Goal: Information Seeking & Learning: Learn about a topic

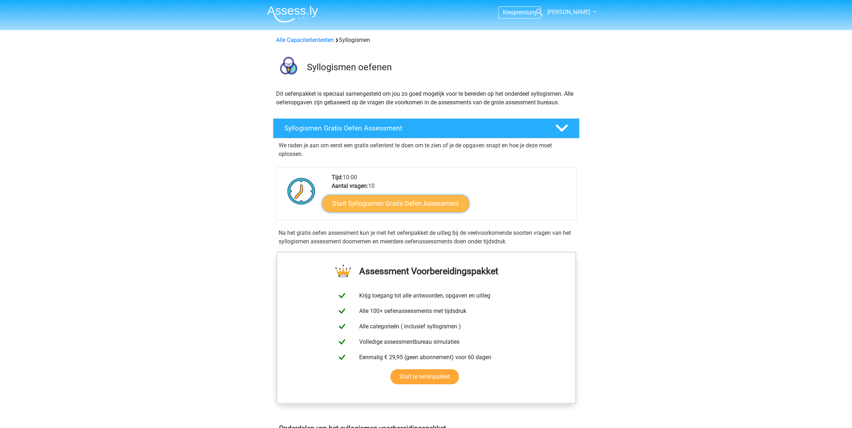
click at [385, 205] on link "Start Syllogismen Gratis Oefen Assessment" at bounding box center [395, 203] width 147 height 17
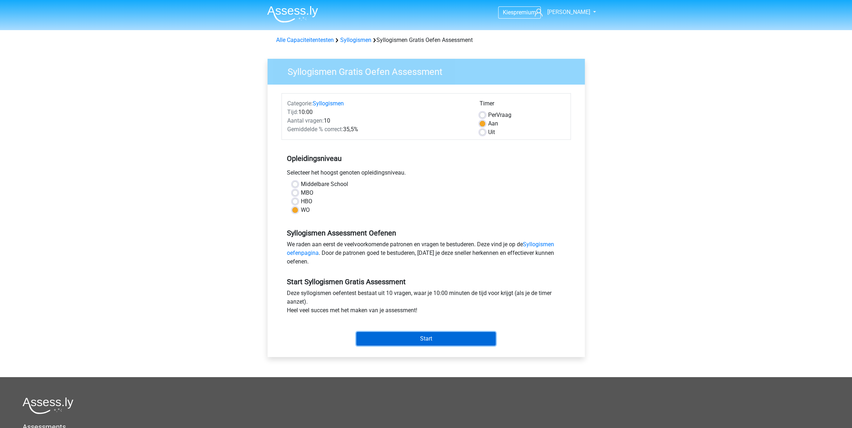
click at [421, 334] on input "Start" at bounding box center [426, 339] width 139 height 14
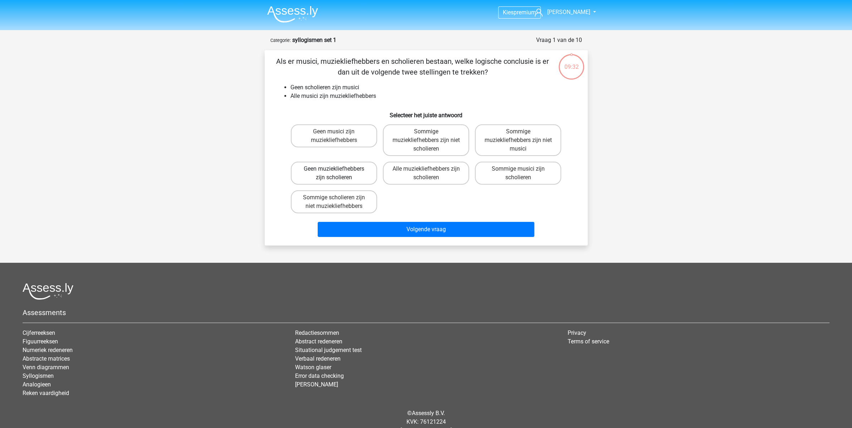
click at [354, 176] on label "Geen muziekliefhebbers zijn scholieren" at bounding box center [334, 173] width 86 height 23
click at [339, 173] on input "Geen muziekliefhebbers zijn scholieren" at bounding box center [336, 171] width 5 height 5
radio input "true"
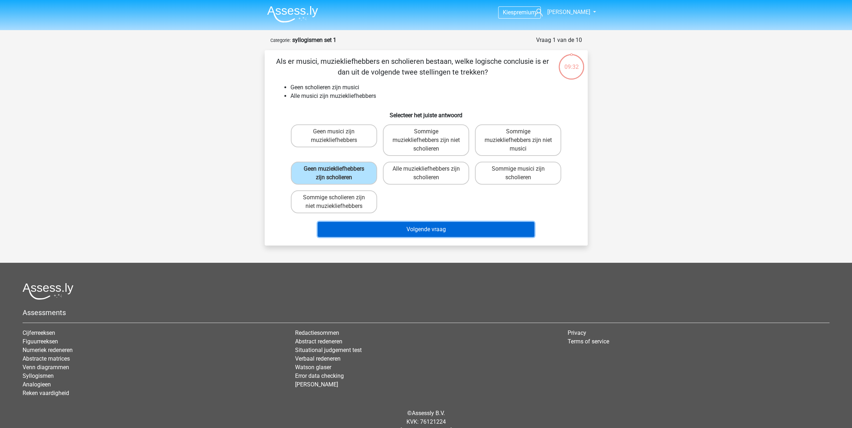
click at [405, 234] on button "Volgende vraag" at bounding box center [426, 229] width 217 height 15
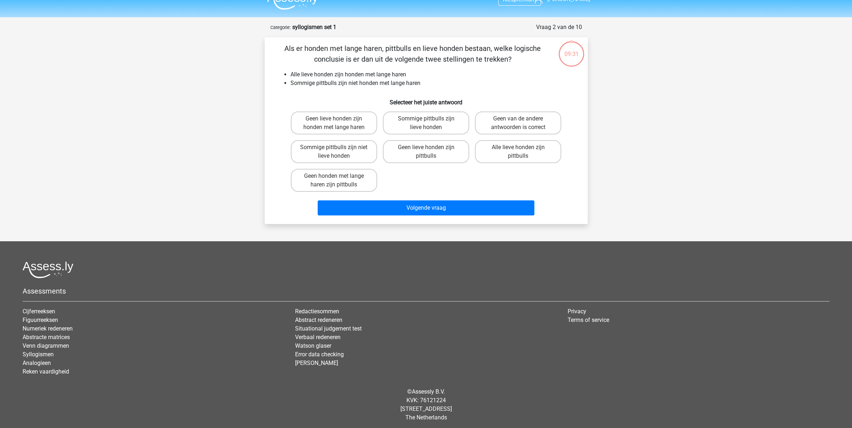
scroll to position [14, 0]
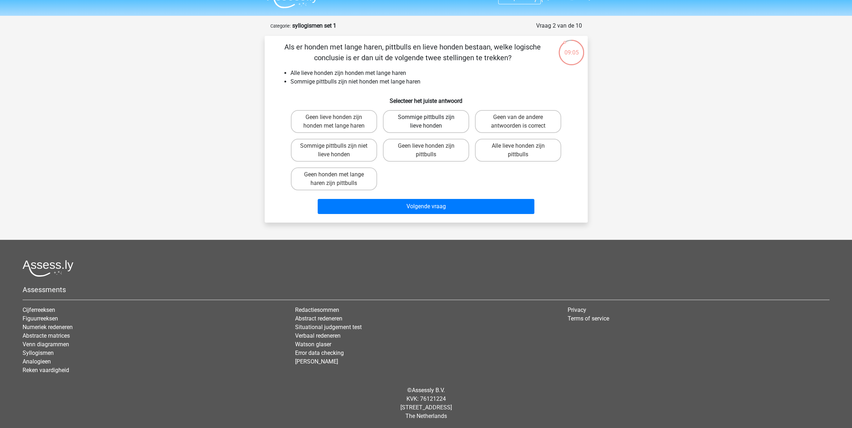
click at [437, 122] on label "Sommige pittbulls zijn lieve honden" at bounding box center [426, 121] width 86 height 23
click at [431, 122] on input "Sommige pittbulls zijn lieve honden" at bounding box center [428, 119] width 5 height 5
radio input "true"
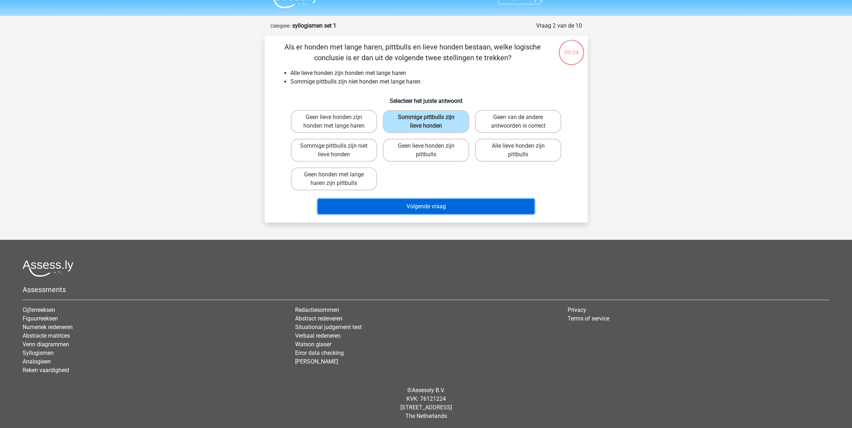
click at [429, 206] on button "Volgende vraag" at bounding box center [426, 206] width 217 height 15
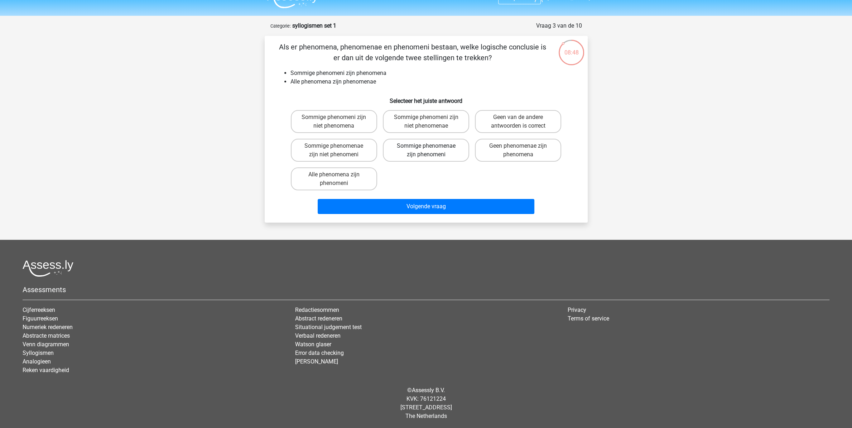
click at [424, 156] on label "Sommige phenomenae zijn phenomeni" at bounding box center [426, 150] width 86 height 23
click at [426, 151] on input "Sommige phenomenae zijn phenomeni" at bounding box center [428, 148] width 5 height 5
radio input "true"
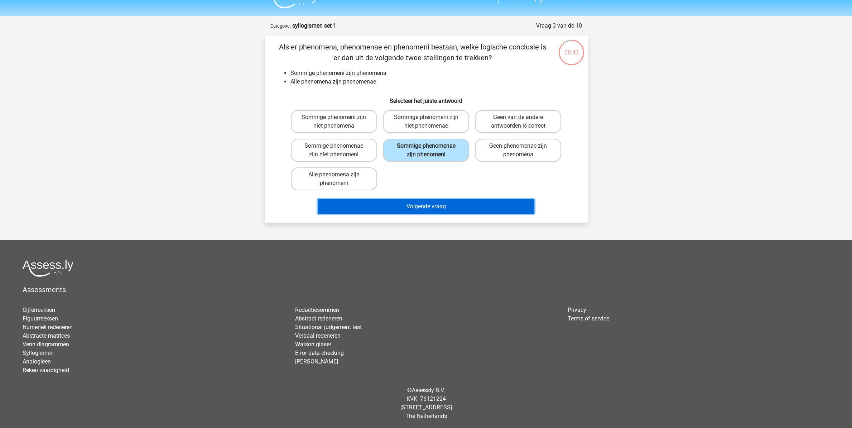
click at [424, 210] on button "Volgende vraag" at bounding box center [426, 206] width 217 height 15
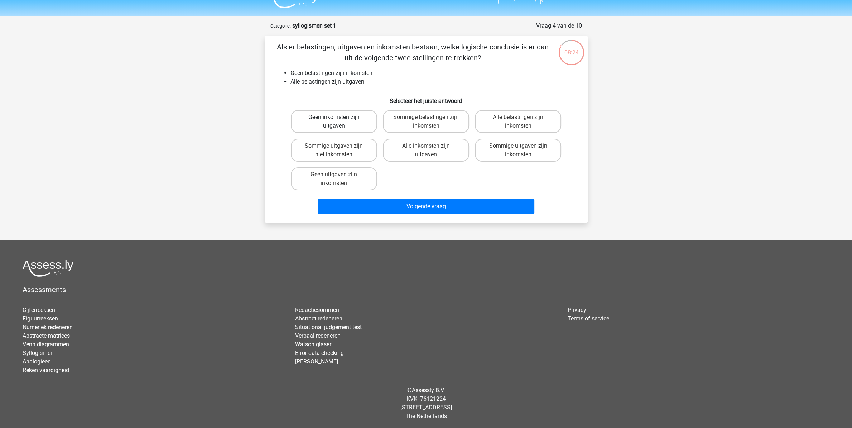
click at [352, 122] on label "Geen inkomsten zijn uitgaven" at bounding box center [334, 121] width 86 height 23
click at [339, 122] on input "Geen inkomsten zijn uitgaven" at bounding box center [336, 119] width 5 height 5
radio input "true"
click at [354, 181] on label "Geen uitgaven zijn inkomsten" at bounding box center [334, 178] width 86 height 23
click at [339, 179] on input "Geen uitgaven zijn inkomsten" at bounding box center [336, 177] width 5 height 5
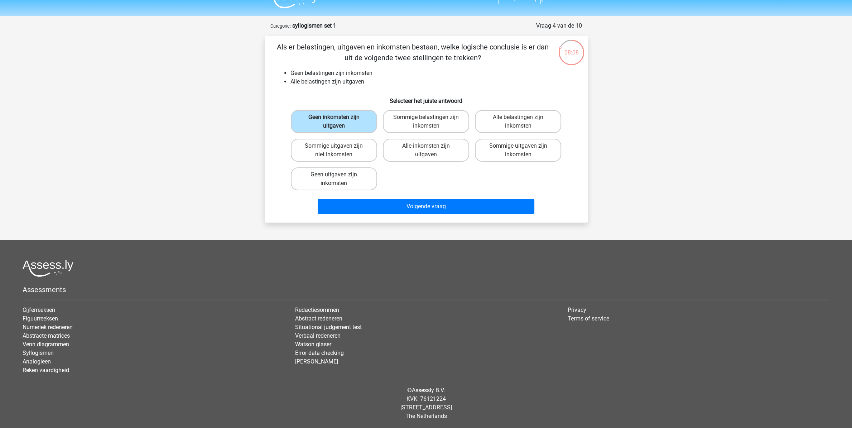
radio input "true"
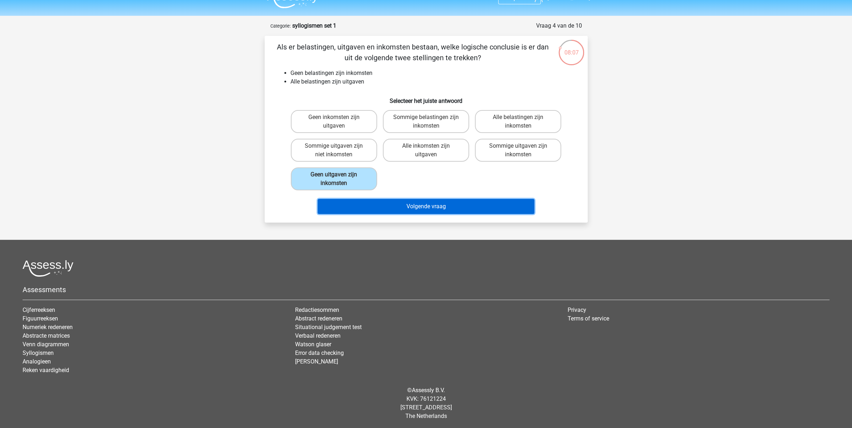
click at [397, 204] on button "Volgende vraag" at bounding box center [426, 206] width 217 height 15
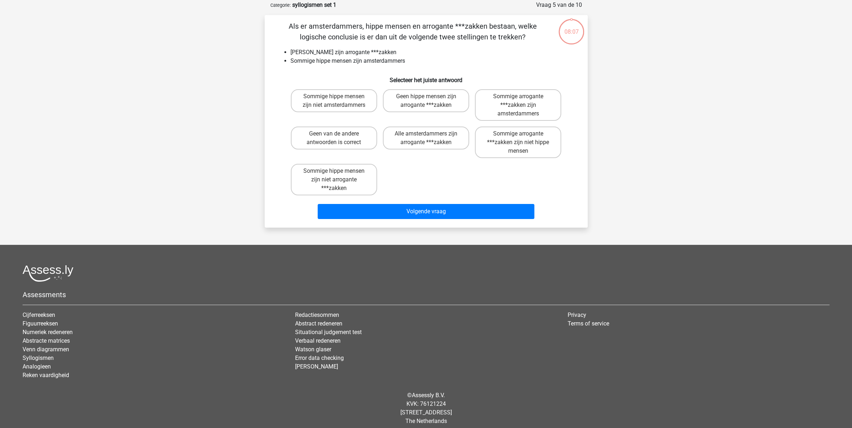
scroll to position [36, 0]
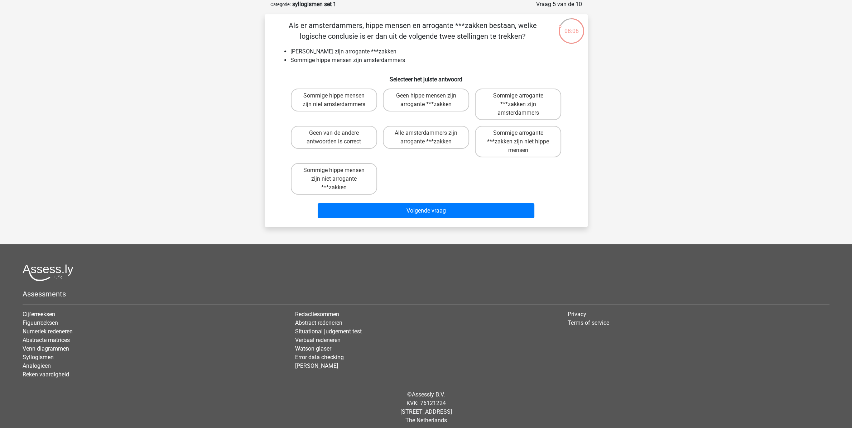
click at [363, 51] on li "Geen amsterdammers zijn arrogante ***zakken" at bounding box center [434, 51] width 286 height 9
click at [348, 52] on li "Geen amsterdammers zijn arrogante ***zakken" at bounding box center [434, 51] width 286 height 9
click at [328, 137] on label "Geen van de andere antwoorden is correct" at bounding box center [334, 137] width 86 height 23
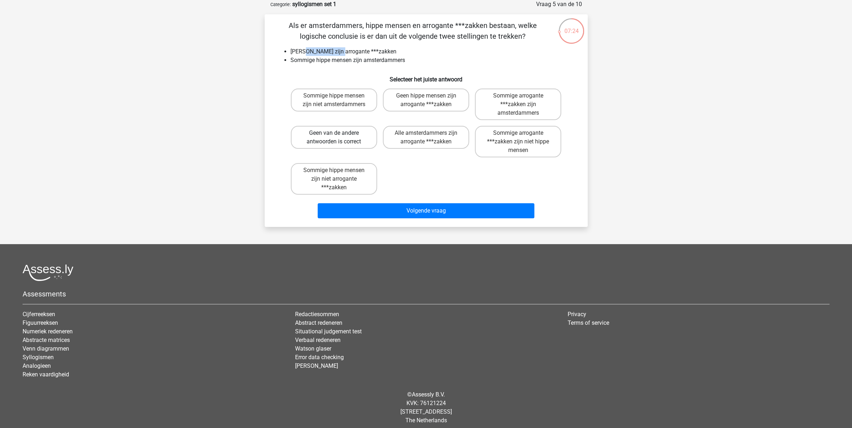
click at [334, 137] on input "Geen van de andere antwoorden is correct" at bounding box center [336, 135] width 5 height 5
radio input "true"
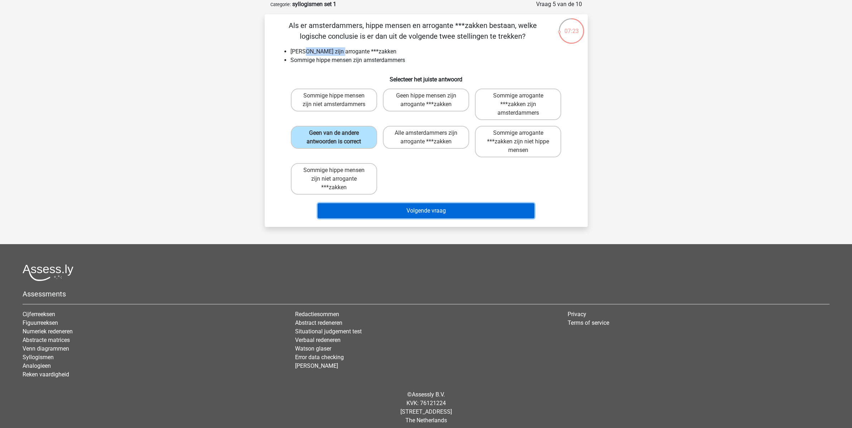
click at [411, 207] on button "Volgende vraag" at bounding box center [426, 210] width 217 height 15
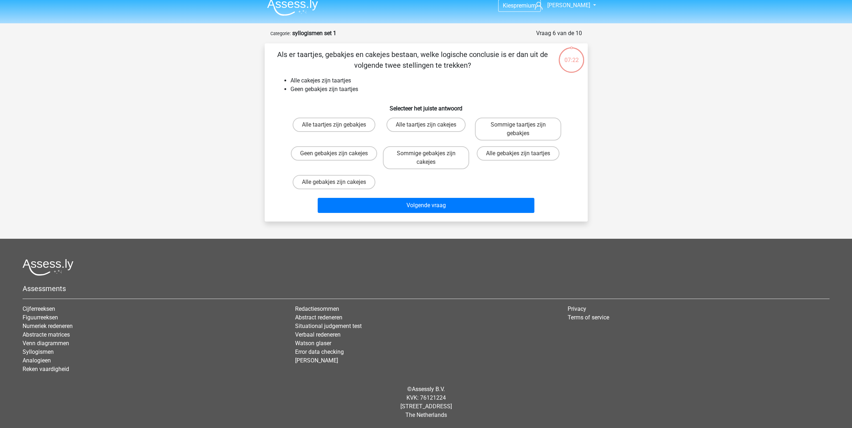
scroll to position [6, 0]
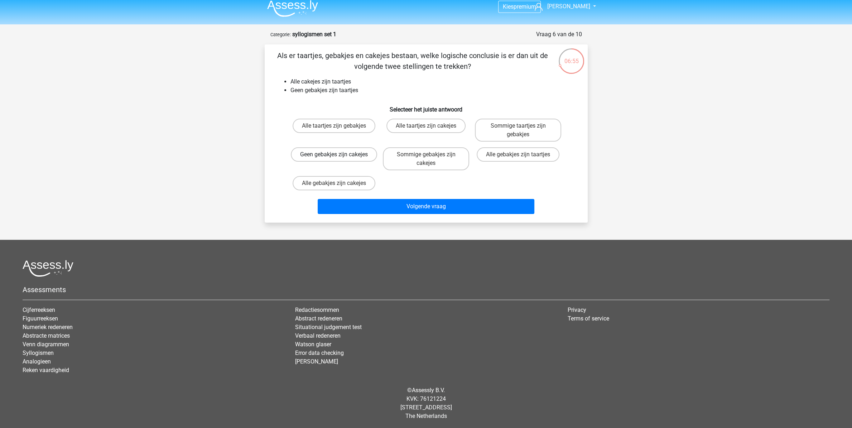
click at [340, 160] on label "Geen gebakjes zijn cakejes" at bounding box center [334, 154] width 86 height 14
click at [339, 159] on input "Geen gebakjes zijn cakejes" at bounding box center [336, 156] width 5 height 5
radio input "true"
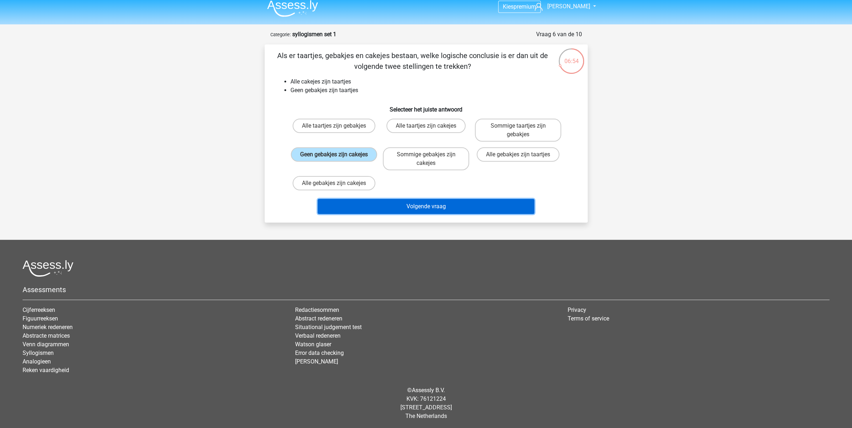
click at [417, 210] on button "Volgende vraag" at bounding box center [426, 206] width 217 height 15
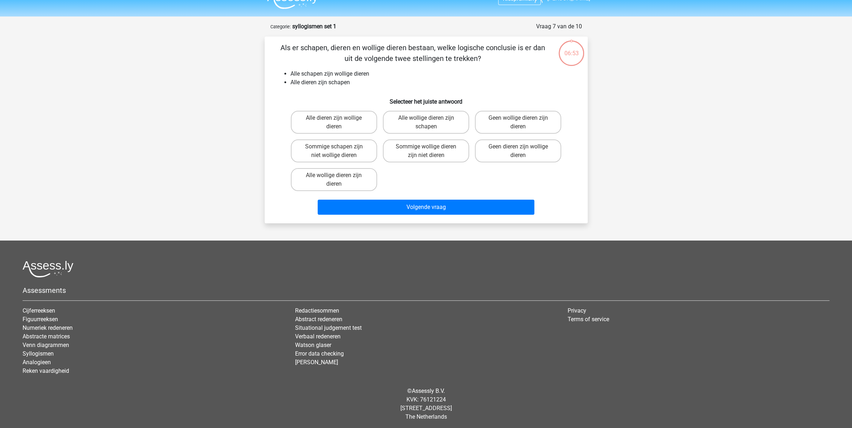
scroll to position [14, 0]
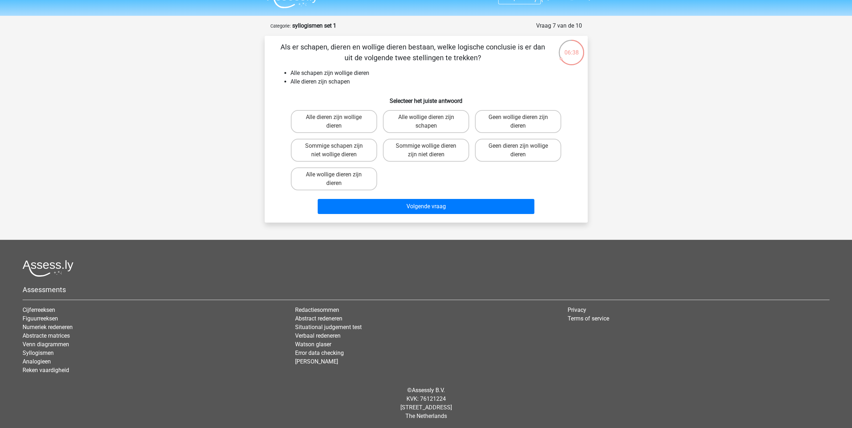
click at [335, 74] on li "Alle schapen zijn wollige dieren" at bounding box center [434, 73] width 286 height 9
click at [321, 82] on li "Alle dieren zijn schapen" at bounding box center [434, 81] width 286 height 9
click at [335, 82] on li "Alle dieren zijn schapen" at bounding box center [434, 81] width 286 height 9
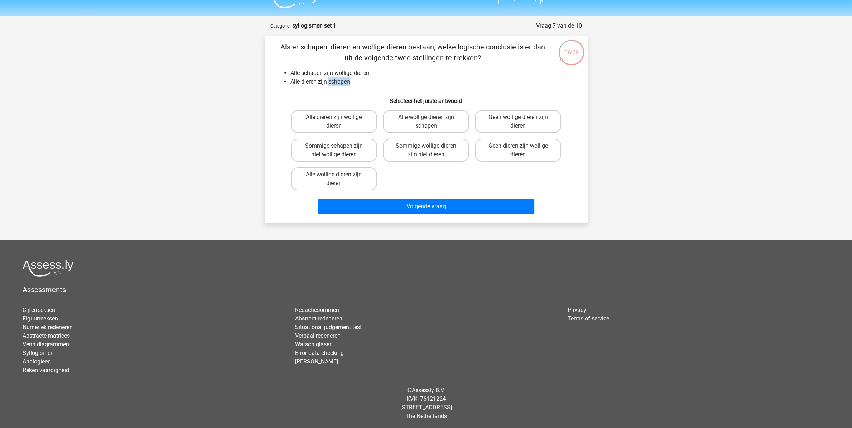
click at [335, 82] on li "Alle dieren zijn schapen" at bounding box center [434, 81] width 286 height 9
click at [313, 84] on li "Alle dieren zijn schapen" at bounding box center [434, 81] width 286 height 9
click at [335, 114] on label "Alle dieren zijn wollige dieren" at bounding box center [334, 121] width 86 height 23
click at [335, 117] on input "Alle dieren zijn wollige dieren" at bounding box center [336, 119] width 5 height 5
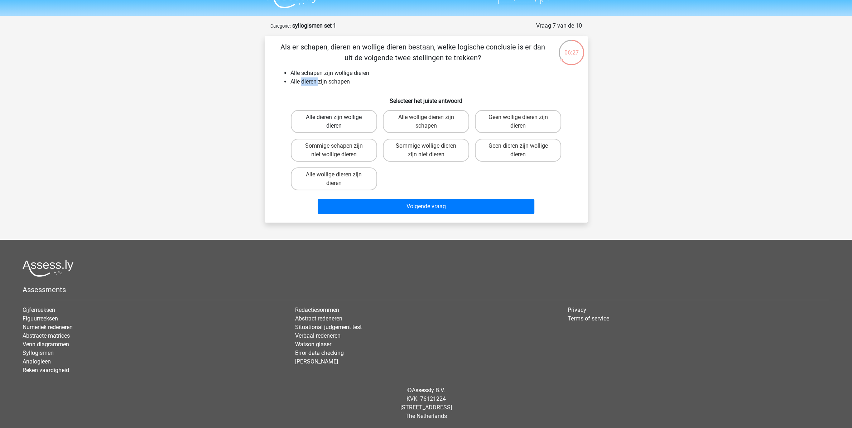
radio input "true"
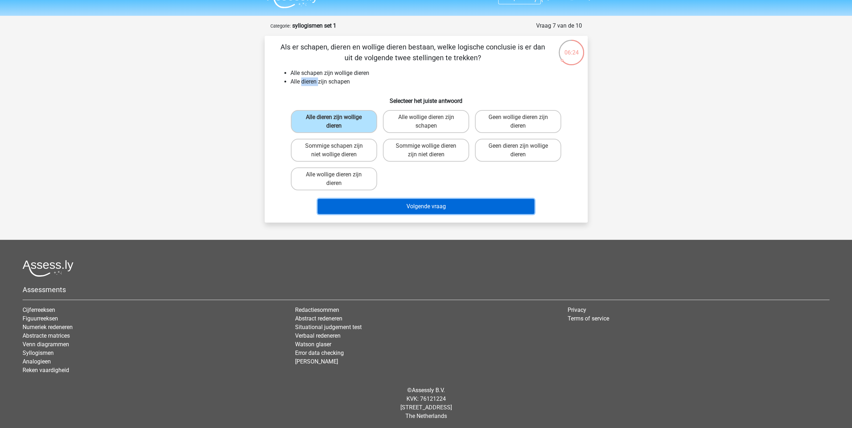
click at [401, 205] on button "Volgende vraag" at bounding box center [426, 206] width 217 height 15
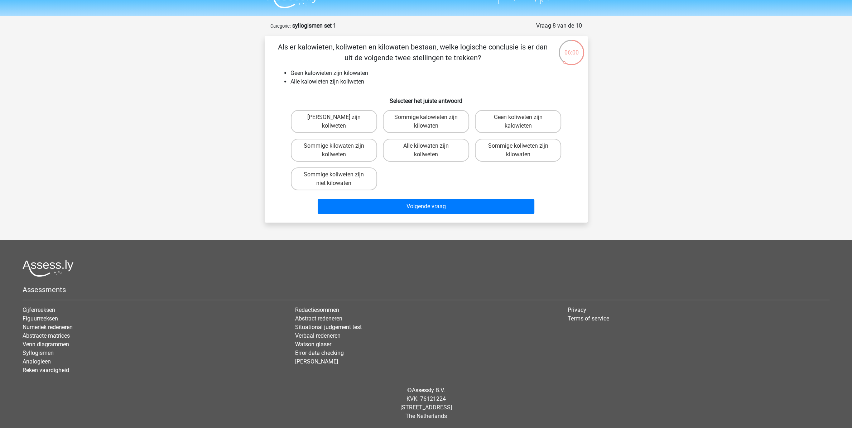
click at [351, 82] on li "Alle kalowieten zijn koliweten" at bounding box center [434, 81] width 286 height 9
click at [349, 125] on label "Geen kilowaten zijn koliweten" at bounding box center [334, 121] width 86 height 23
click at [339, 122] on input "Geen kilowaten zijn koliweten" at bounding box center [336, 119] width 5 height 5
radio input "true"
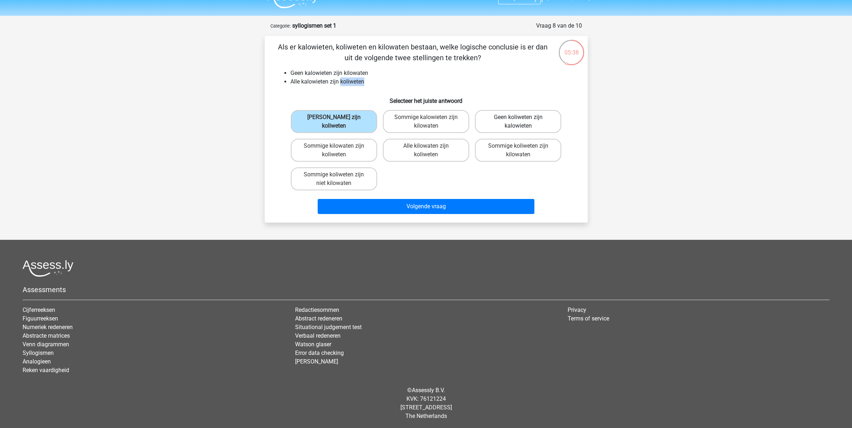
click at [520, 125] on label "Geen koliweten zijn kalowieten" at bounding box center [518, 121] width 86 height 23
click at [520, 122] on input "Geen koliweten zijn kalowieten" at bounding box center [521, 119] width 5 height 5
radio input "true"
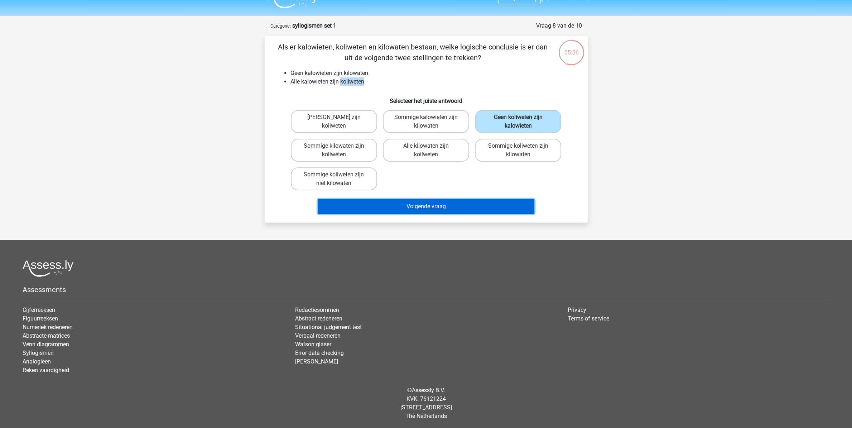
click at [418, 204] on button "Volgende vraag" at bounding box center [426, 206] width 217 height 15
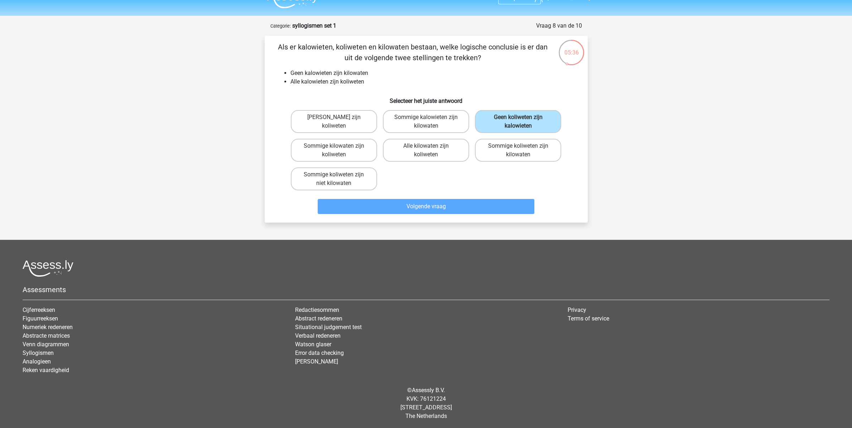
scroll to position [6, 0]
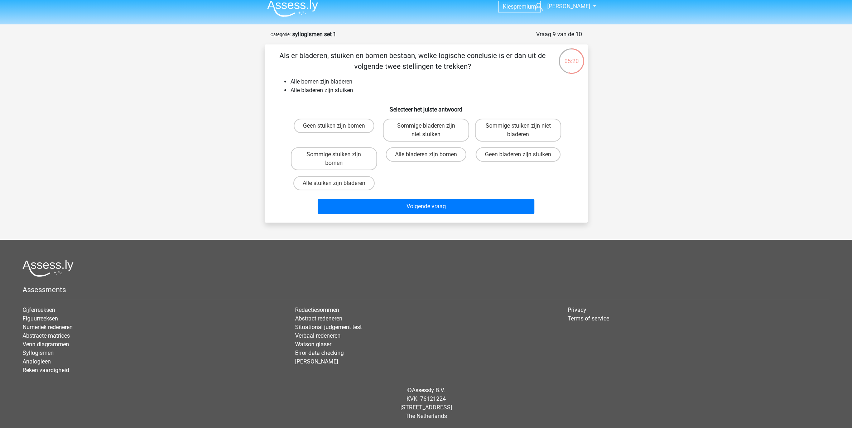
click at [340, 92] on li "Alle bladeren zijn stuiken" at bounding box center [434, 90] width 286 height 9
click at [343, 91] on li "Alle bladeren zijn stuiken" at bounding box center [434, 90] width 286 height 9
click at [349, 181] on label "Alle stuiken zijn bladeren" at bounding box center [333, 183] width 81 height 14
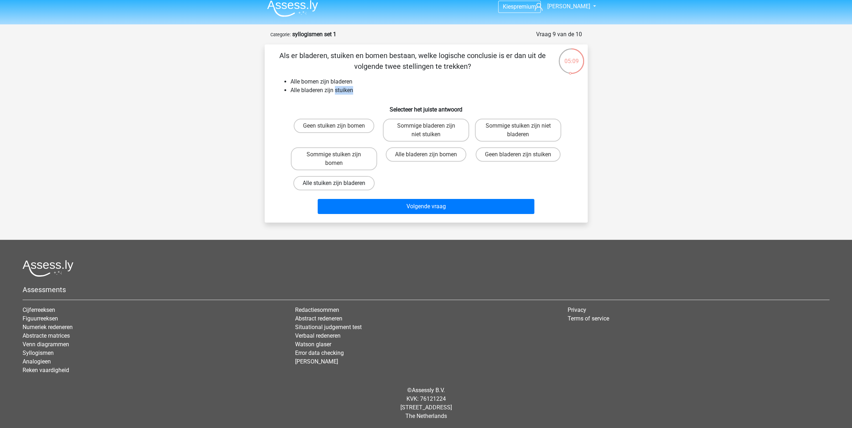
click at [339, 183] on input "Alle stuiken zijn bladeren" at bounding box center [336, 185] width 5 height 5
radio input "true"
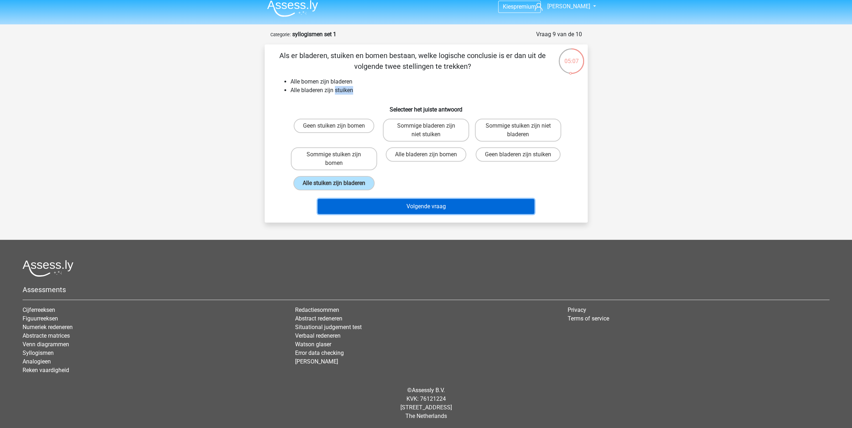
click at [414, 214] on button "Volgende vraag" at bounding box center [426, 206] width 217 height 15
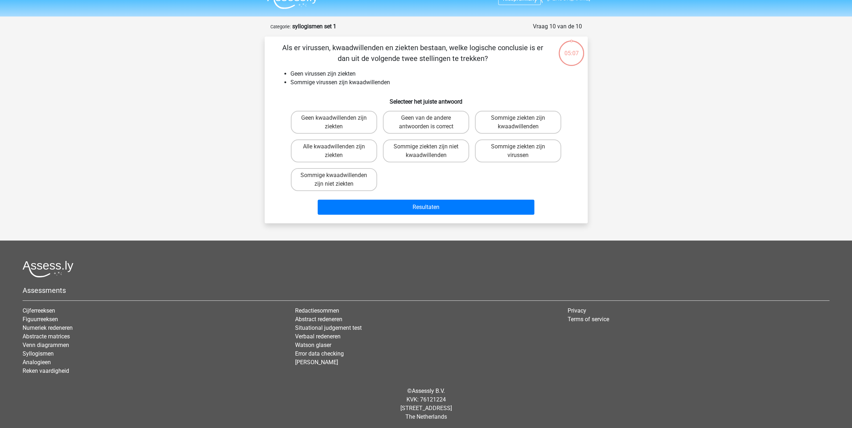
scroll to position [14, 0]
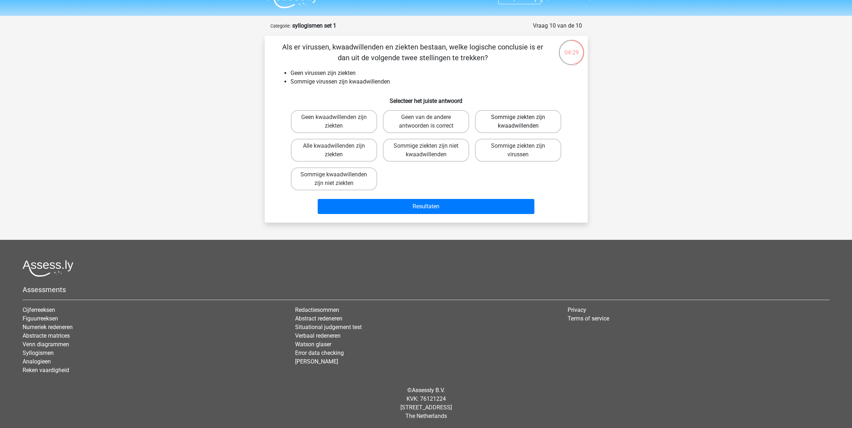
click at [493, 126] on label "Sommige ziekten zijn kwaadwillenden" at bounding box center [518, 121] width 86 height 23
click at [519, 122] on input "Sommige ziekten zijn kwaadwillenden" at bounding box center [521, 119] width 5 height 5
radio input "true"
click at [397, 149] on label "Sommige ziekten zijn niet kwaadwillenden" at bounding box center [426, 150] width 86 height 23
click at [426, 149] on input "Sommige ziekten zijn niet kwaadwillenden" at bounding box center [428, 148] width 5 height 5
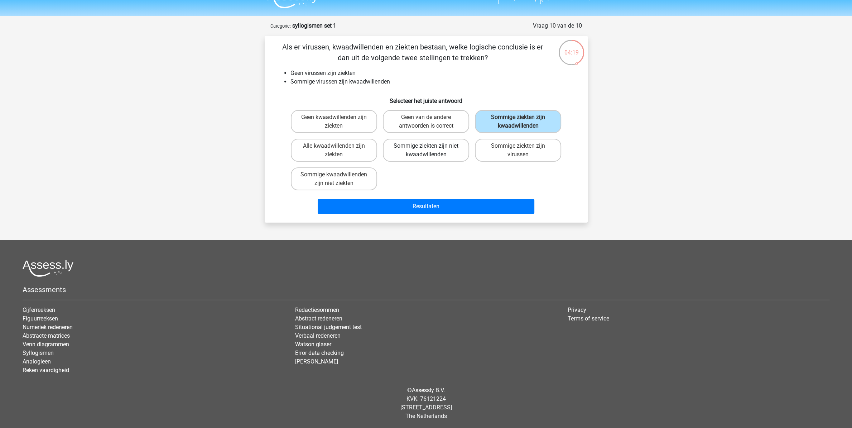
radio input "true"
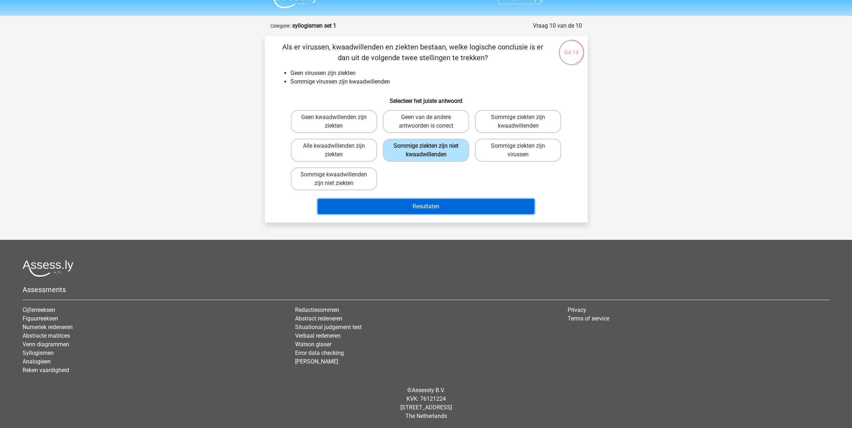
click at [381, 209] on button "Resultaten" at bounding box center [426, 206] width 217 height 15
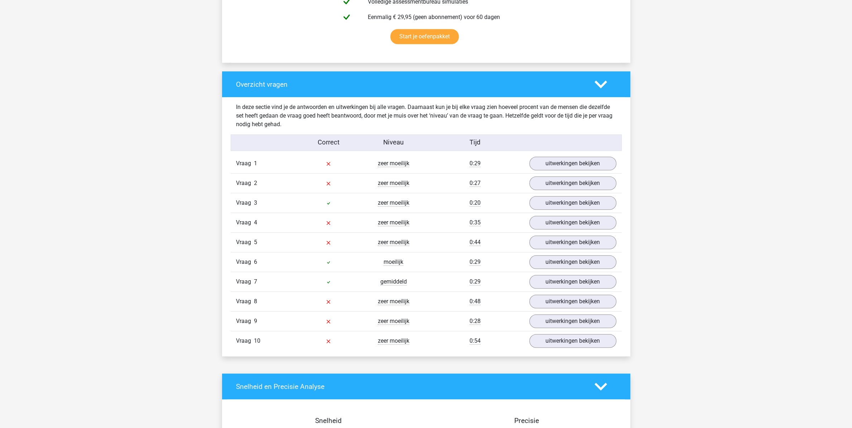
scroll to position [527, 0]
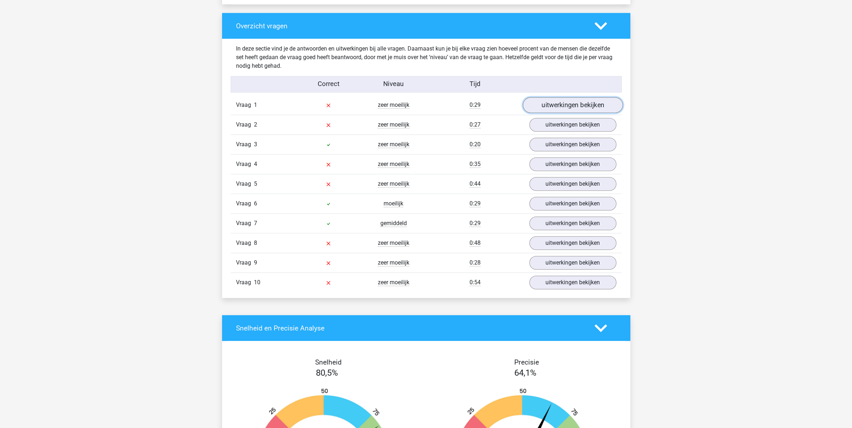
click at [581, 110] on link "uitwerkingen bekijken" at bounding box center [573, 105] width 100 height 16
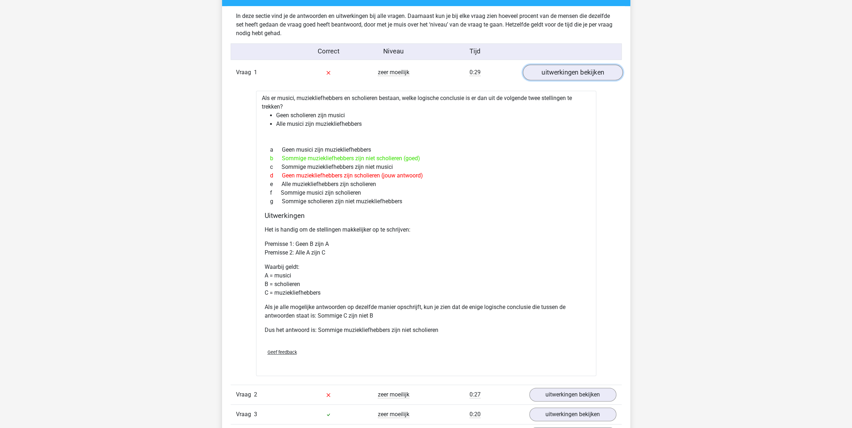
scroll to position [564, 0]
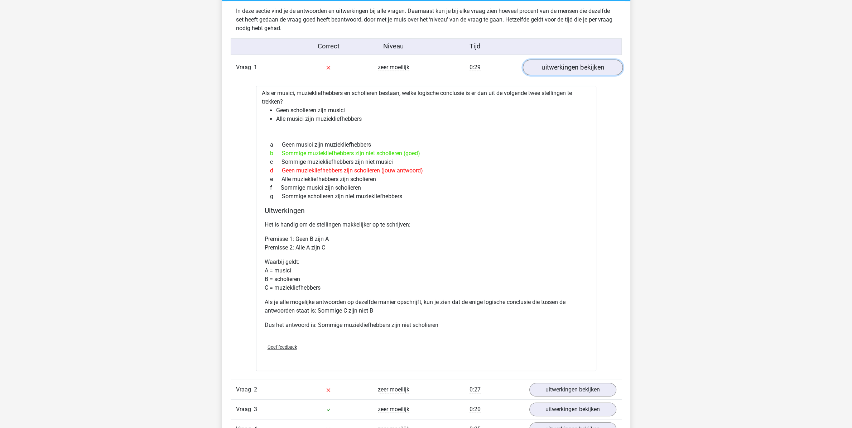
click at [560, 67] on link "uitwerkingen bekijken" at bounding box center [573, 67] width 100 height 16
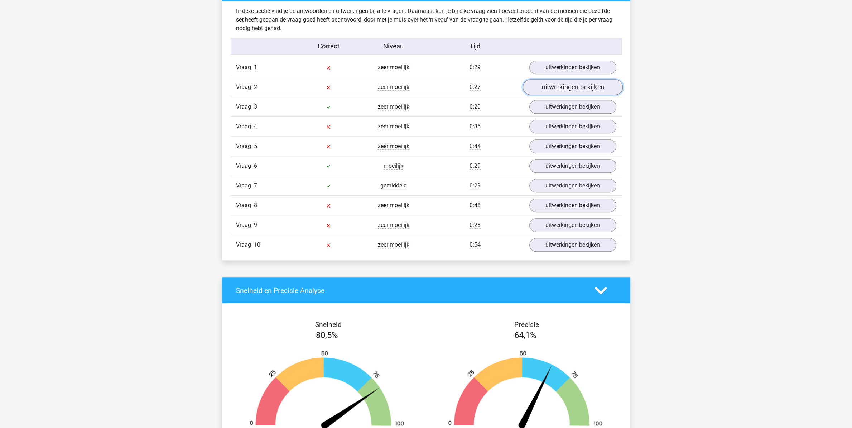
click at [560, 84] on link "uitwerkingen bekijken" at bounding box center [573, 87] width 100 height 16
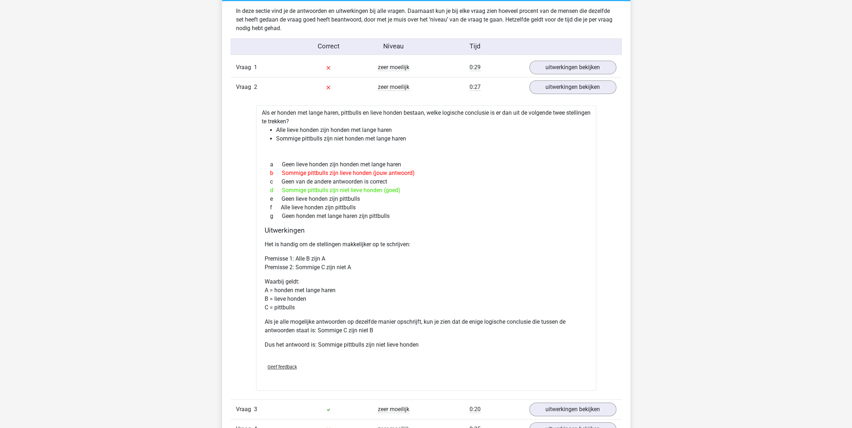
click at [359, 193] on div "d Sommige pittbulls zijn niet lieve honden (goed)" at bounding box center [426, 190] width 323 height 9
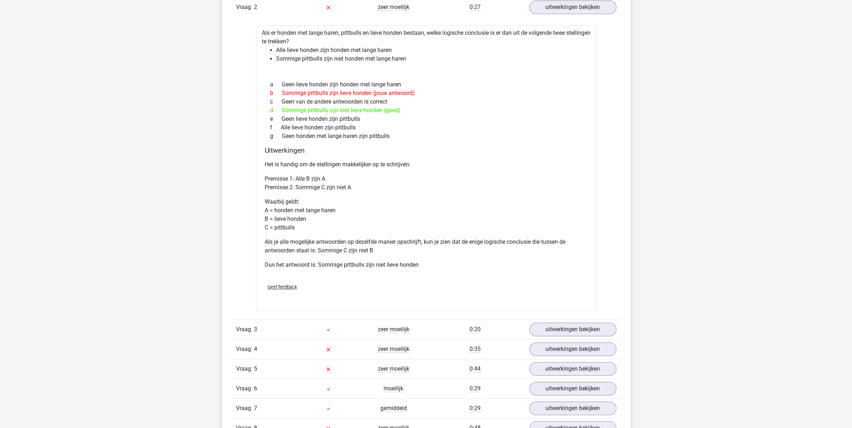
scroll to position [753, 0]
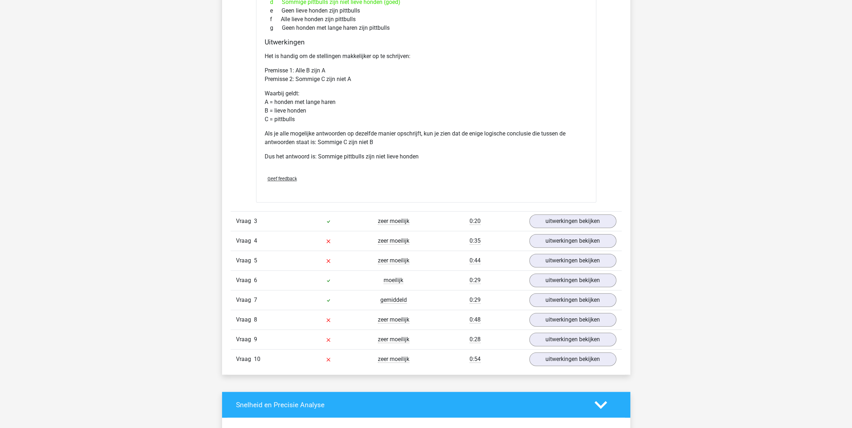
click at [457, 245] on div "0:35" at bounding box center [475, 241] width 98 height 9
click at [536, 239] on link "uitwerkingen bekijken" at bounding box center [573, 241] width 100 height 16
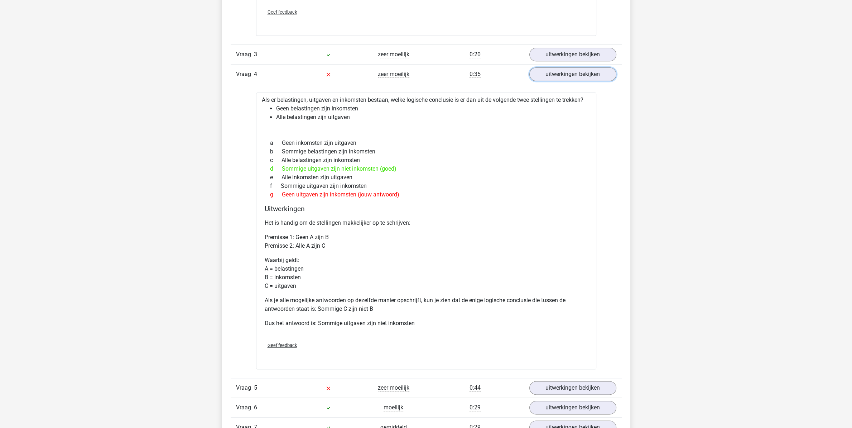
scroll to position [941, 0]
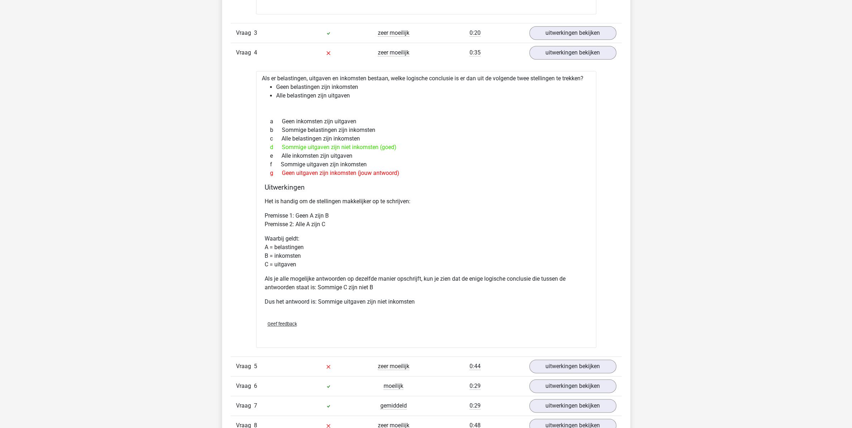
click at [356, 177] on div "g Geen uitgaven zijn inkomsten (jouw antwoord)" at bounding box center [426, 173] width 323 height 9
click at [324, 175] on div "g Geen uitgaven zijn inkomsten (jouw antwoord)" at bounding box center [426, 173] width 323 height 9
click at [340, 175] on div "g Geen uitgaven zijn inkomsten (jouw antwoord)" at bounding box center [426, 173] width 323 height 9
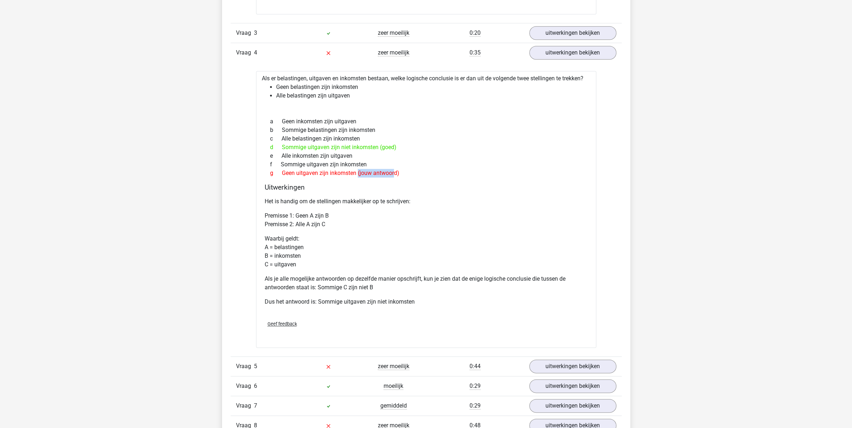
click at [340, 175] on div "g Geen uitgaven zijn inkomsten (jouw antwoord)" at bounding box center [426, 173] width 323 height 9
click at [322, 177] on div "g Geen uitgaven zijn inkomsten (jouw antwoord)" at bounding box center [426, 173] width 323 height 9
click at [333, 176] on div "g Geen uitgaven zijn inkomsten (jouw antwoord)" at bounding box center [426, 173] width 323 height 9
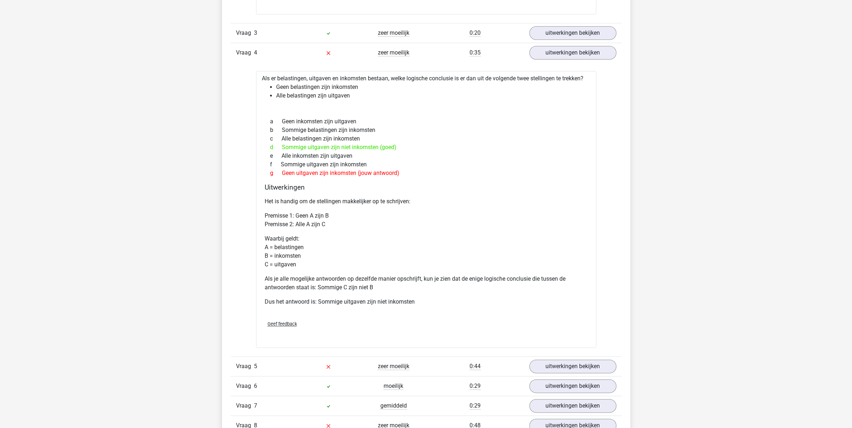
click at [325, 176] on div "g Geen uitgaven zijn inkomsten (jouw antwoord)" at bounding box center [426, 173] width 323 height 9
click at [331, 176] on div "g Geen uitgaven zijn inkomsten (jouw antwoord)" at bounding box center [426, 173] width 323 height 9
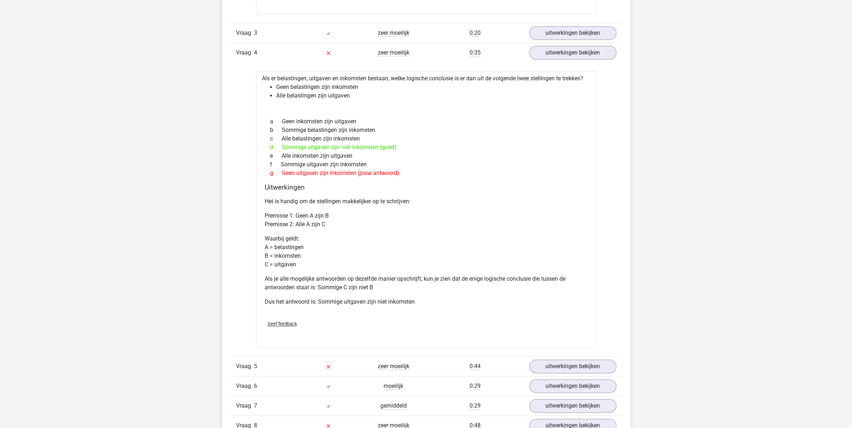
scroll to position [1091, 0]
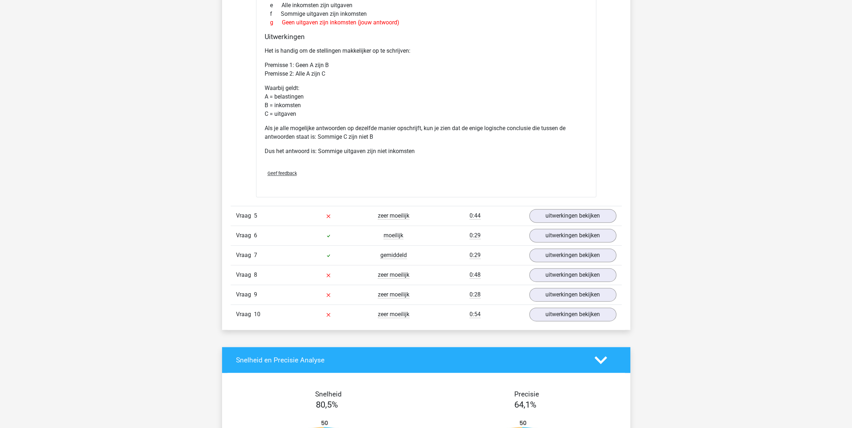
click at [450, 217] on div "0:44" at bounding box center [475, 215] width 98 height 9
click at [559, 217] on link "uitwerkingen bekijken" at bounding box center [573, 216] width 100 height 16
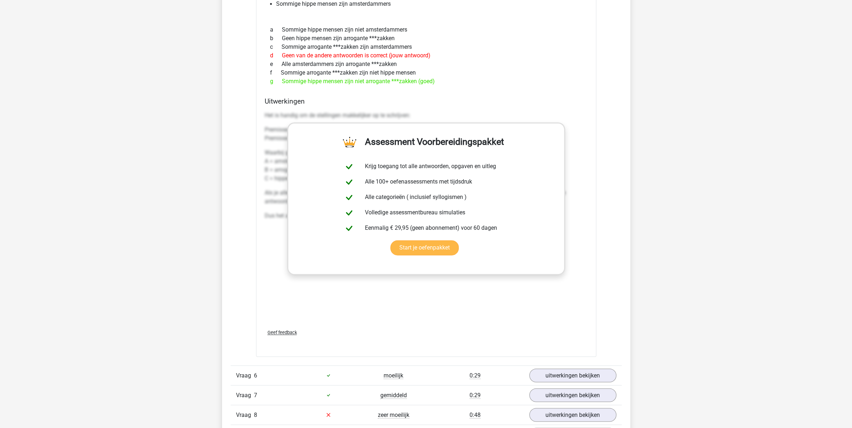
scroll to position [1543, 0]
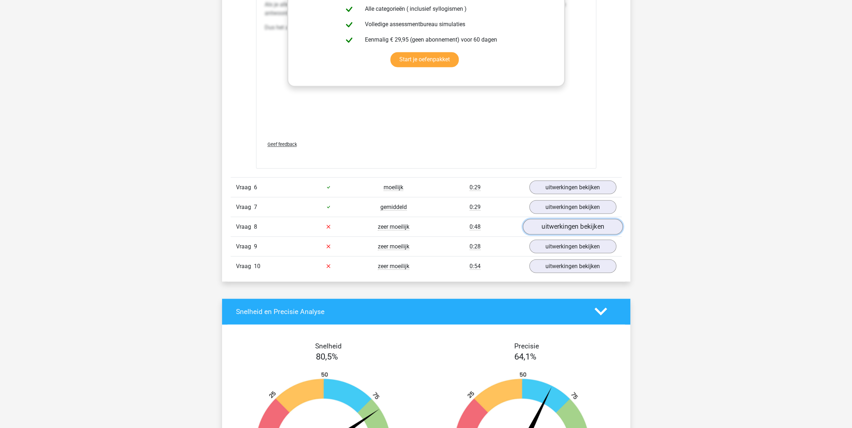
click at [545, 225] on link "uitwerkingen bekijken" at bounding box center [573, 227] width 100 height 16
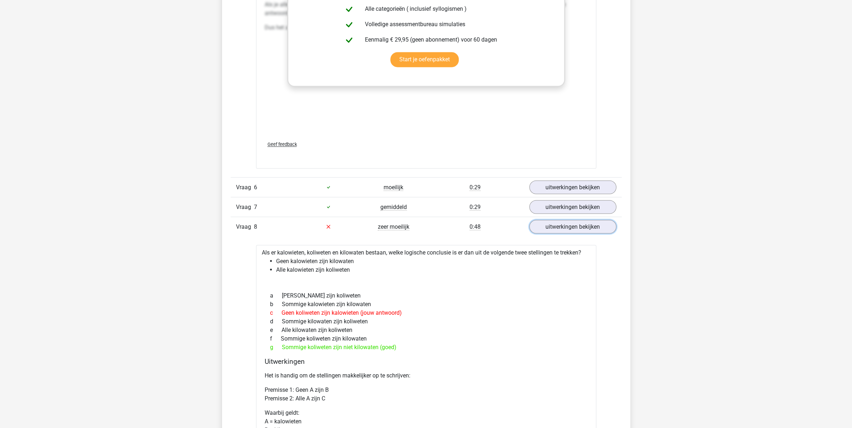
scroll to position [1656, 0]
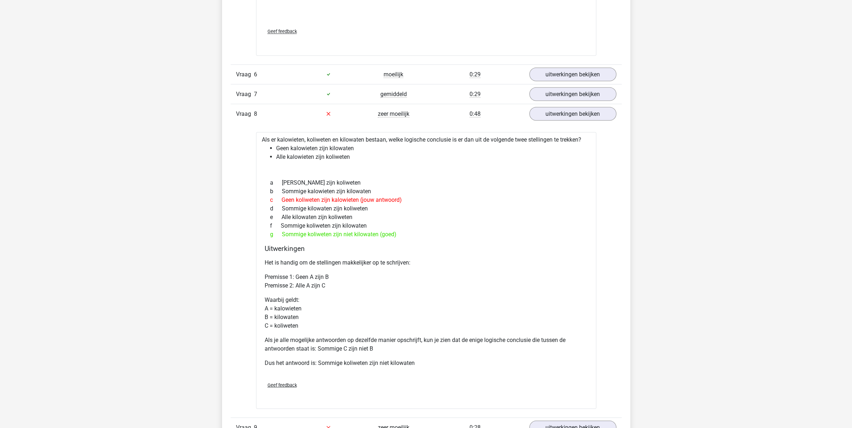
click at [354, 238] on div "g Sommige koliweten zijn niet kilowaten (goed)" at bounding box center [426, 234] width 323 height 9
click at [371, 235] on div "g Sommige koliweten zijn niet kilowaten (goed)" at bounding box center [426, 234] width 323 height 9
click at [345, 238] on div "g Sommige koliweten zijn niet kilowaten (goed)" at bounding box center [426, 234] width 323 height 9
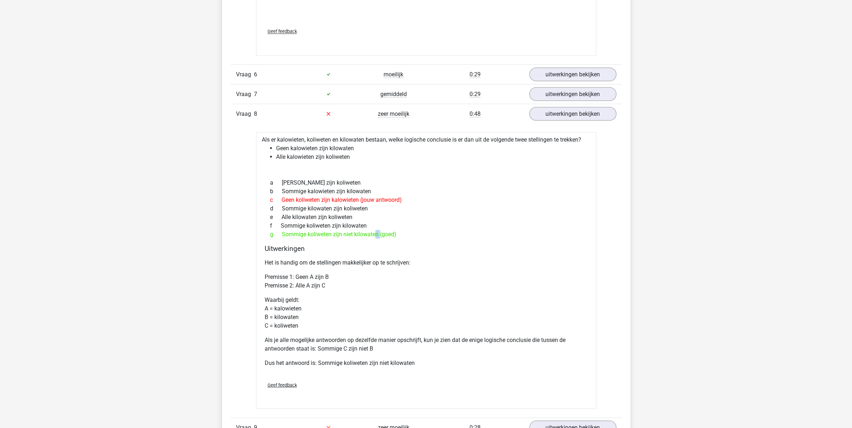
click at [345, 238] on div "g Sommige koliweten zijn niet kilowaten (goed)" at bounding box center [426, 234] width 323 height 9
click at [318, 238] on div "g Sommige koliweten zijn niet kilowaten (goed)" at bounding box center [426, 234] width 323 height 9
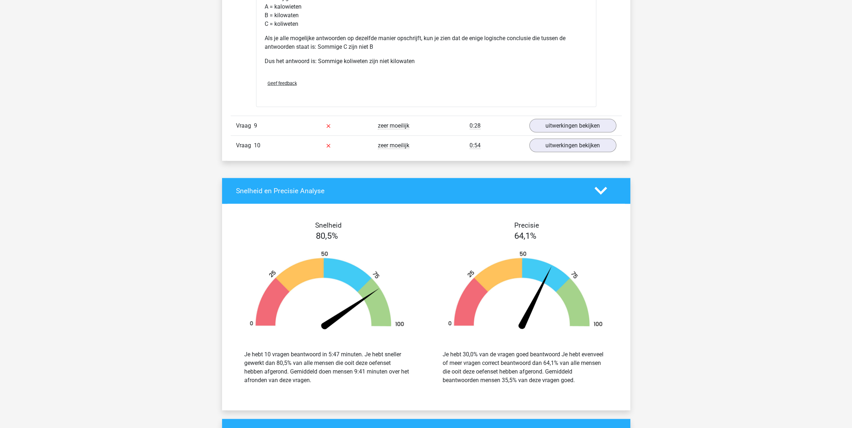
scroll to position [1881, 0]
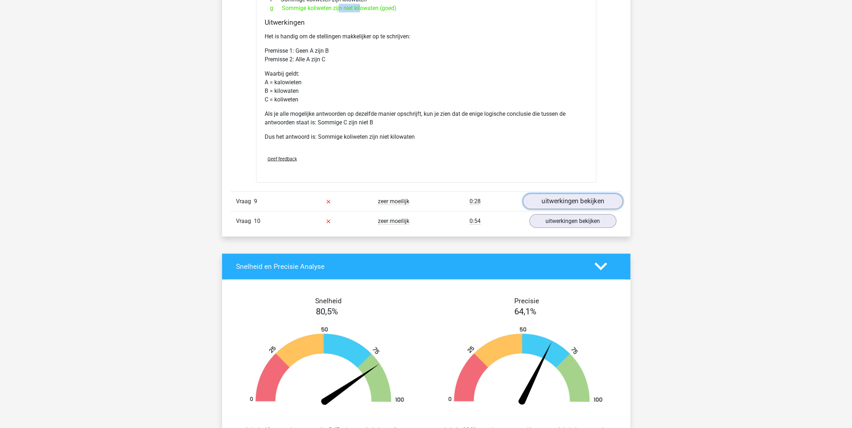
click at [565, 204] on link "uitwerkingen bekijken" at bounding box center [573, 202] width 100 height 16
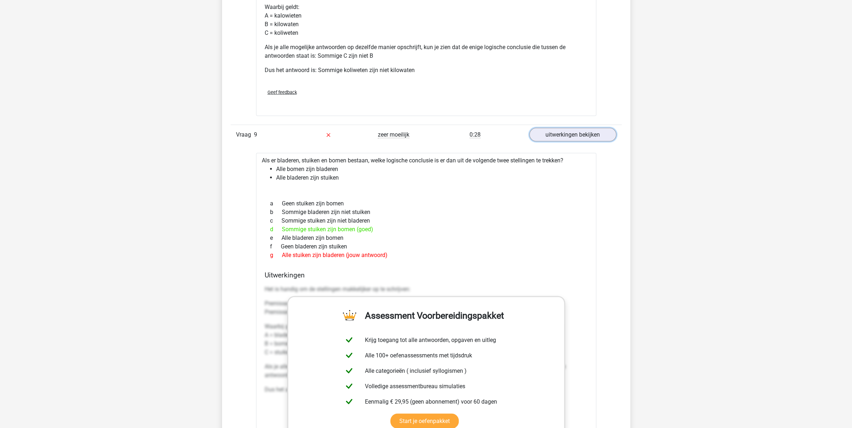
scroll to position [1957, 0]
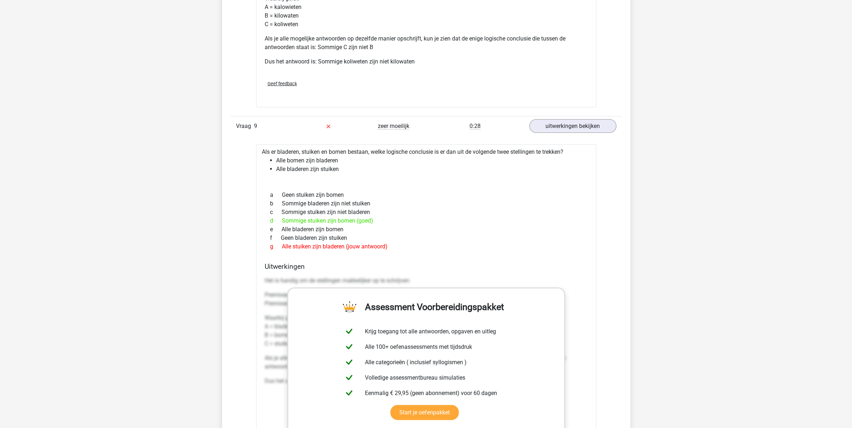
click at [304, 251] on div "g Alle stuiken zijn bladeren (jouw antwoord)" at bounding box center [426, 246] width 323 height 9
click at [333, 249] on div "g Alle stuiken zijn bladeren (jouw antwoord)" at bounding box center [426, 246] width 323 height 9
click at [352, 249] on div "g Alle stuiken zijn bladeren (jouw antwoord)" at bounding box center [426, 246] width 323 height 9
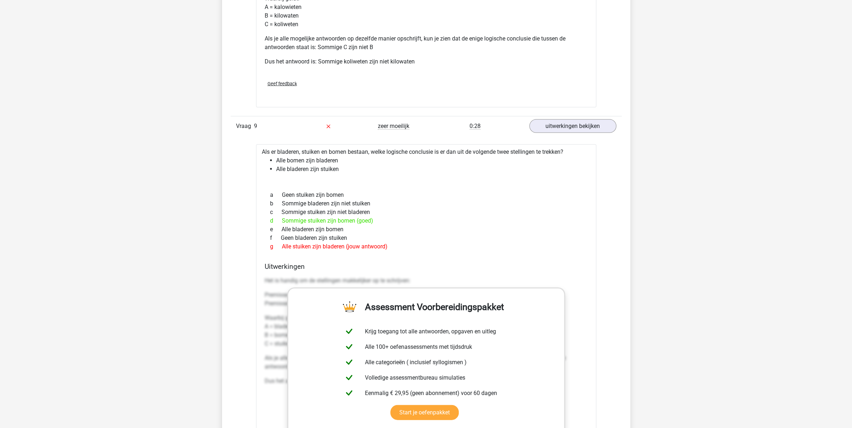
click at [352, 249] on div "g Alle stuiken zijn bladeren (jouw antwoord)" at bounding box center [426, 246] width 323 height 9
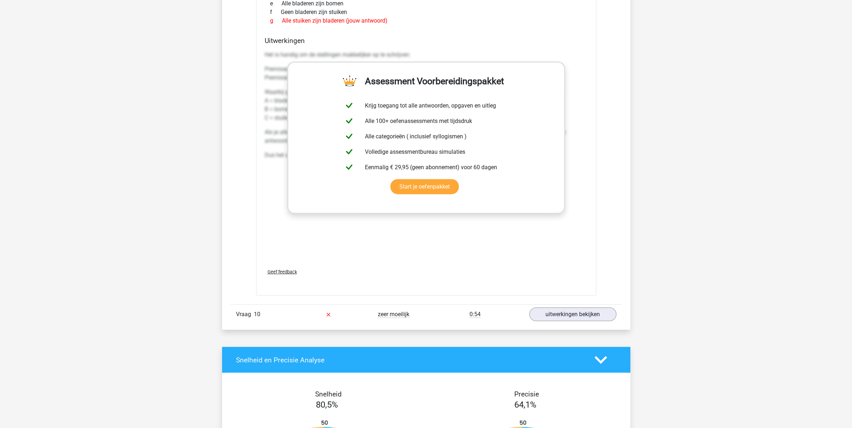
scroll to position [2370, 0]
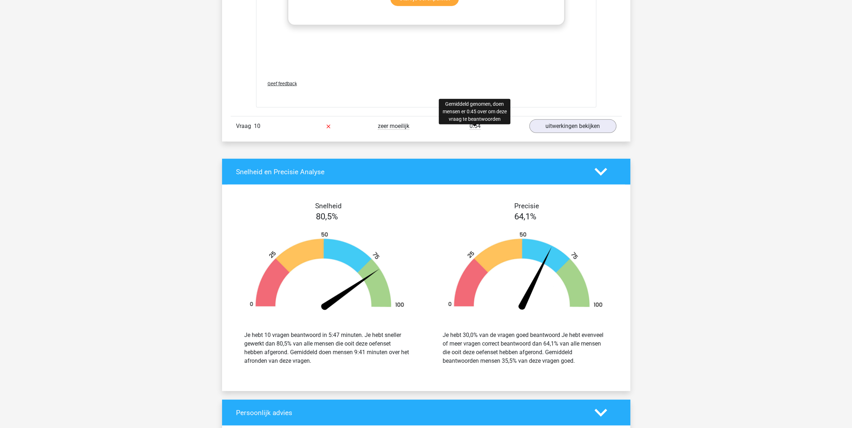
click at [477, 130] on span "0:54" at bounding box center [475, 126] width 11 height 7
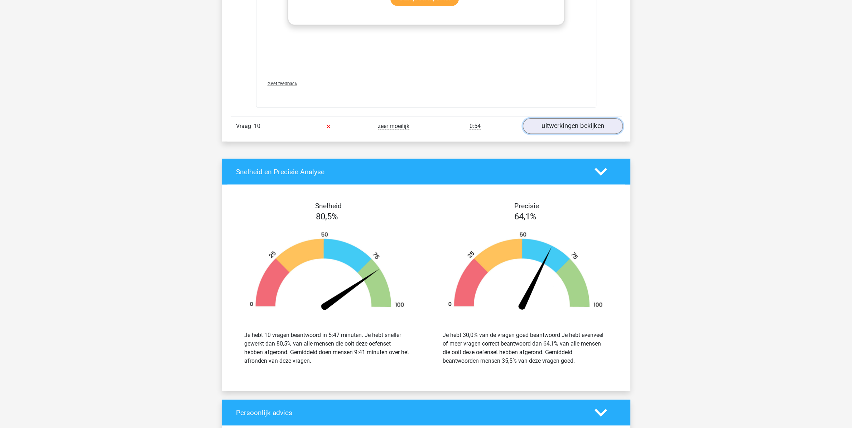
click at [541, 131] on link "uitwerkingen bekijken" at bounding box center [573, 126] width 100 height 16
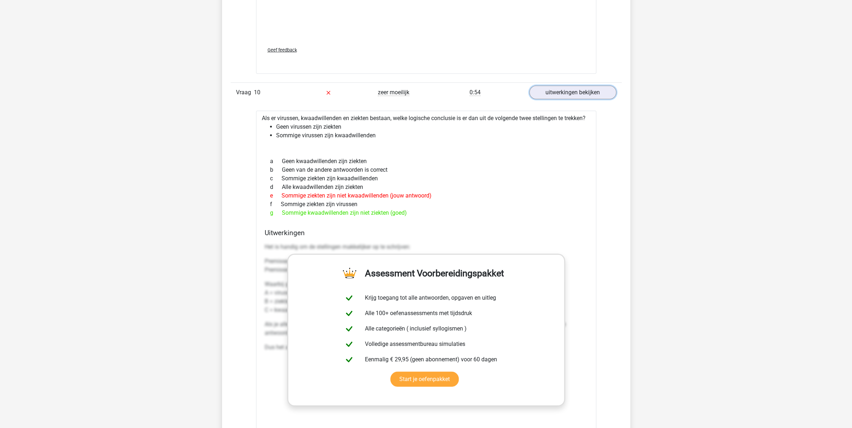
scroll to position [2408, 0]
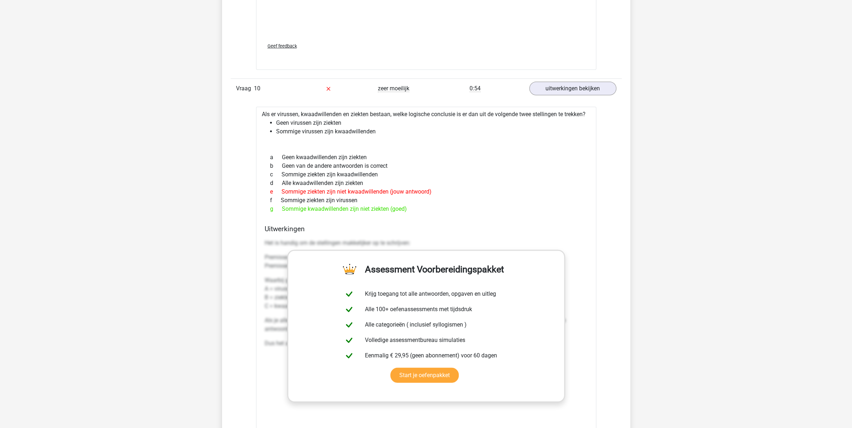
click at [358, 194] on div "e Sommige ziekten zijn niet kwaadwillenden (jouw antwoord)" at bounding box center [426, 191] width 323 height 9
click at [403, 187] on div "d Alle kwaadwillenden zijn ziekten" at bounding box center [426, 183] width 323 height 9
click at [335, 213] on div "g Sommige kwaadwillenden zijn niet ziekten (goed)" at bounding box center [426, 209] width 323 height 9
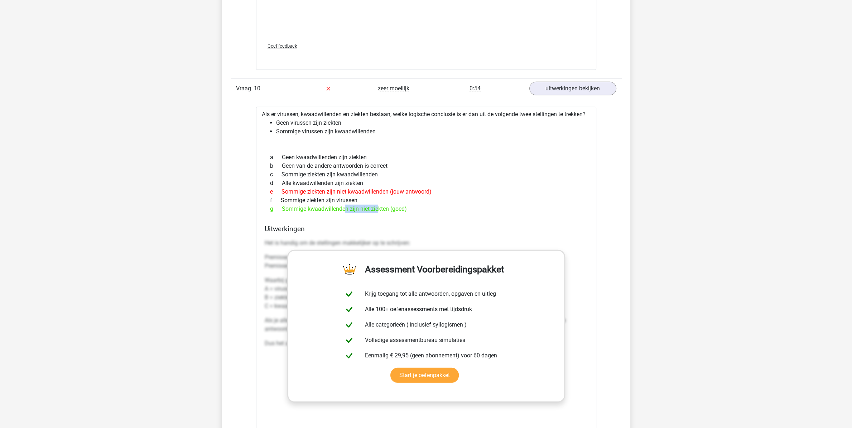
click at [335, 213] on div "g Sommige kwaadwillenden zijn niet ziekten (goed)" at bounding box center [426, 209] width 323 height 9
click at [355, 212] on div "g Sommige kwaadwillenden zijn niet ziekten (goed)" at bounding box center [426, 209] width 323 height 9
click at [377, 213] on div "g Sommige kwaadwillenden zijn niet ziekten (goed)" at bounding box center [426, 209] width 323 height 9
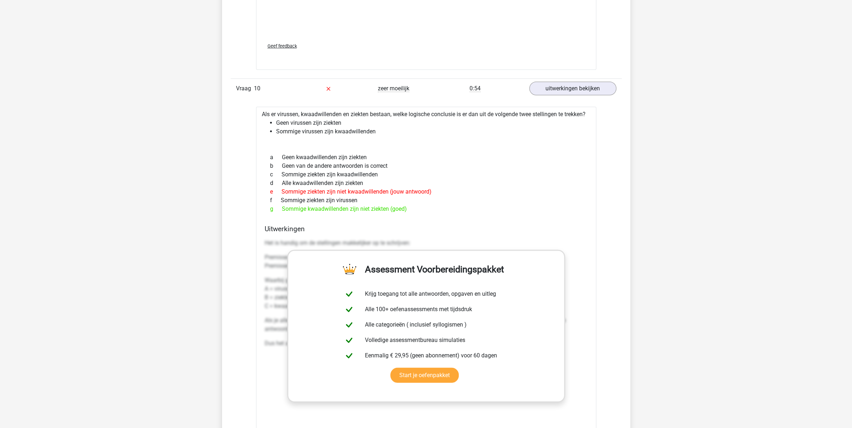
click at [383, 213] on div "g Sommige kwaadwillenden zijn niet ziekten (goed)" at bounding box center [426, 209] width 323 height 9
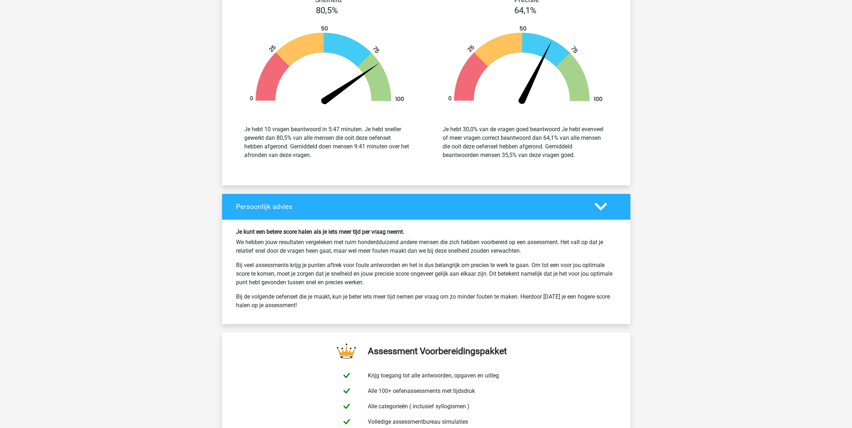
scroll to position [2972, 0]
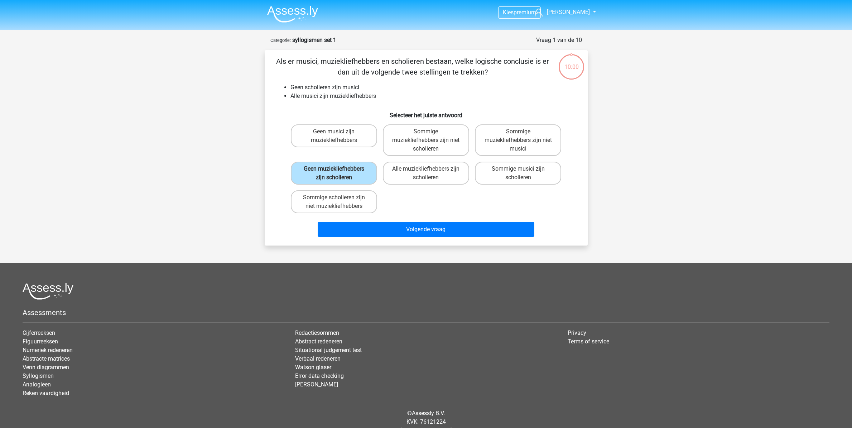
scroll to position [14, 0]
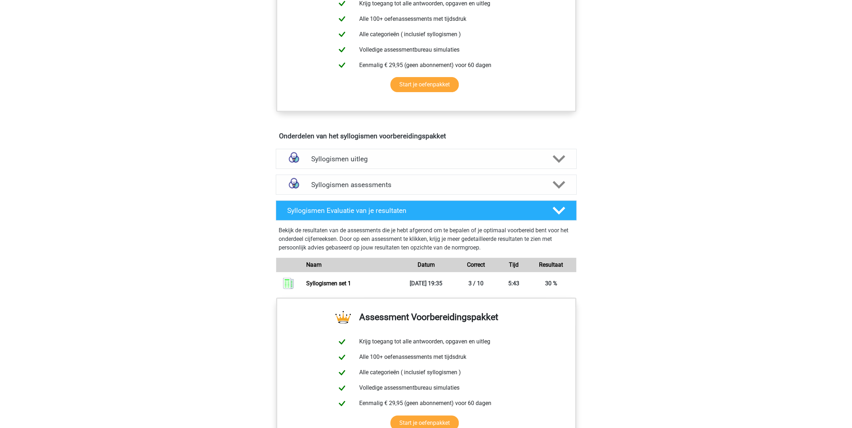
scroll to position [301, 0]
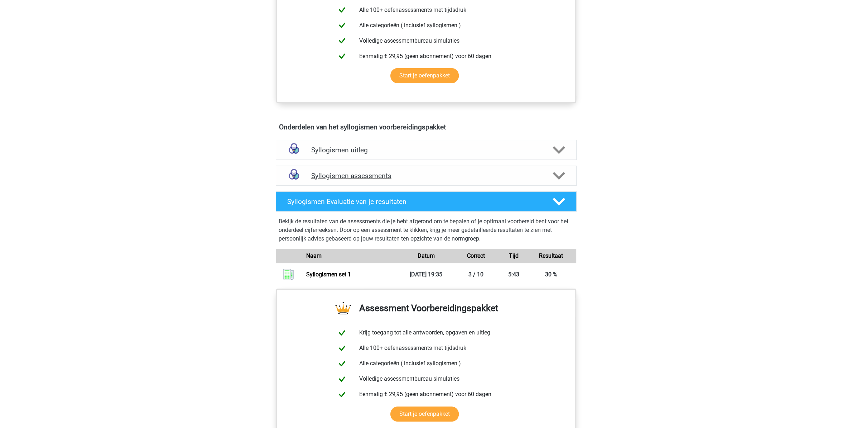
click at [401, 174] on h4 "Syllogismen assessments" at bounding box center [426, 176] width 230 height 8
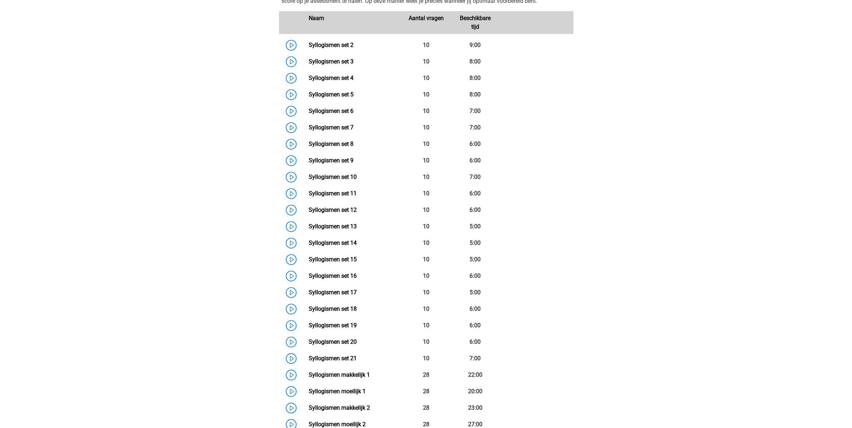
scroll to position [640, 0]
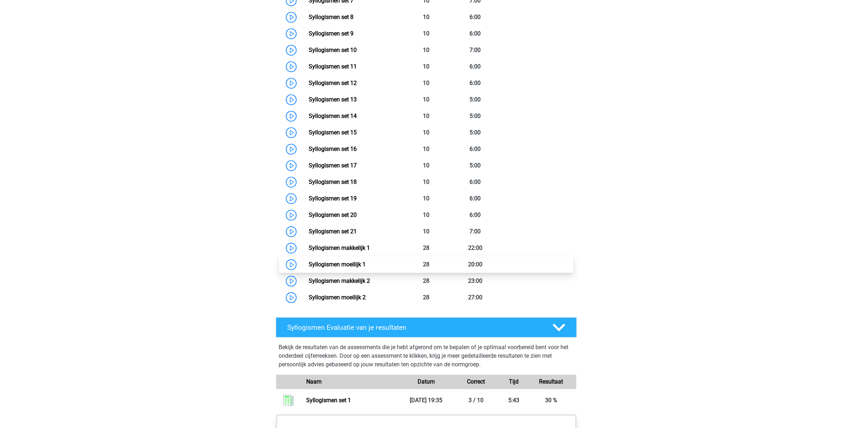
click at [366, 263] on link "Syllogismen moeilijk 1" at bounding box center [337, 264] width 57 height 7
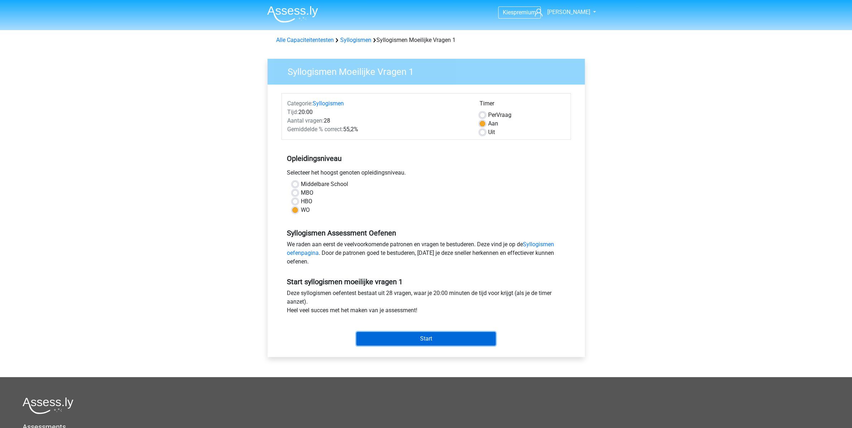
click at [421, 337] on input "Start" at bounding box center [426, 339] width 139 height 14
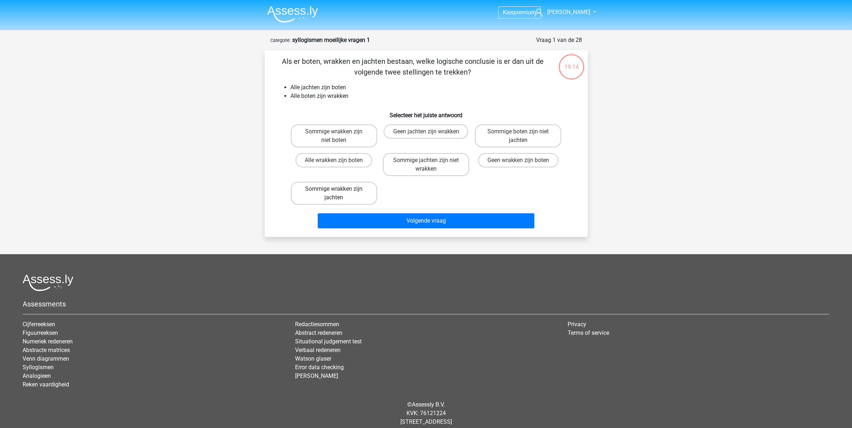
click at [347, 195] on label "Sommige wrakken zijn jachten" at bounding box center [334, 193] width 86 height 23
click at [339, 194] on input "Sommige wrakken zijn jachten" at bounding box center [336, 191] width 5 height 5
radio input "true"
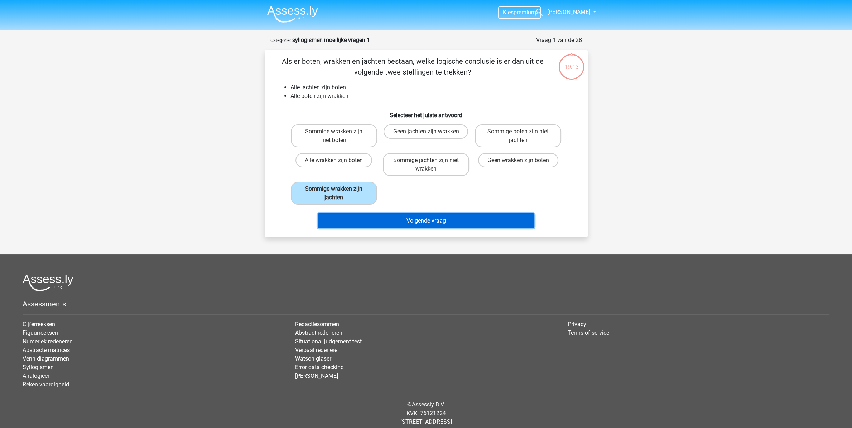
click at [392, 219] on button "Volgende vraag" at bounding box center [426, 220] width 217 height 15
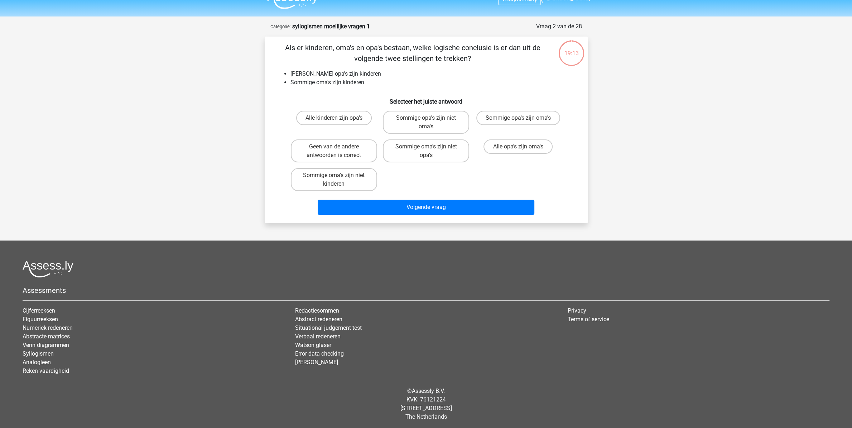
scroll to position [14, 0]
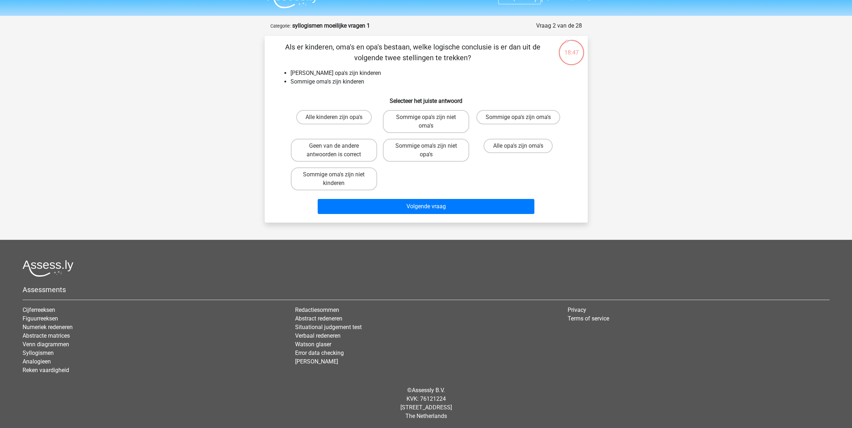
click at [322, 74] on li "Geen opa's zijn kinderen" at bounding box center [434, 73] width 286 height 9
click at [322, 80] on li "Sommige oma's zijn kinderen" at bounding box center [434, 81] width 286 height 9
click at [333, 80] on li "Sommige oma's zijn kinderen" at bounding box center [434, 81] width 286 height 9
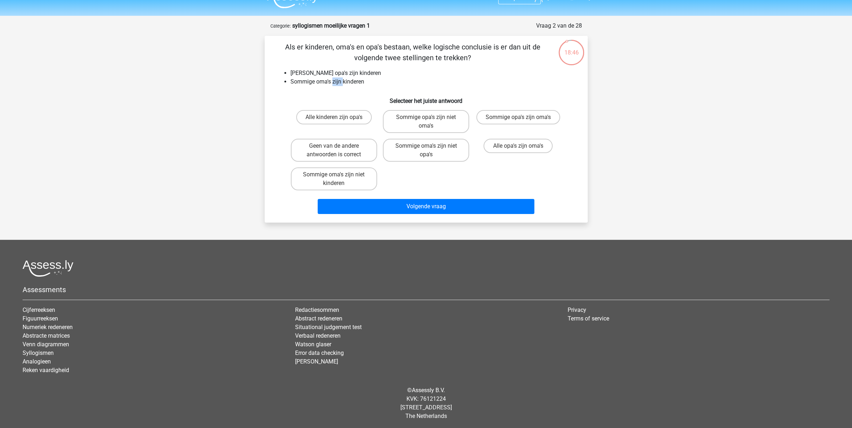
click at [333, 80] on li "Sommige oma's zijn kinderen" at bounding box center [434, 81] width 286 height 9
click at [350, 80] on li "Sommige oma's zijn kinderen" at bounding box center [434, 81] width 286 height 9
click at [340, 82] on li "Sommige oma's zijn kinderen" at bounding box center [434, 81] width 286 height 9
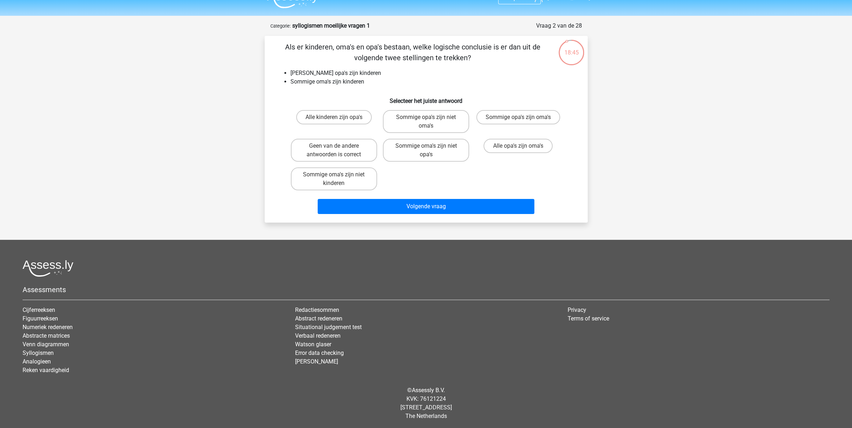
click at [319, 82] on li "Sommige oma's zijn kinderen" at bounding box center [434, 81] width 286 height 9
click at [335, 81] on li "Sommige oma's zijn kinderen" at bounding box center [434, 81] width 286 height 9
click at [310, 72] on li "[PERSON_NAME] opa's zijn kinderen" at bounding box center [434, 73] width 286 height 9
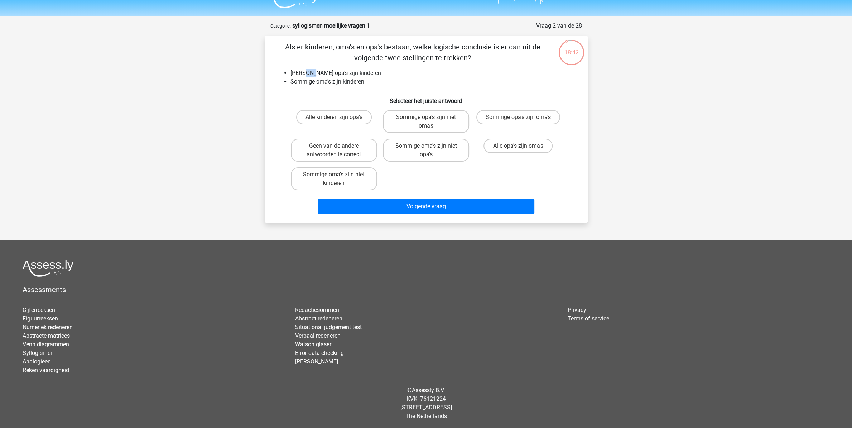
click at [310, 72] on li "[PERSON_NAME] opa's zijn kinderen" at bounding box center [434, 73] width 286 height 9
click at [320, 81] on li "Sommige oma's zijn kinderen" at bounding box center [434, 81] width 286 height 9
click at [404, 150] on label "Sommige oma's zijn niet opa's" at bounding box center [426, 150] width 86 height 23
click at [426, 150] on input "Sommige oma's zijn niet opa's" at bounding box center [428, 148] width 5 height 5
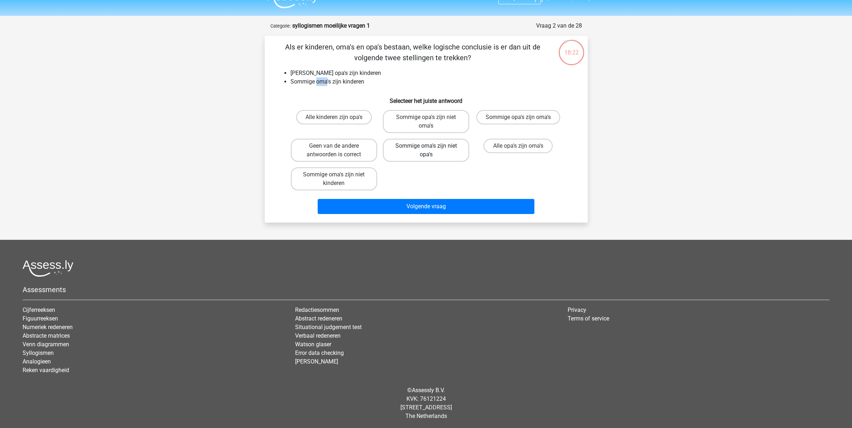
radio input "true"
click at [334, 84] on li "Sommige oma's zijn kinderen" at bounding box center [434, 81] width 286 height 9
click at [343, 83] on li "Sommige oma's zijn kinderen" at bounding box center [434, 81] width 286 height 9
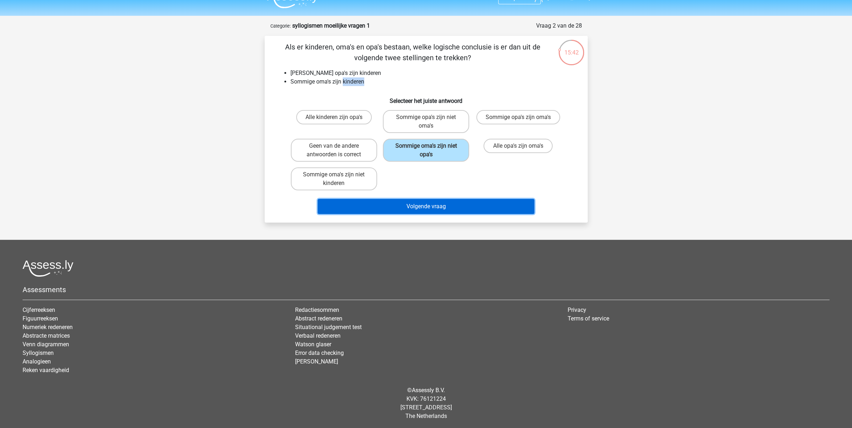
click at [434, 201] on button "Volgende vraag" at bounding box center [426, 206] width 217 height 15
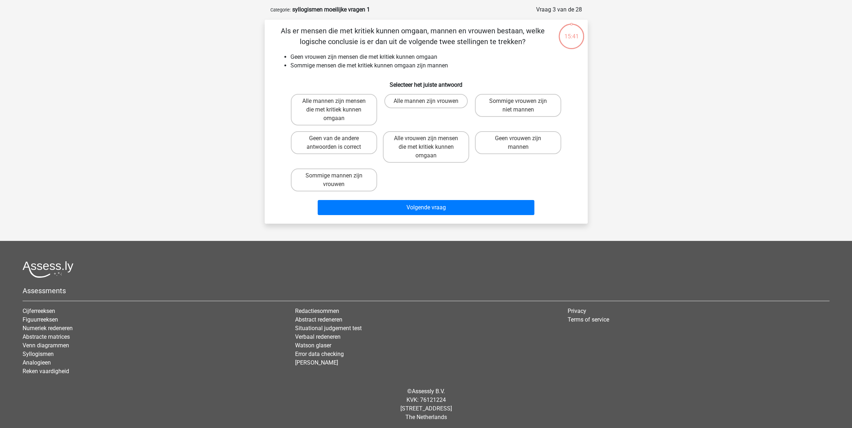
scroll to position [31, 0]
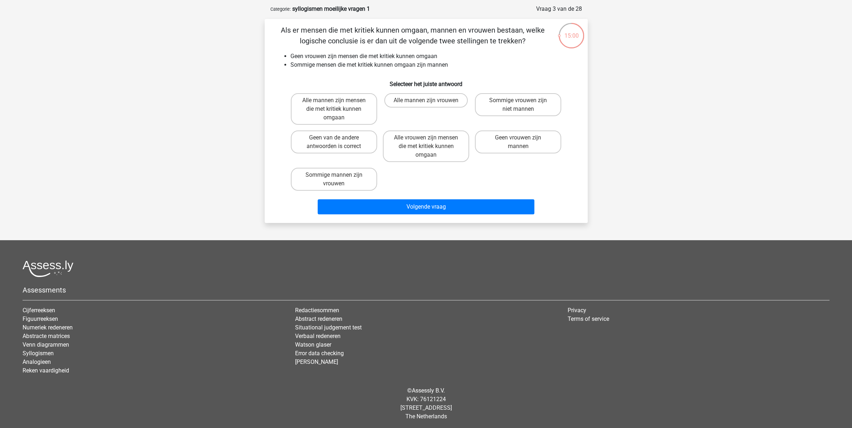
click at [433, 63] on li "Sommige mensen die met kritiek kunnen omgaan zijn mannen" at bounding box center [434, 65] width 286 height 9
click at [349, 143] on label "Geen van de andere antwoorden is correct" at bounding box center [334, 141] width 86 height 23
click at [339, 142] on input "Geen van de andere antwoorden is correct" at bounding box center [336, 140] width 5 height 5
radio input "true"
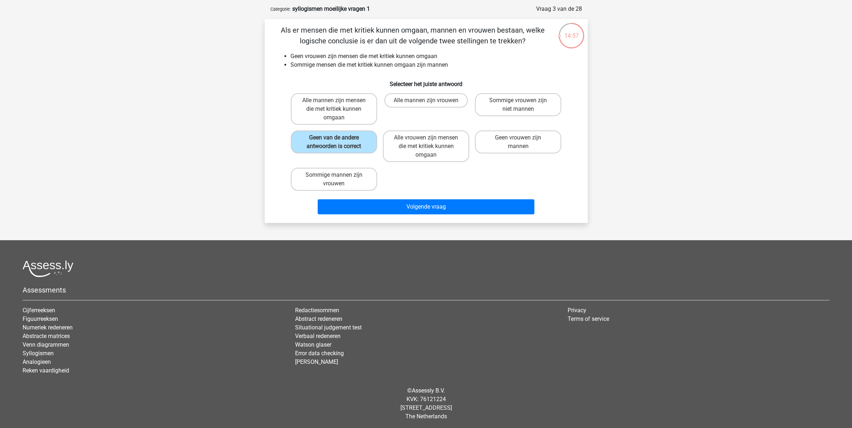
click at [249, 131] on div "Kies premium [PERSON_NAME] [EMAIL_ADDRESS][DOMAIN_NAME]" at bounding box center [426, 199] width 852 height 460
click at [482, 199] on button "Volgende vraag" at bounding box center [426, 206] width 217 height 15
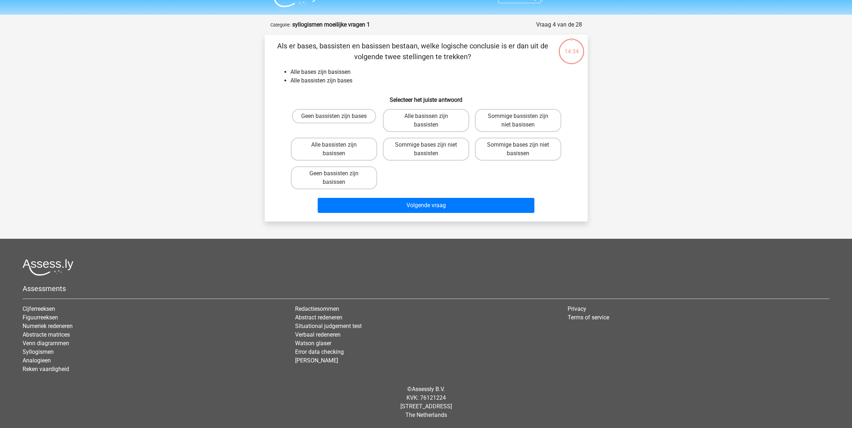
scroll to position [14, 0]
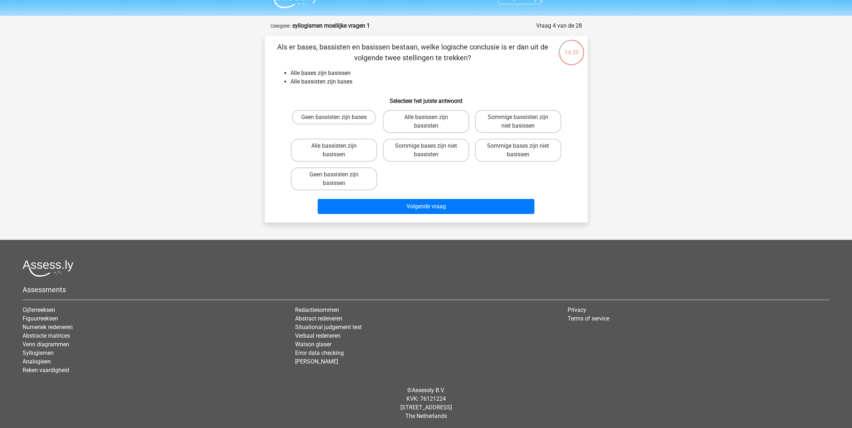
click at [310, 75] on li "Alle bases zijn basissen" at bounding box center [434, 73] width 286 height 9
click at [329, 72] on li "Alle bases zijn basissen" at bounding box center [434, 73] width 286 height 9
click at [315, 82] on li "Alle bassisten zijn bases" at bounding box center [434, 81] width 286 height 9
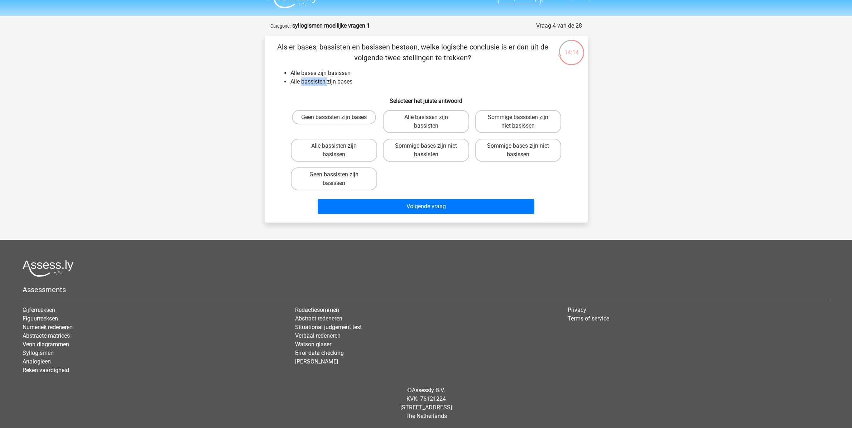
click at [315, 82] on li "Alle bassisten zijn bases" at bounding box center [434, 81] width 286 height 9
click at [344, 82] on li "Alle bassisten zijn bases" at bounding box center [434, 81] width 286 height 9
click at [416, 126] on label "Alle basissen zijn bassisten" at bounding box center [426, 121] width 86 height 23
click at [426, 122] on input "Alle basissen zijn bassisten" at bounding box center [428, 119] width 5 height 5
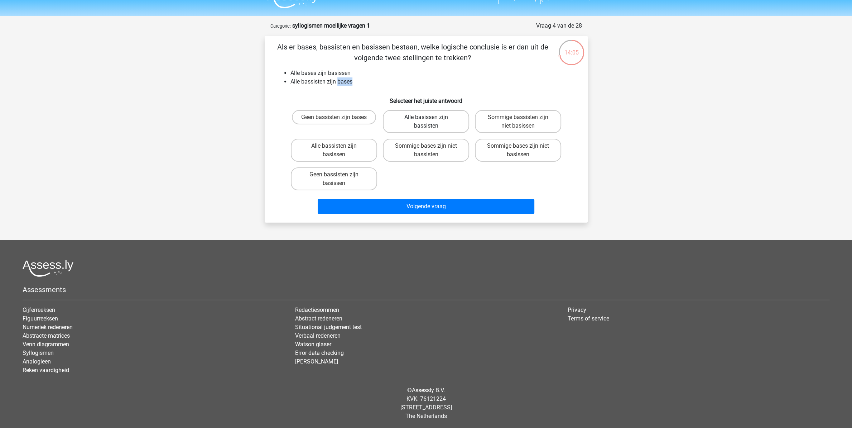
radio input "true"
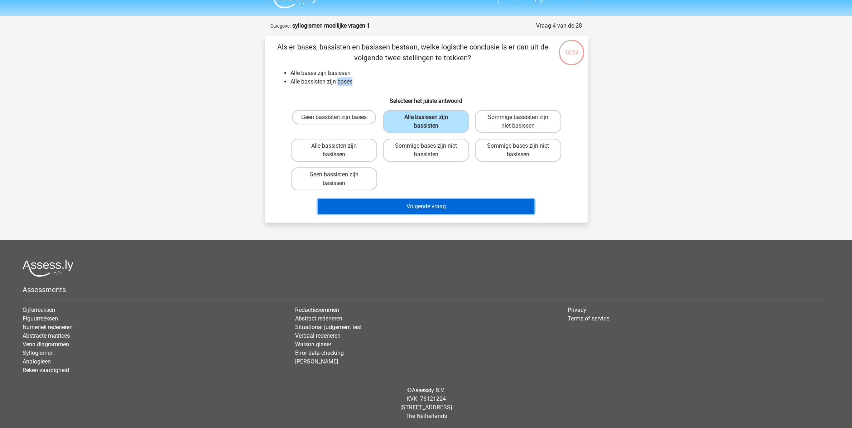
click at [404, 210] on button "Volgende vraag" at bounding box center [426, 206] width 217 height 15
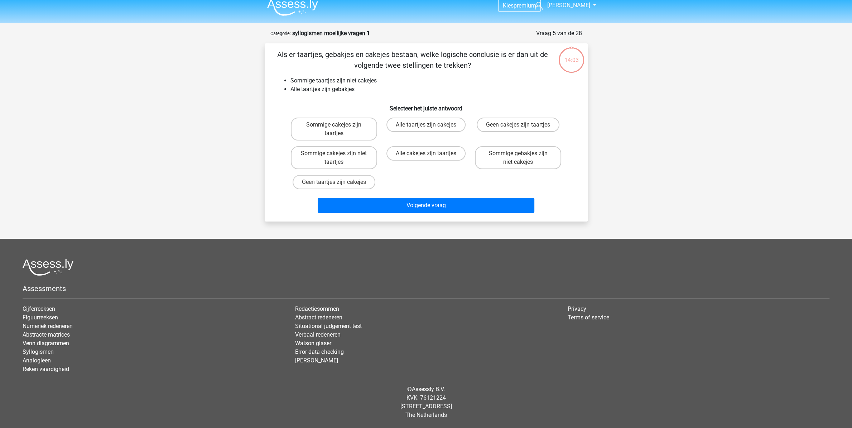
scroll to position [6, 0]
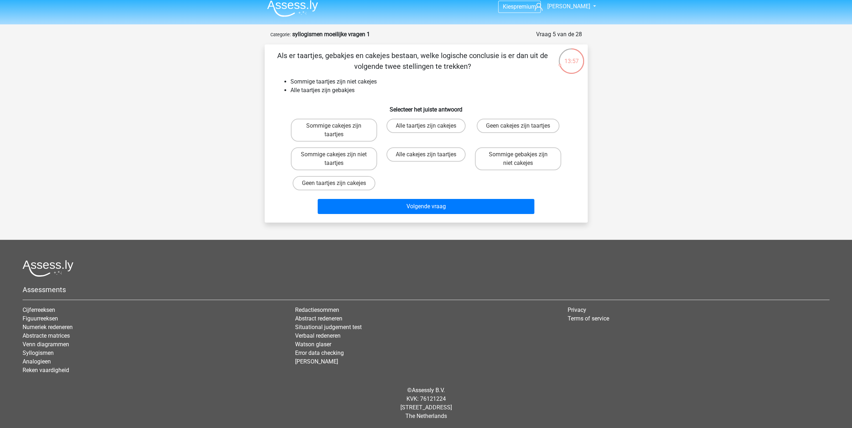
click at [324, 91] on li "Alle taartjes zijn gebakjes" at bounding box center [434, 90] width 286 height 9
click at [327, 78] on li "Sommige taartjes zijn niet cakejes" at bounding box center [434, 81] width 286 height 9
click at [316, 90] on li "Alle taartjes zijn gebakjes" at bounding box center [434, 90] width 286 height 9
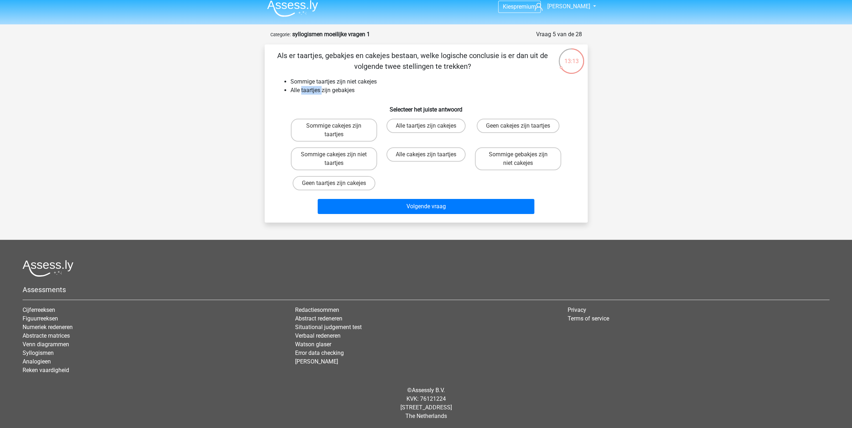
click at [316, 90] on li "Alle taartjes zijn gebakjes" at bounding box center [434, 90] width 286 height 9
click at [326, 82] on li "Sommige taartjes zijn niet cakejes" at bounding box center [434, 81] width 286 height 9
click at [365, 81] on li "Sommige taartjes zijn niet cakejes" at bounding box center [434, 81] width 286 height 9
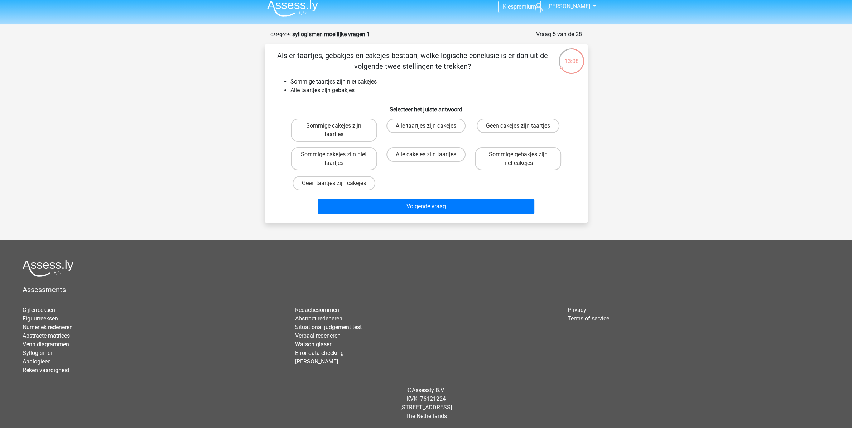
click at [348, 90] on li "Alle taartjes zijn gebakjes" at bounding box center [434, 90] width 286 height 9
click at [494, 156] on label "Sommige gebakjes zijn niet cakejes" at bounding box center [518, 158] width 86 height 23
click at [519, 156] on input "Sommige gebakjes zijn niet cakejes" at bounding box center [521, 156] width 5 height 5
radio input "true"
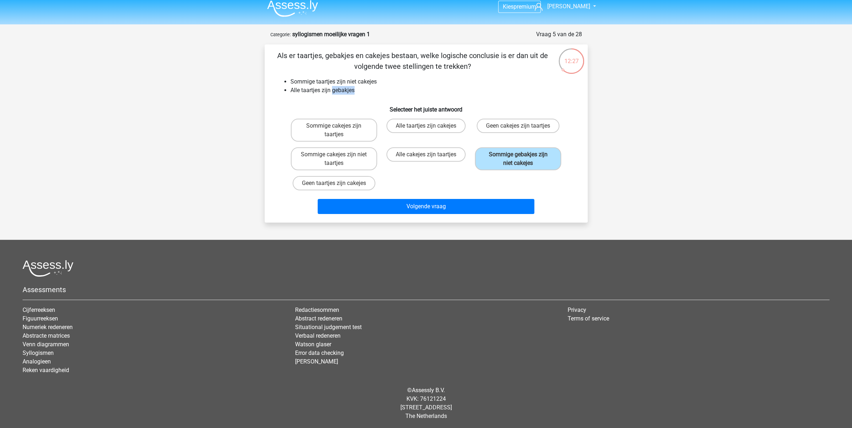
click at [340, 88] on li "Alle taartjes zijn gebakjes" at bounding box center [434, 90] width 286 height 9
click at [363, 80] on li "Sommige taartjes zijn niet cakejes" at bounding box center [434, 81] width 286 height 9
click at [349, 93] on li "Alle taartjes zijn gebakjes" at bounding box center [434, 90] width 286 height 9
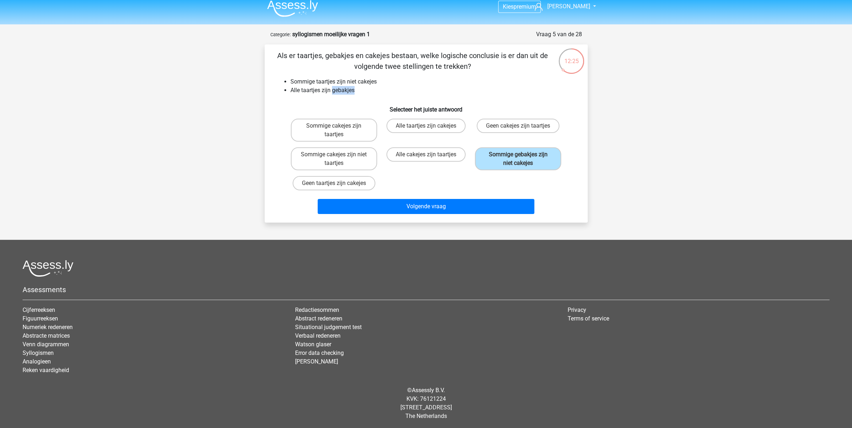
click at [349, 93] on li "Alle taartjes zijn gebakjes" at bounding box center [434, 90] width 286 height 9
click at [368, 81] on li "Sommige taartjes zijn niet cakejes" at bounding box center [434, 81] width 286 height 9
click at [432, 202] on button "Volgende vraag" at bounding box center [426, 206] width 217 height 15
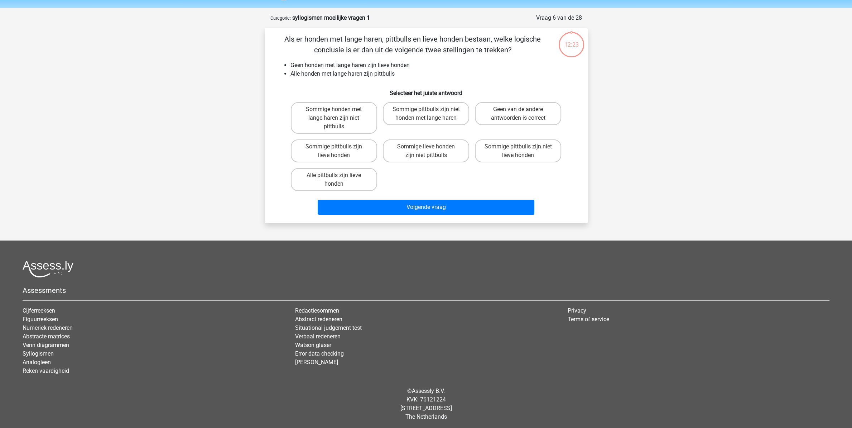
scroll to position [23, 0]
click at [348, 63] on li "Geen honden met lange haren zijn lieve honden" at bounding box center [434, 65] width 286 height 9
click at [341, 76] on li "Alle honden met lange haren zijn pittbulls" at bounding box center [434, 73] width 286 height 9
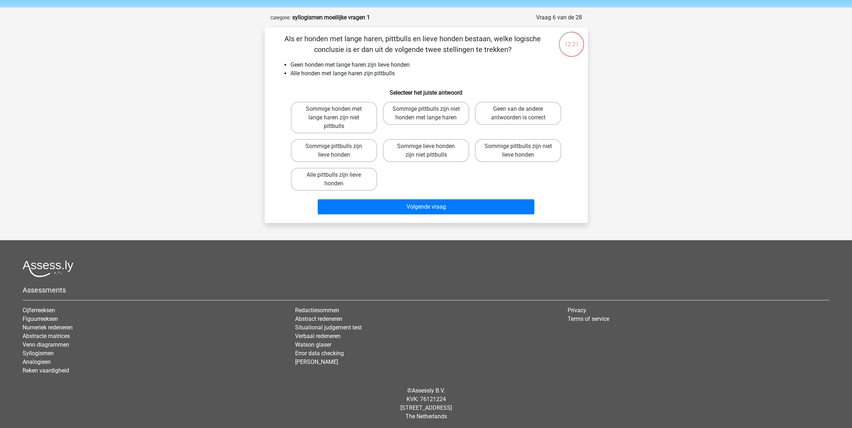
click at [348, 65] on li "Geen honden met lange haren zijn lieve honden" at bounding box center [434, 65] width 286 height 9
click at [343, 72] on li "Alle honden met lange haren zijn pittbulls" at bounding box center [434, 73] width 286 height 9
click at [374, 75] on li "Alle honden met lange haren zijn pittbulls" at bounding box center [434, 73] width 286 height 9
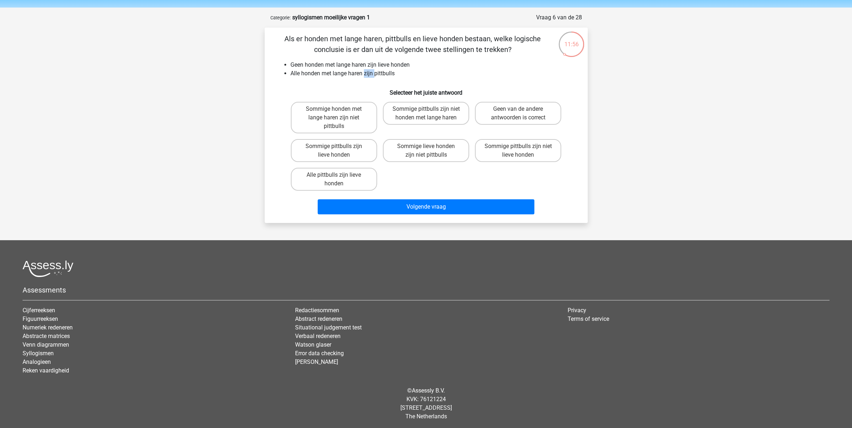
click at [374, 75] on li "Alle honden met lange haren zijn pittbulls" at bounding box center [434, 73] width 286 height 9
click at [387, 67] on li "Geen honden met lange haren zijn lieve honden" at bounding box center [434, 65] width 286 height 9
click at [385, 75] on li "Alle honden met lange haren zijn pittbulls" at bounding box center [434, 73] width 286 height 9
click at [384, 75] on li "Alle honden met lange haren zijn pittbulls" at bounding box center [434, 73] width 286 height 9
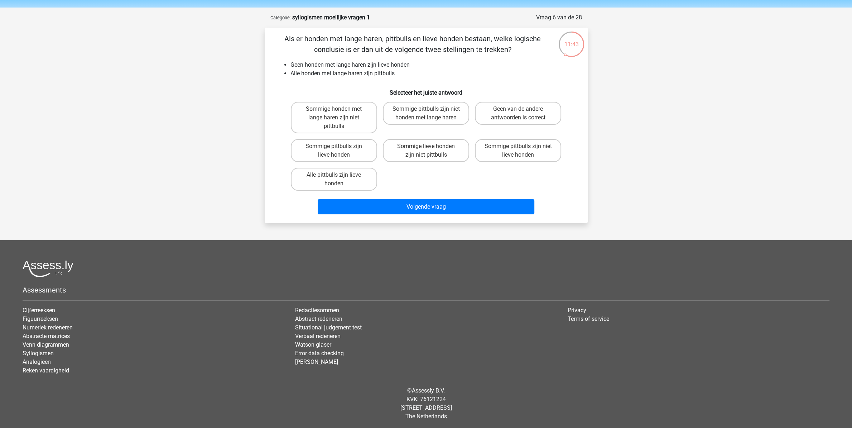
click at [350, 76] on li "Alle honden met lange haren zijn pittbulls" at bounding box center [434, 73] width 286 height 9
click at [348, 70] on li "Alle honden met lange haren zijn pittbulls" at bounding box center [434, 73] width 286 height 9
click at [348, 67] on li "Geen honden met lange haren zijn lieve honden" at bounding box center [434, 65] width 286 height 9
click at [355, 64] on li "Geen honden met lange haren zijn lieve honden" at bounding box center [434, 65] width 286 height 9
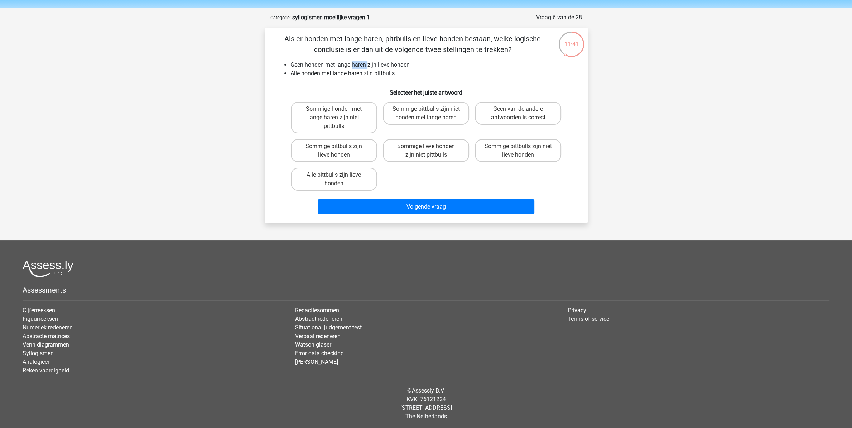
click at [355, 64] on li "Geen honden met lange haren zijn lieve honden" at bounding box center [434, 65] width 286 height 9
click at [374, 64] on li "Geen honden met lange haren zijn lieve honden" at bounding box center [434, 65] width 286 height 9
drag, startPoint x: 374, startPoint y: 64, endPoint x: 394, endPoint y: 64, distance: 19.7
click at [376, 64] on li "Geen honden met lange haren zijn lieve honden" at bounding box center [434, 65] width 286 height 9
click at [394, 64] on li "Geen honden met lange haren zijn lieve honden" at bounding box center [434, 65] width 286 height 9
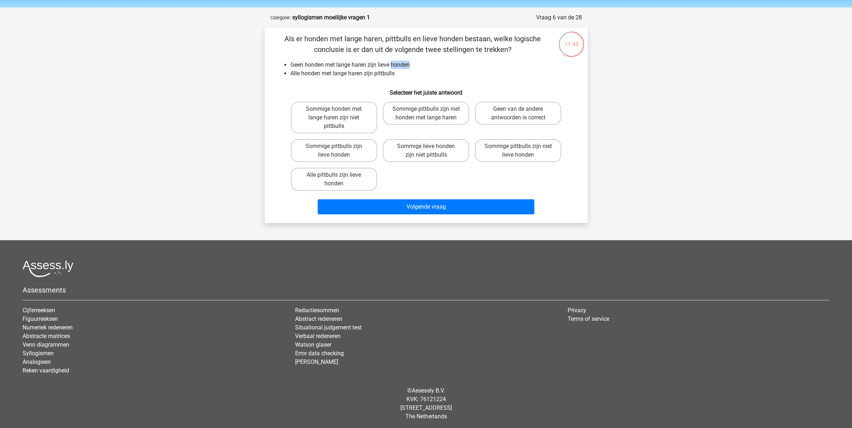
click at [394, 64] on li "Geen honden met lange haren zijn lieve honden" at bounding box center [434, 65] width 286 height 9
click at [362, 76] on li "Alle honden met lange haren zijn pittbulls" at bounding box center [434, 73] width 286 height 9
click at [371, 74] on li "Alle honden met lange haren zijn pittbulls" at bounding box center [434, 73] width 286 height 9
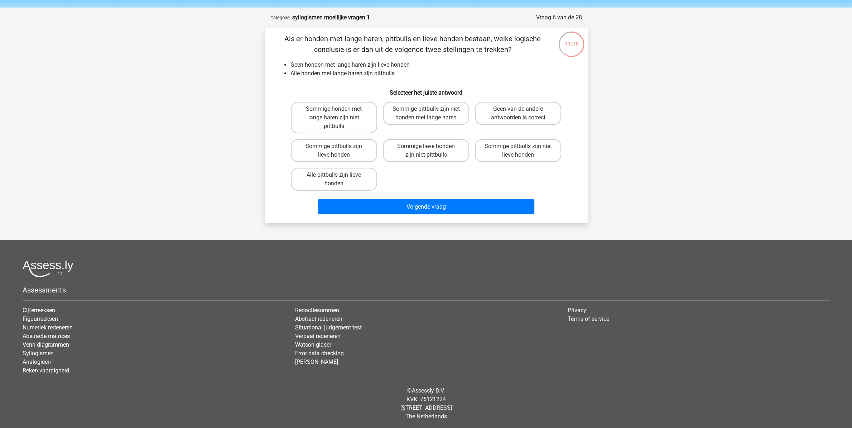
click at [344, 78] on div "Als er honden met lange haren, pittbulls en lieve honden bestaan, welke logisch…" at bounding box center [426, 125] width 317 height 184
click at [491, 149] on label "Sommige pittbulls zijn niet lieve honden" at bounding box center [518, 150] width 86 height 23
click at [519, 149] on input "Sommige pittbulls zijn niet lieve honden" at bounding box center [521, 148] width 5 height 5
radio input "true"
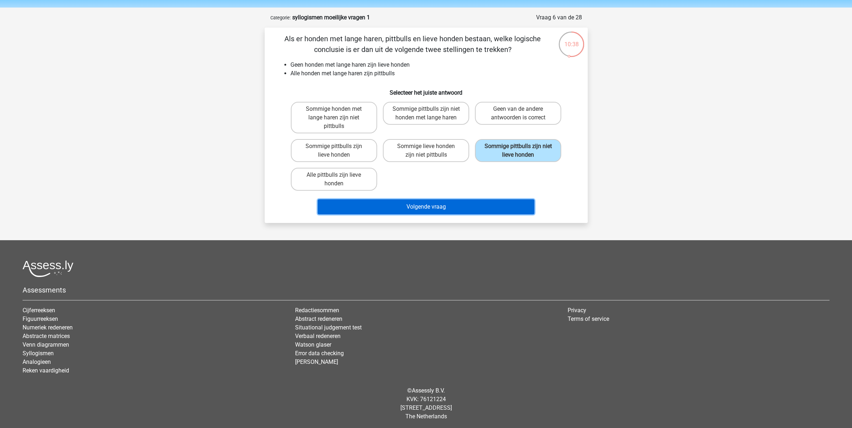
click at [437, 203] on button "Volgende vraag" at bounding box center [426, 206] width 217 height 15
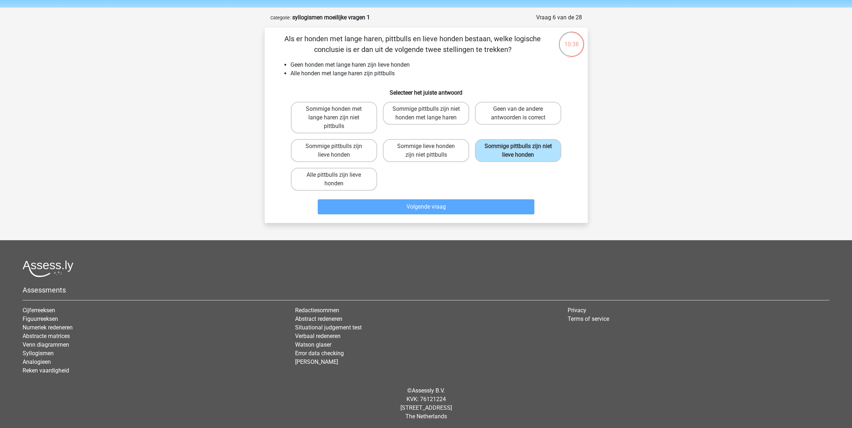
scroll to position [14, 0]
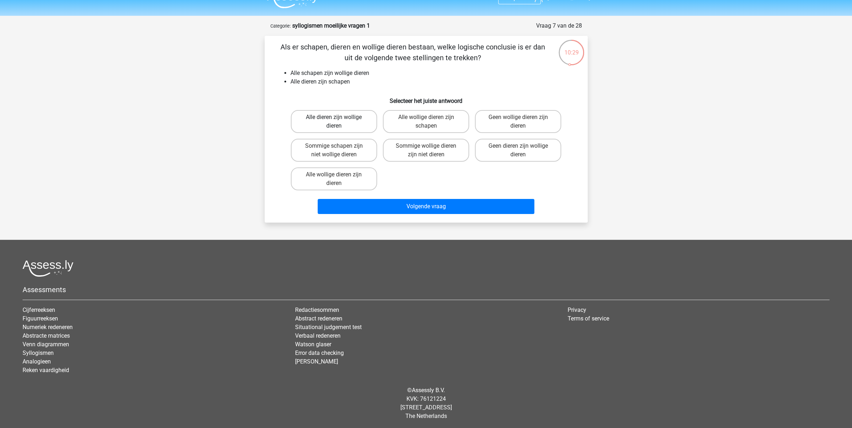
click at [336, 113] on label "Alle dieren zijn wollige dieren" at bounding box center [334, 121] width 86 height 23
click at [336, 117] on input "Alle dieren zijn wollige dieren" at bounding box center [336, 119] width 5 height 5
radio input "true"
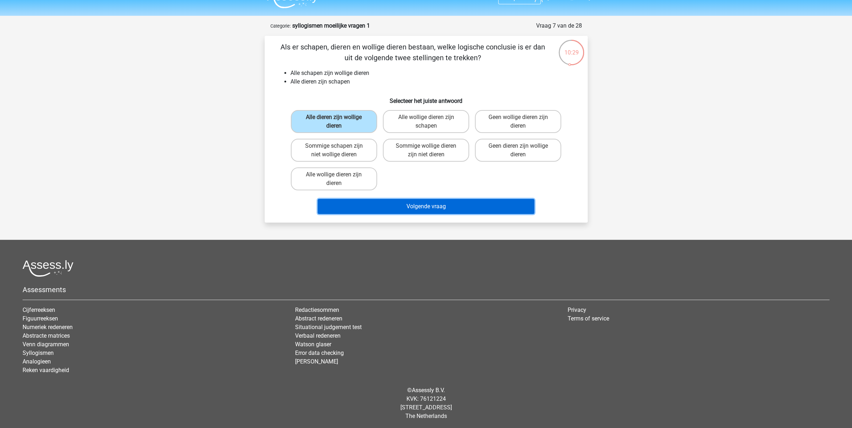
click at [425, 206] on button "Volgende vraag" at bounding box center [426, 206] width 217 height 15
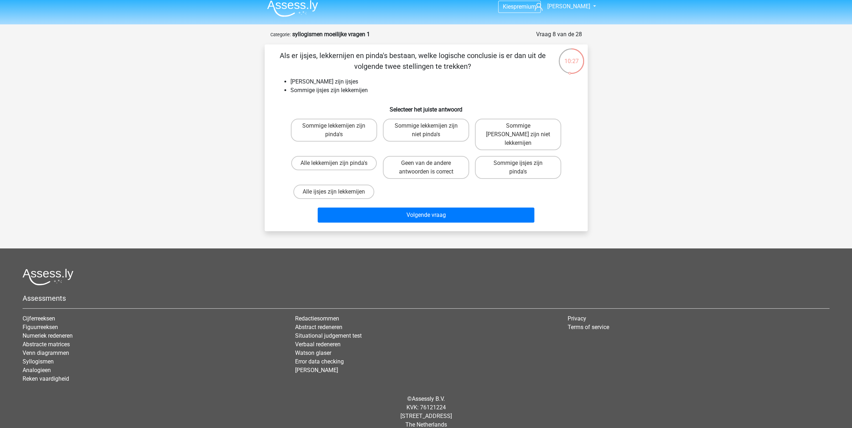
click at [318, 81] on li "[PERSON_NAME] zijn ijsjes" at bounding box center [434, 81] width 286 height 9
click at [329, 82] on li "[PERSON_NAME] zijn ijsjes" at bounding box center [434, 81] width 286 height 9
click at [341, 83] on li "[PERSON_NAME] zijn ijsjes" at bounding box center [434, 81] width 286 height 9
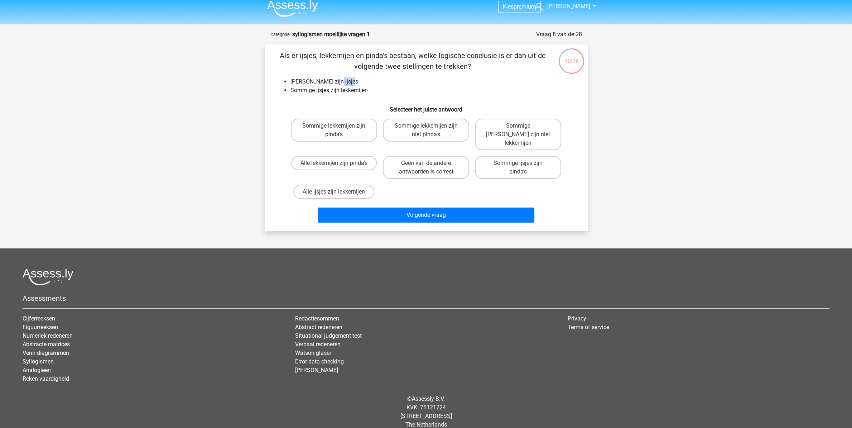
click at [341, 83] on li "[PERSON_NAME] zijn ijsjes" at bounding box center [434, 81] width 286 height 9
click at [303, 88] on li "Sommige ijsjes zijn lekkernijen" at bounding box center [434, 90] width 286 height 9
click at [317, 81] on li "[PERSON_NAME] zijn ijsjes" at bounding box center [434, 81] width 286 height 9
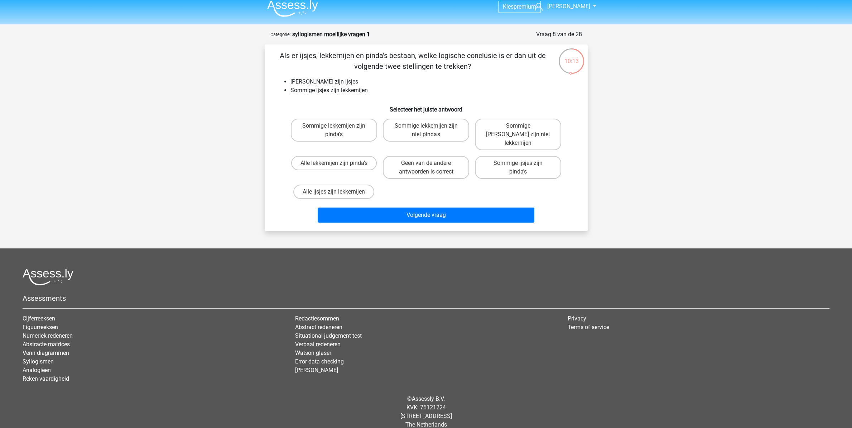
click at [340, 81] on li "[PERSON_NAME] zijn ijsjes" at bounding box center [434, 81] width 286 height 9
click at [346, 89] on li "Sommige ijsjes zijn lekkernijen" at bounding box center [434, 90] width 286 height 9
click at [309, 89] on li "Sommige ijsjes zijn lekkernijen" at bounding box center [434, 90] width 286 height 9
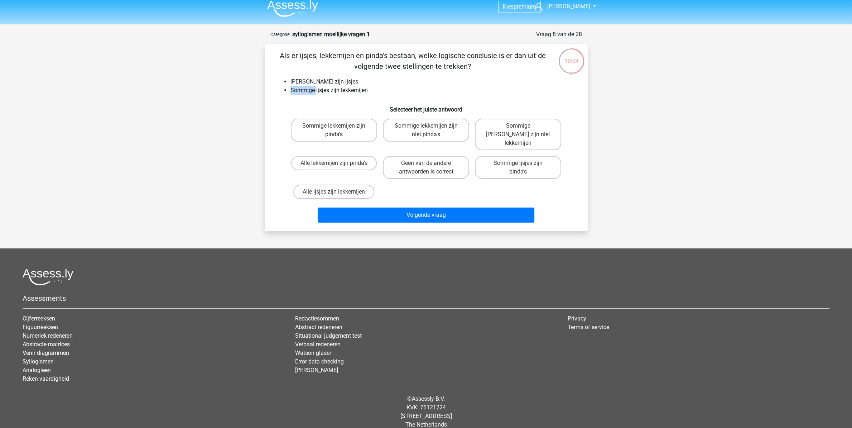
click at [309, 89] on li "Sommige ijsjes zijn lekkernijen" at bounding box center [434, 90] width 286 height 9
click at [362, 89] on li "Sommige ijsjes zijn lekkernijen" at bounding box center [434, 90] width 286 height 9
click at [313, 81] on li "[PERSON_NAME] zijn ijsjes" at bounding box center [434, 81] width 286 height 9
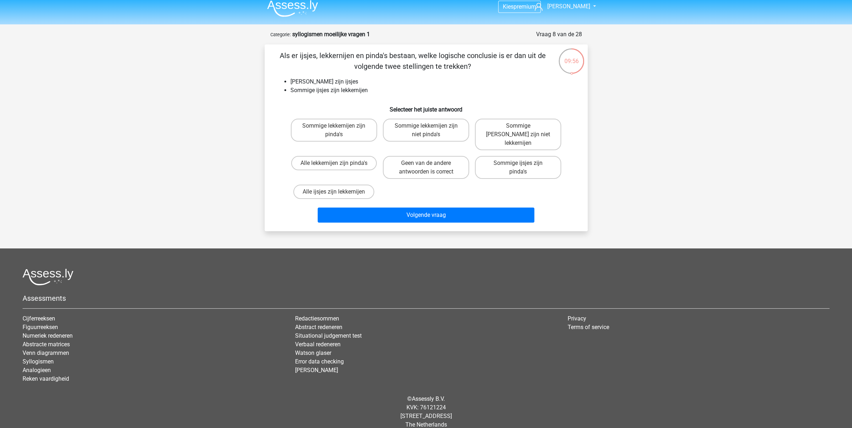
click at [344, 88] on li "Sommige ijsjes zijn lekkernijen" at bounding box center [434, 90] width 286 height 9
click at [339, 79] on li "[PERSON_NAME] zijn ijsjes" at bounding box center [434, 81] width 286 height 9
click at [404, 123] on label "Sommige lekkernijen zijn niet pinda's" at bounding box center [426, 130] width 86 height 23
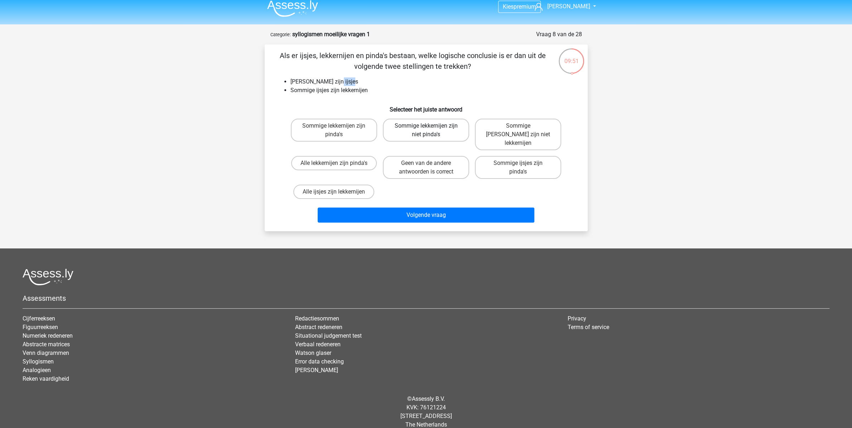
click at [426, 126] on input "Sommige lekkernijen zijn niet pinda's" at bounding box center [428, 128] width 5 height 5
radio input "true"
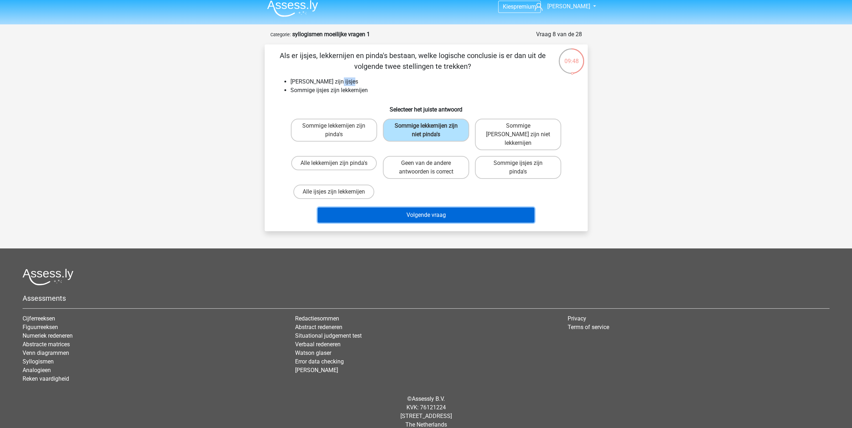
click at [395, 207] on button "Volgende vraag" at bounding box center [426, 214] width 217 height 15
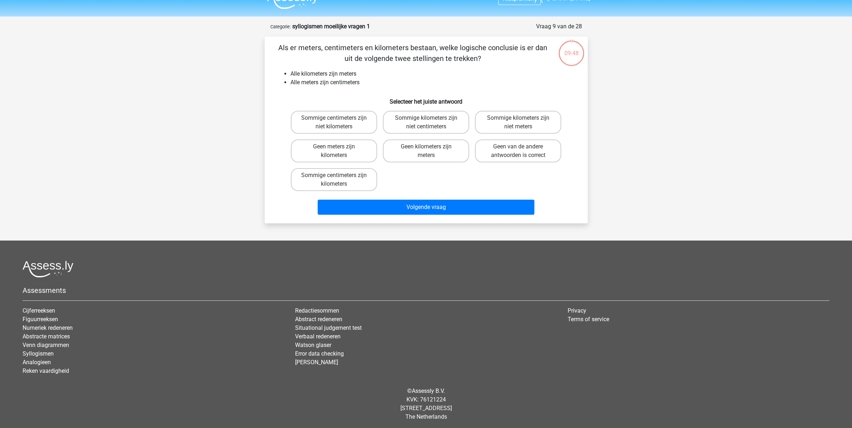
scroll to position [14, 0]
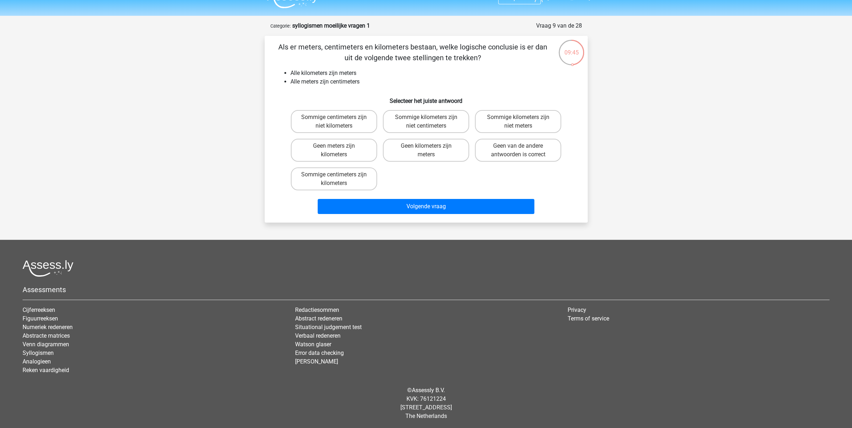
click at [348, 82] on li "Alle meters zijn centimeters" at bounding box center [434, 81] width 286 height 9
click at [349, 73] on li "Alle kilometers zijn meters" at bounding box center [434, 73] width 286 height 9
click at [313, 82] on li "Alle meters zijn centimeters" at bounding box center [434, 81] width 286 height 9
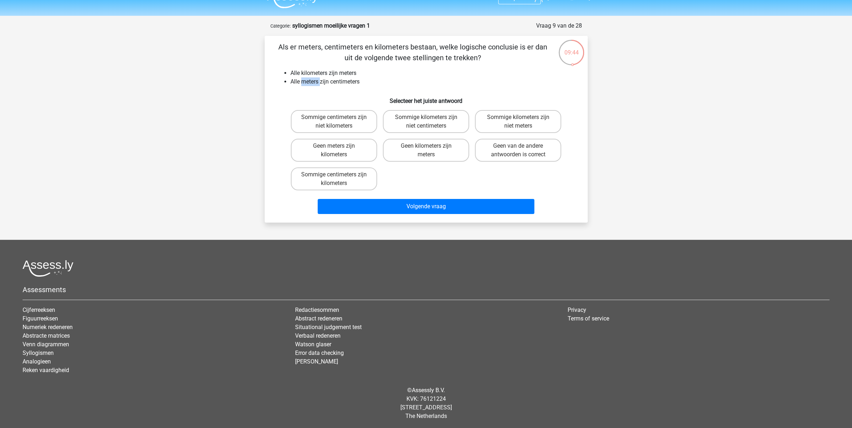
click at [313, 82] on li "Alle meters zijn centimeters" at bounding box center [434, 81] width 286 height 9
click at [345, 73] on li "Alle kilometers zijn meters" at bounding box center [434, 73] width 286 height 9
click at [327, 82] on li "Alle meters zijn centimeters" at bounding box center [434, 81] width 286 height 9
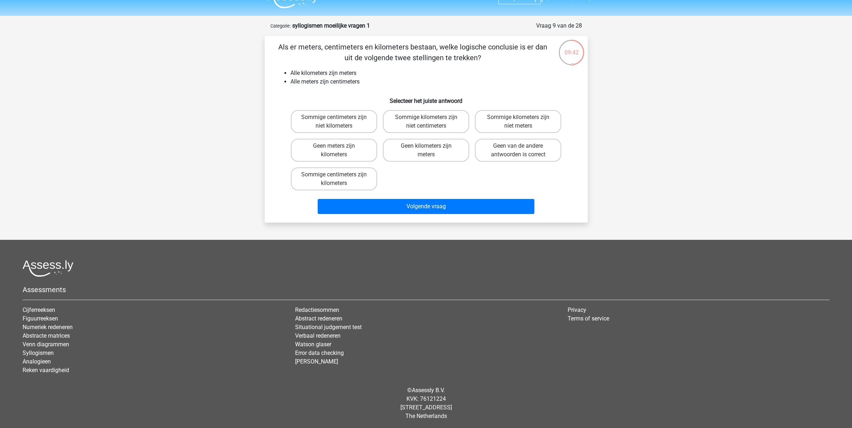
click at [340, 81] on li "Alle meters zijn centimeters" at bounding box center [434, 81] width 286 height 9
click at [356, 81] on li "Alle meters zijn centimeters" at bounding box center [434, 81] width 286 height 9
click at [317, 73] on li "Alle kilometers zijn meters" at bounding box center [434, 73] width 286 height 9
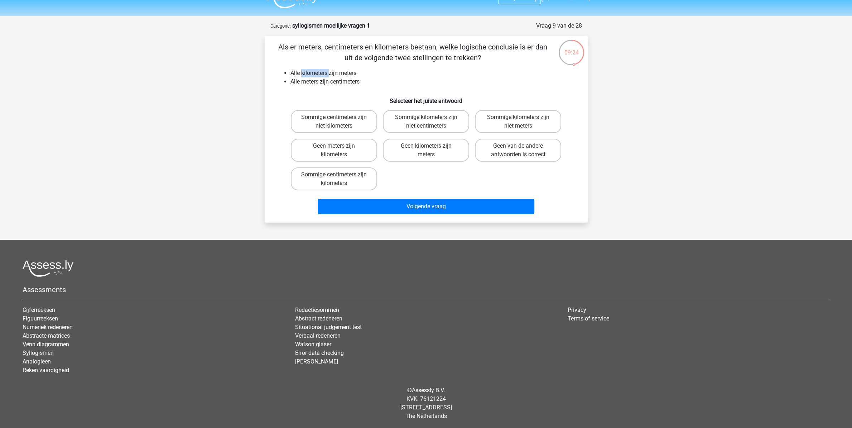
click at [317, 73] on li "Alle kilometers zijn meters" at bounding box center [434, 73] width 286 height 9
click at [316, 70] on li "Alle kilometers zijn meters" at bounding box center [434, 73] width 286 height 9
click at [361, 81] on li "Alle meters zijn centimeters" at bounding box center [434, 81] width 286 height 9
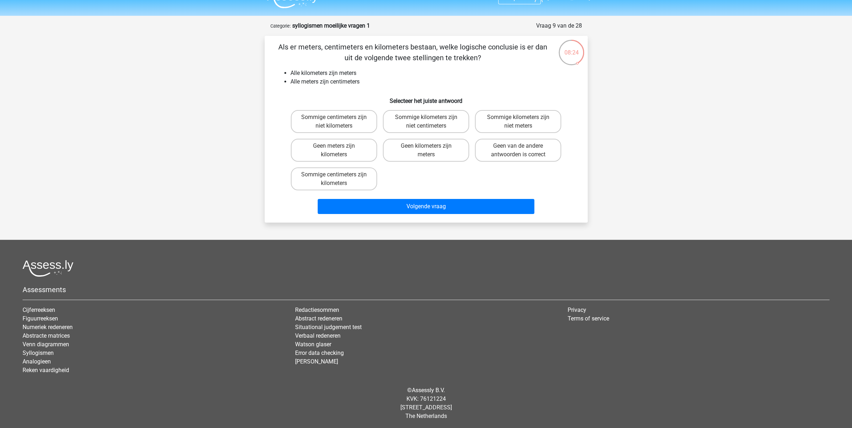
click at [317, 73] on li "Alle kilometers zijn meters" at bounding box center [434, 73] width 286 height 9
click at [343, 84] on li "Alle meters zijn centimeters" at bounding box center [434, 81] width 286 height 9
click at [361, 179] on label "Sommige centimeters zijn kilometers" at bounding box center [334, 178] width 86 height 23
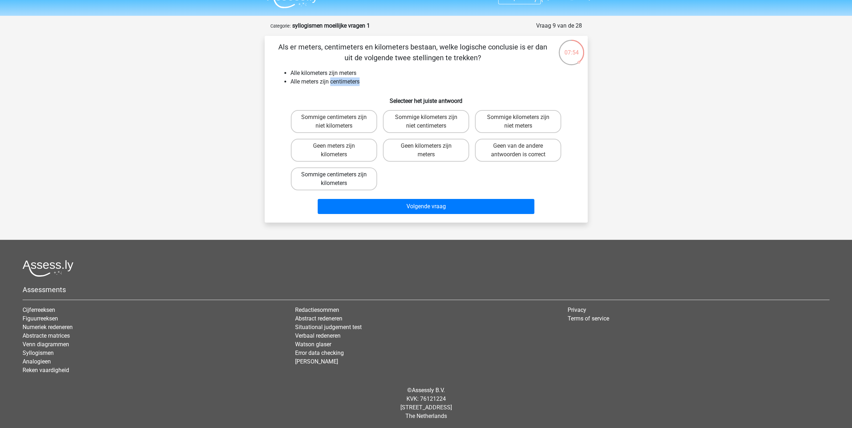
click at [339, 179] on input "Sommige centimeters zijn kilometers" at bounding box center [336, 177] width 5 height 5
radio input "true"
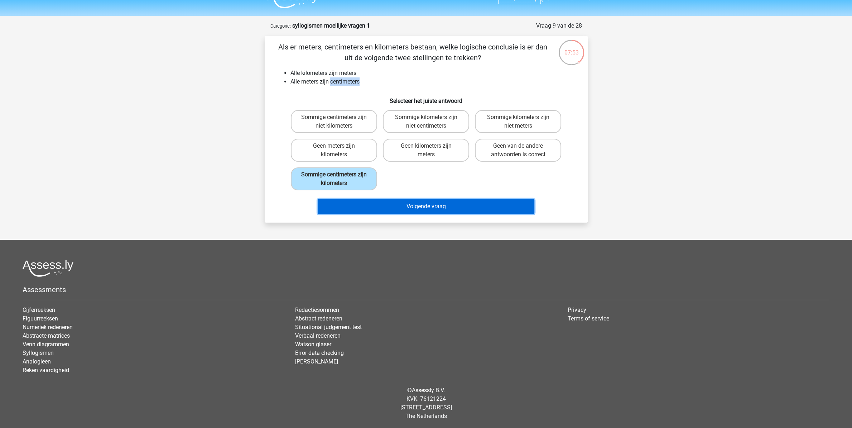
click at [407, 207] on button "Volgende vraag" at bounding box center [426, 206] width 217 height 15
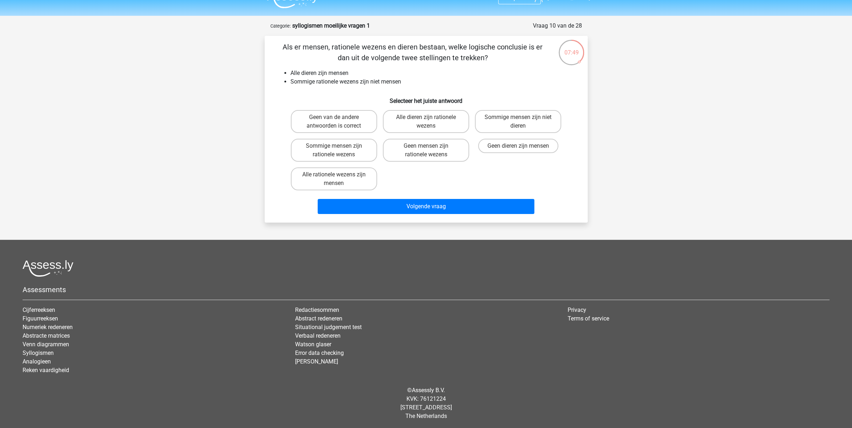
click at [342, 81] on li "Sommige rationele wezens zijn niet mensen" at bounding box center [434, 81] width 286 height 9
click at [362, 80] on li "Sommige rationele wezens zijn niet mensen" at bounding box center [434, 81] width 286 height 9
drag, startPoint x: 362, startPoint y: 80, endPoint x: 371, endPoint y: 80, distance: 9.3
click at [362, 80] on li "Sommige rationele wezens zijn niet mensen" at bounding box center [434, 81] width 286 height 9
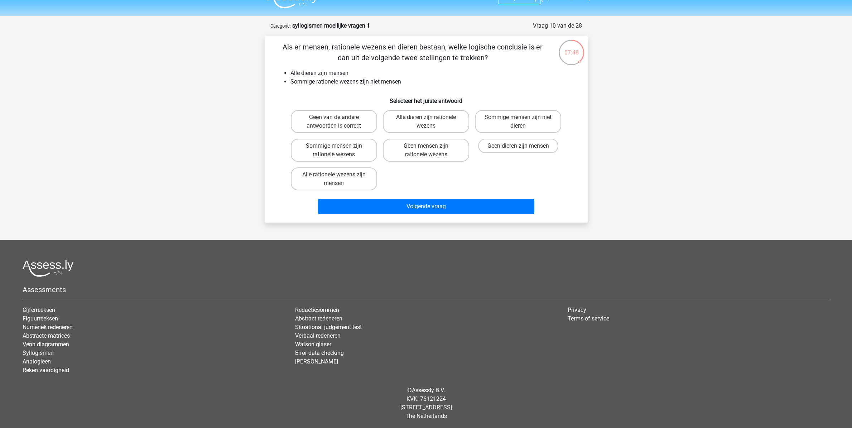
click at [388, 82] on li "Sommige rationele wezens zijn niet mensen" at bounding box center [434, 81] width 286 height 9
click at [378, 82] on li "Sommige rationele wezens zijn niet mensen" at bounding box center [434, 81] width 286 height 9
click at [313, 75] on li "Alle dieren zijn mensen" at bounding box center [434, 73] width 286 height 9
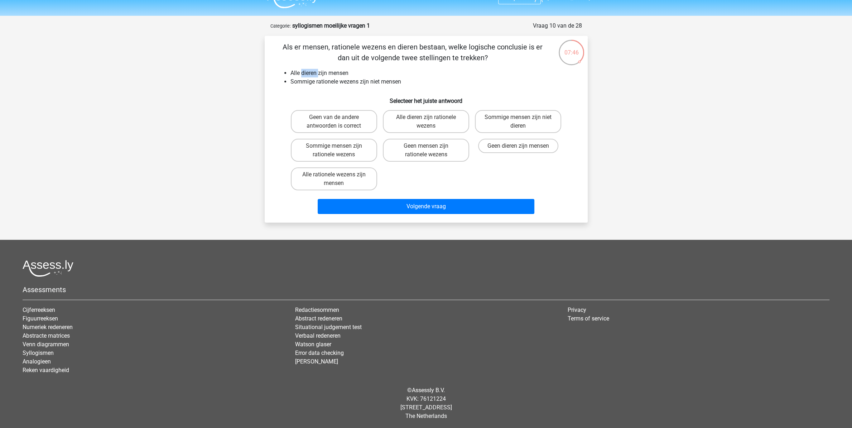
click at [313, 75] on li "Alle dieren zijn mensen" at bounding box center [434, 73] width 286 height 9
drag, startPoint x: 290, startPoint y: 81, endPoint x: 299, endPoint y: 83, distance: 9.2
click at [291, 81] on li "Sommige rationele wezens zijn niet mensen" at bounding box center [434, 81] width 286 height 9
click at [300, 83] on li "Sommige rationele wezens zijn niet mensen" at bounding box center [434, 81] width 286 height 9
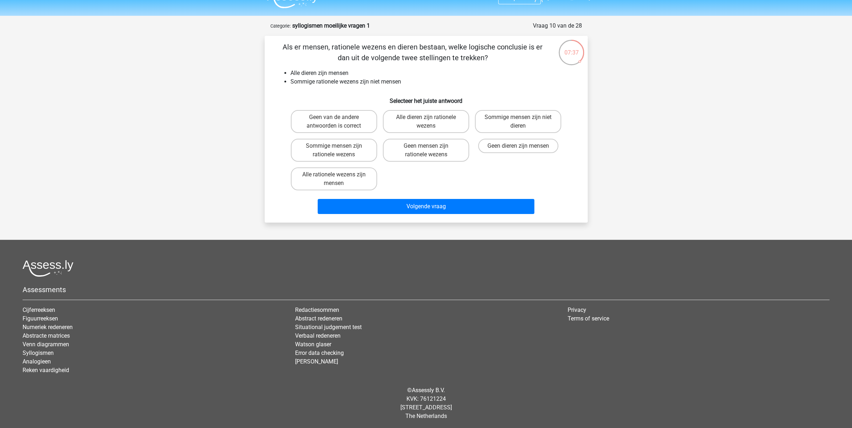
click at [337, 83] on li "Sommige rationele wezens zijn niet mensen" at bounding box center [434, 81] width 286 height 9
click at [348, 83] on li "Sommige rationele wezens zijn niet mensen" at bounding box center [434, 81] width 286 height 9
click at [310, 71] on li "Alle dieren zijn mensen" at bounding box center [434, 73] width 286 height 9
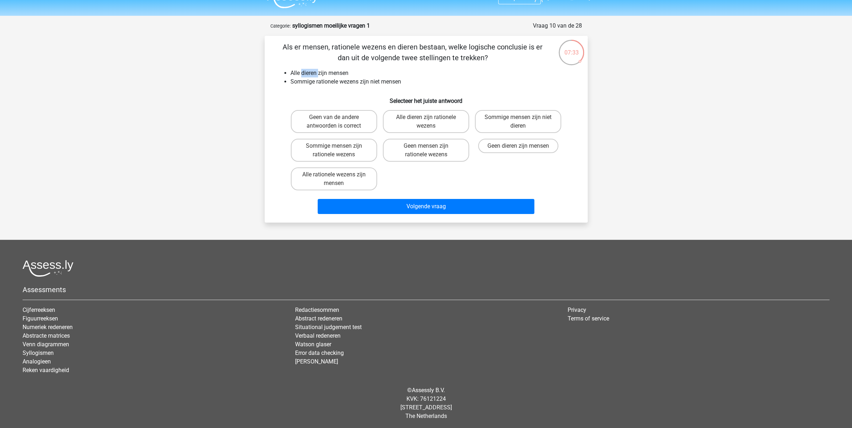
click at [310, 71] on li "Alle dieren zijn mensen" at bounding box center [434, 73] width 286 height 9
click at [333, 83] on li "Sommige rationele wezens zijn niet mensen" at bounding box center [434, 81] width 286 height 9
click at [328, 118] on label "Geen van de andere antwoorden is correct" at bounding box center [334, 121] width 86 height 23
click at [334, 118] on input "Geen van de andere antwoorden is correct" at bounding box center [336, 119] width 5 height 5
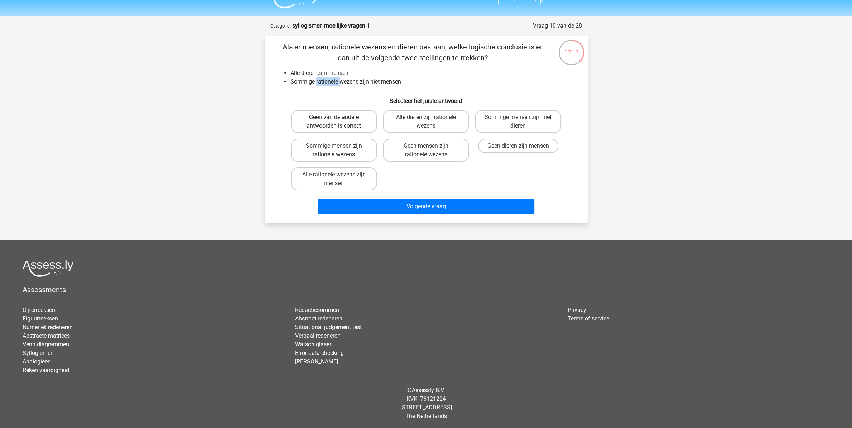
radio input "true"
click at [417, 216] on div "Als er mensen, rationele wezens en dieren bestaan, welke logische conclusie is …" at bounding box center [426, 129] width 323 height 187
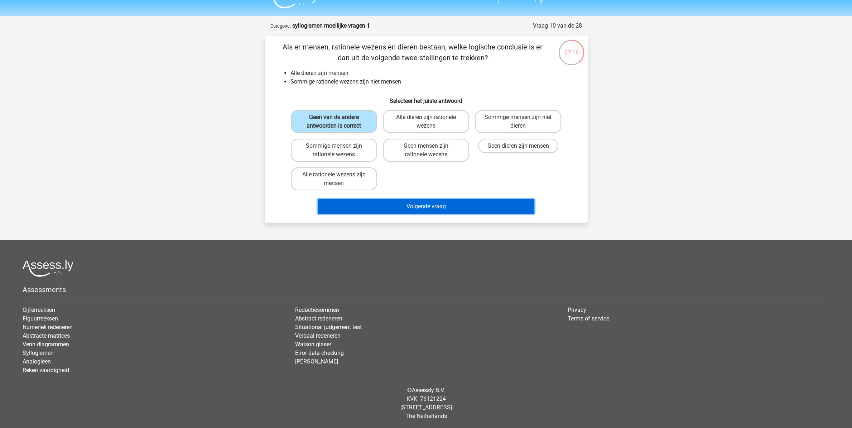
click at [421, 209] on button "Volgende vraag" at bounding box center [426, 206] width 217 height 15
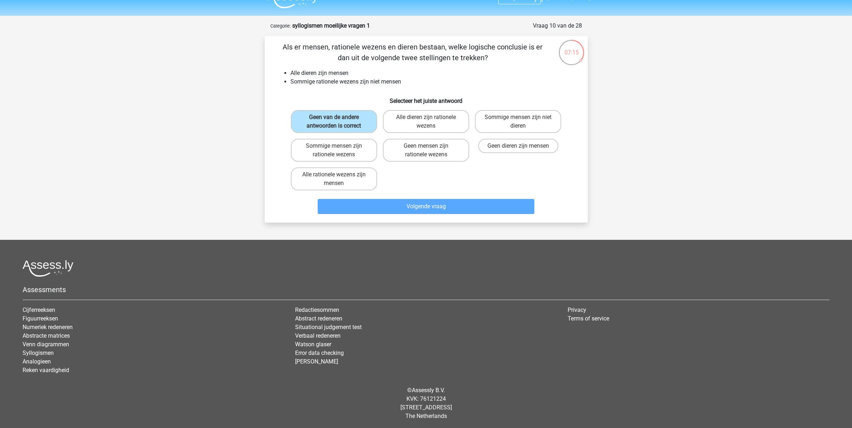
scroll to position [6, 0]
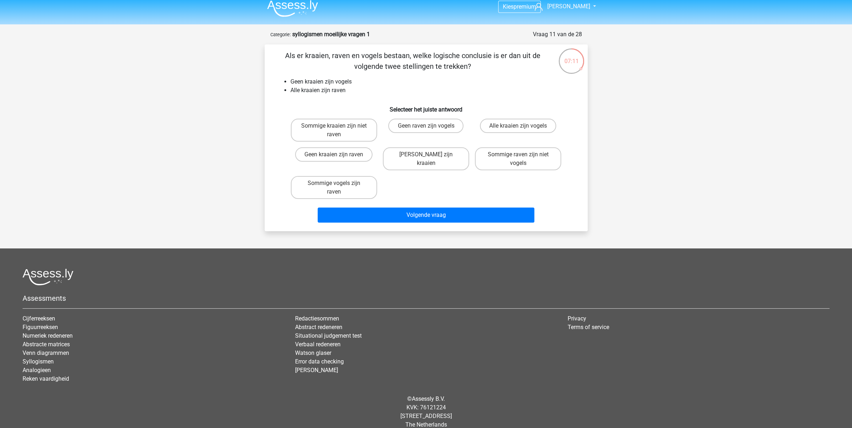
click at [317, 89] on li "Alle kraaien zijn raven" at bounding box center [434, 90] width 286 height 9
click at [297, 82] on li "Geen kraaien zijn vogels" at bounding box center [434, 81] width 286 height 9
click at [335, 82] on li "Geen kraaien zijn vogels" at bounding box center [434, 81] width 286 height 9
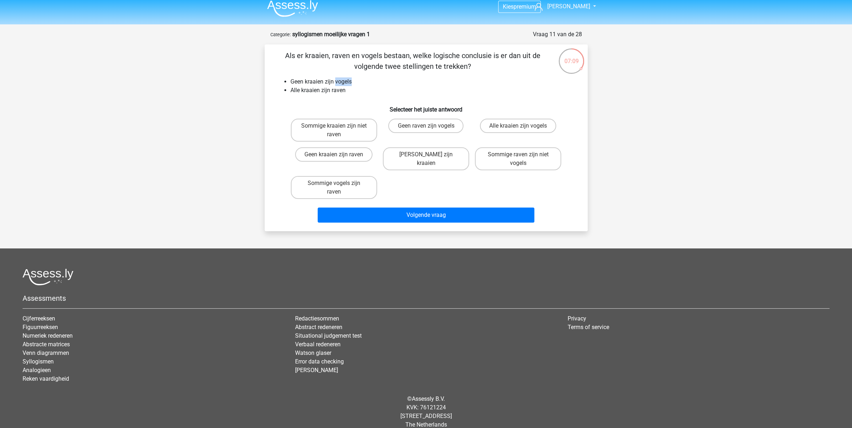
click at [335, 82] on li "Geen kraaien zijn vogels" at bounding box center [434, 81] width 286 height 9
click at [336, 90] on li "Alle kraaien zijn raven" at bounding box center [434, 90] width 286 height 9
click at [340, 82] on li "Geen kraaien zijn vogels" at bounding box center [434, 81] width 286 height 9
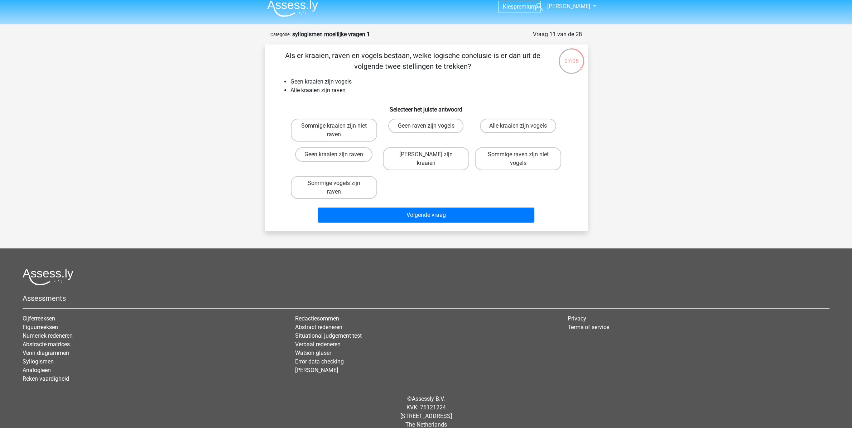
click at [338, 91] on li "Alle kraaien zijn raven" at bounding box center [434, 90] width 286 height 9
click at [345, 82] on li "Geen kraaien zijn vogels" at bounding box center [434, 81] width 286 height 9
click at [342, 91] on li "Alle kraaien zijn raven" at bounding box center [434, 90] width 286 height 9
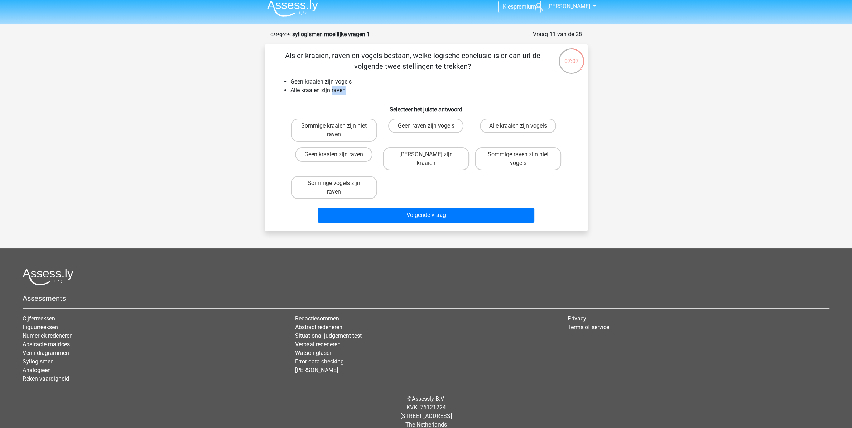
click at [342, 91] on li "Alle kraaien zijn raven" at bounding box center [434, 90] width 286 height 9
click at [344, 80] on li "Geen kraaien zijn vogels" at bounding box center [434, 81] width 286 height 9
click at [336, 93] on li "Alle kraaien zijn raven" at bounding box center [434, 90] width 286 height 9
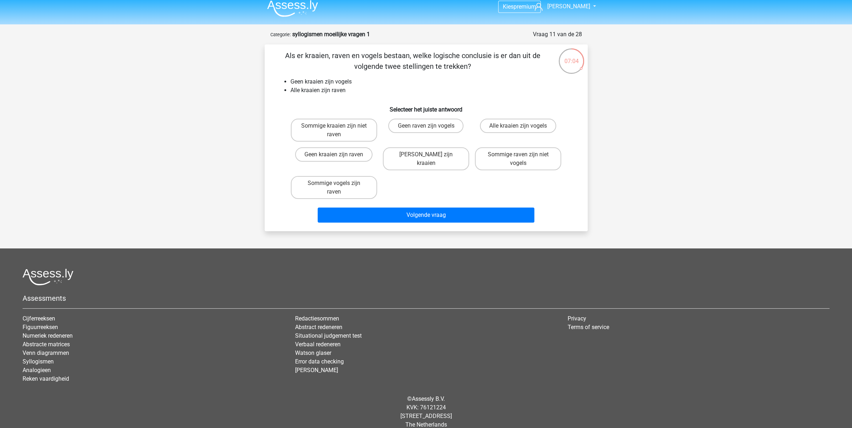
click at [343, 81] on li "Geen kraaien zijn vogels" at bounding box center [434, 81] width 286 height 9
click at [342, 91] on li "Alle kraaien zijn raven" at bounding box center [434, 90] width 286 height 9
click at [345, 83] on li "Geen kraaien zijn vogels" at bounding box center [434, 81] width 286 height 9
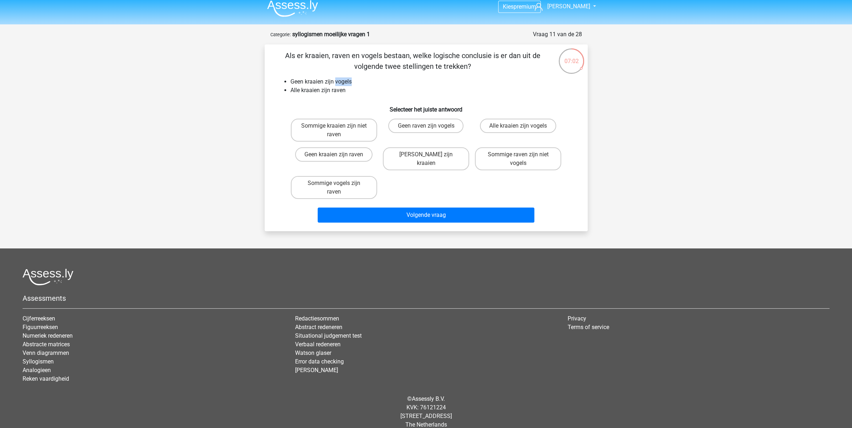
click at [345, 83] on li "Geen kraaien zijn vogels" at bounding box center [434, 81] width 286 height 9
click at [336, 94] on li "Alle kraaien zijn raven" at bounding box center [434, 90] width 286 height 9
click at [344, 83] on li "Geen kraaien zijn vogels" at bounding box center [434, 81] width 286 height 9
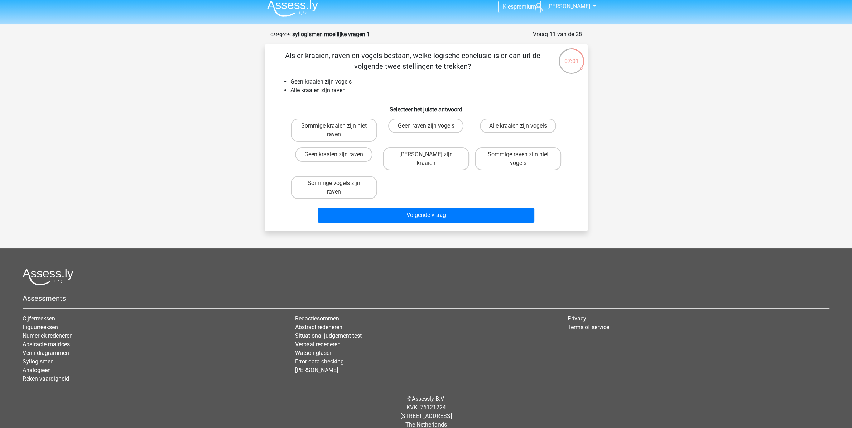
click at [339, 89] on li "Alle kraaien zijn raven" at bounding box center [434, 90] width 286 height 9
click at [343, 79] on li "Geen kraaien zijn vogels" at bounding box center [434, 81] width 286 height 9
click at [335, 93] on li "Alle kraaien zijn raven" at bounding box center [434, 90] width 286 height 9
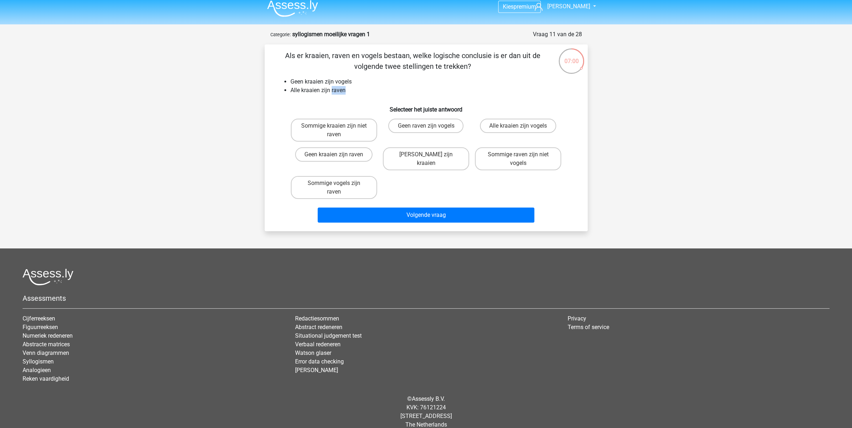
click at [335, 93] on li "Alle kraaien zijn raven" at bounding box center [434, 90] width 286 height 9
click at [343, 84] on li "Geen kraaien zijn vogels" at bounding box center [434, 81] width 286 height 9
click at [339, 91] on li "Alle kraaien zijn raven" at bounding box center [434, 90] width 286 height 9
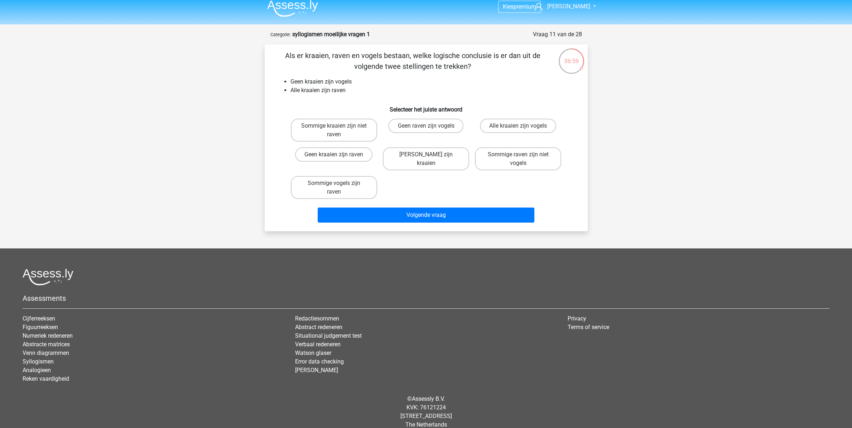
click at [344, 85] on li "Geen kraaien zijn vogels" at bounding box center [434, 81] width 286 height 9
click at [340, 91] on li "Alle kraaien zijn raven" at bounding box center [434, 90] width 286 height 9
click at [343, 83] on li "Geen kraaien zijn vogels" at bounding box center [434, 81] width 286 height 9
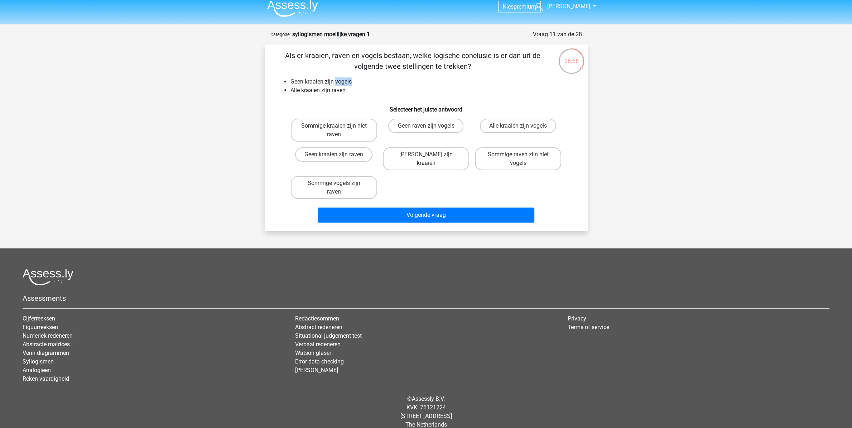
click at [343, 83] on li "Geen kraaien zijn vogels" at bounding box center [434, 81] width 286 height 9
click at [335, 92] on li "Alle kraaien zijn raven" at bounding box center [434, 90] width 286 height 9
click at [297, 82] on li "Geen kraaien zijn vogels" at bounding box center [434, 81] width 286 height 9
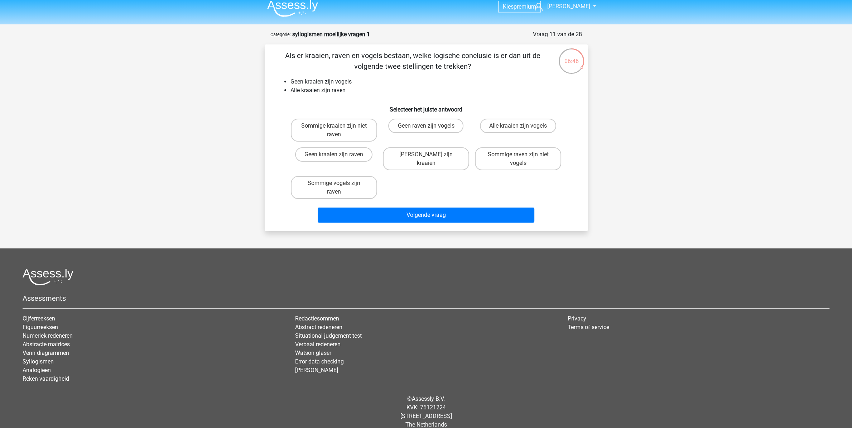
click at [341, 82] on li "Geen kraaien zijn vogels" at bounding box center [434, 81] width 286 height 9
click at [337, 91] on li "Alle kraaien zijn raven" at bounding box center [434, 90] width 286 height 9
click at [403, 164] on div "[PERSON_NAME] zijn kraaien" at bounding box center [426, 158] width 86 height 23
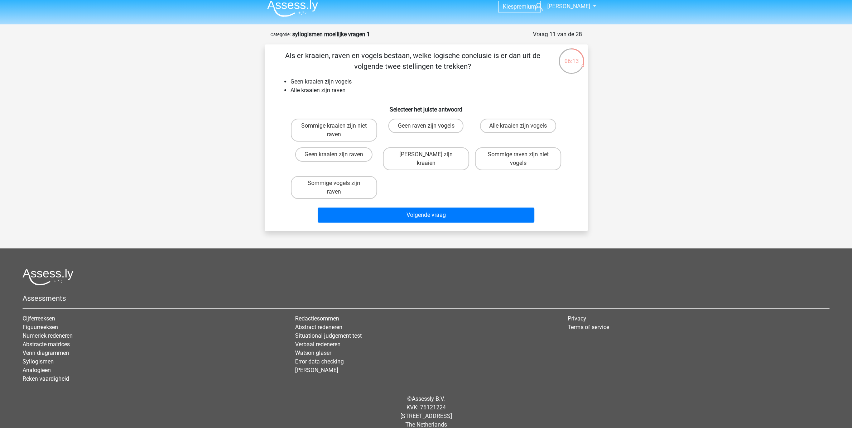
click at [337, 88] on li "Alle kraaien zijn raven" at bounding box center [434, 90] width 286 height 9
click at [342, 82] on li "Geen kraaien zijn vogels" at bounding box center [434, 81] width 286 height 9
click at [502, 159] on label "Sommige raven zijn niet vogels" at bounding box center [518, 158] width 86 height 23
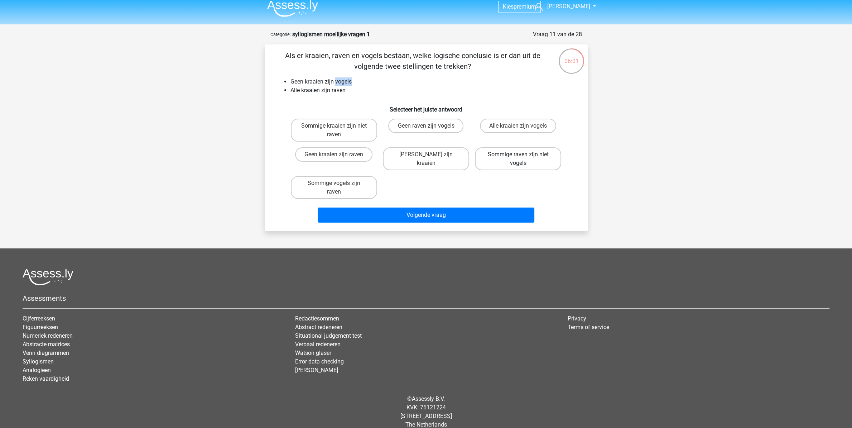
click at [519, 159] on input "Sommige raven zijn niet vogels" at bounding box center [521, 156] width 5 height 5
radio input "true"
click at [312, 95] on li "Alle kraaien zijn raven" at bounding box center [434, 90] width 286 height 9
click at [312, 91] on li "Alle kraaien zijn raven" at bounding box center [434, 90] width 286 height 9
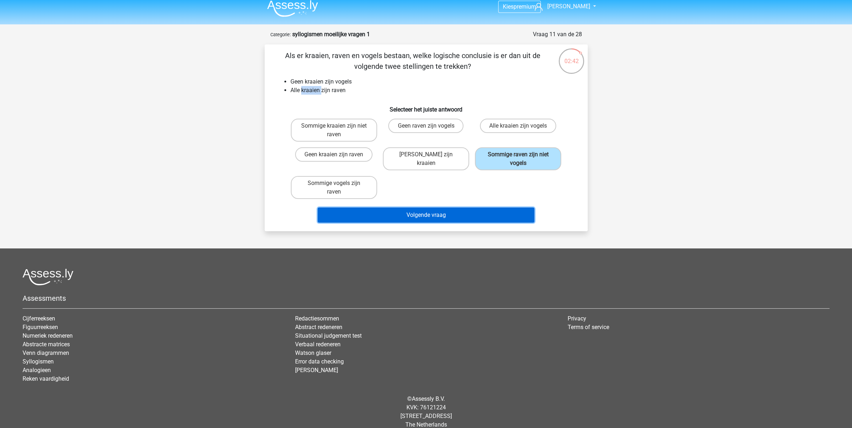
click at [478, 207] on button "Volgende vraag" at bounding box center [426, 214] width 217 height 15
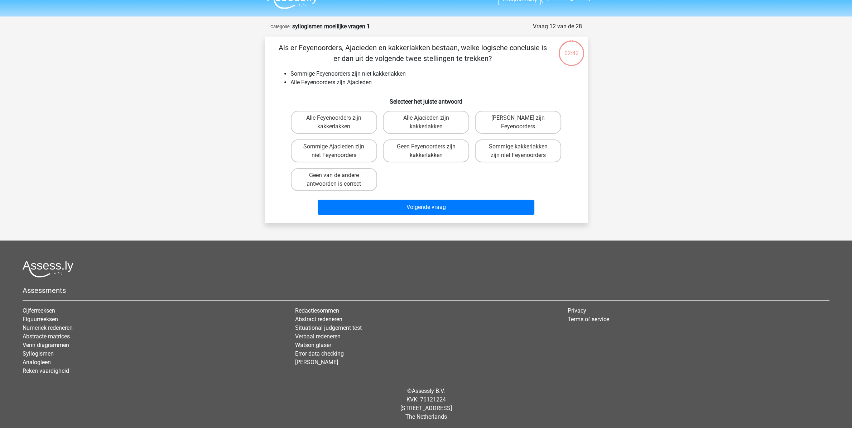
scroll to position [14, 0]
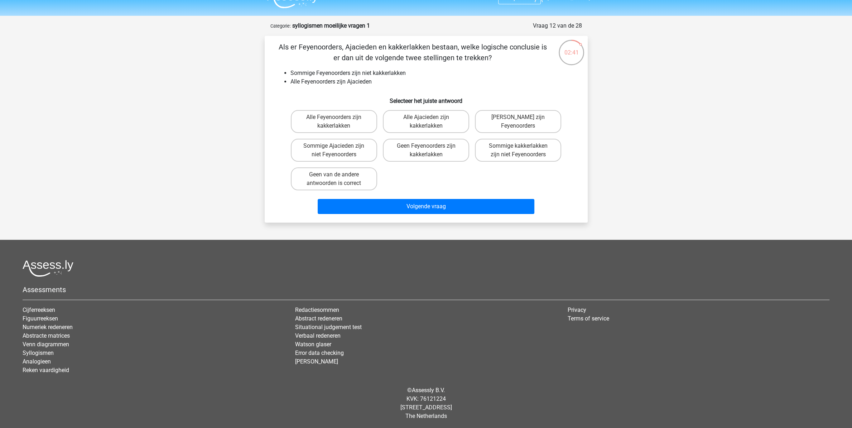
click at [324, 71] on li "Sommige Feyenoorders zijn niet kakkerlakken" at bounding box center [434, 73] width 286 height 9
click at [374, 74] on li "Sommige Feyenoorders zijn niet kakkerlakken" at bounding box center [434, 73] width 286 height 9
click at [368, 74] on li "Sommige Feyenoorders zijn niet kakkerlakken" at bounding box center [434, 73] width 286 height 9
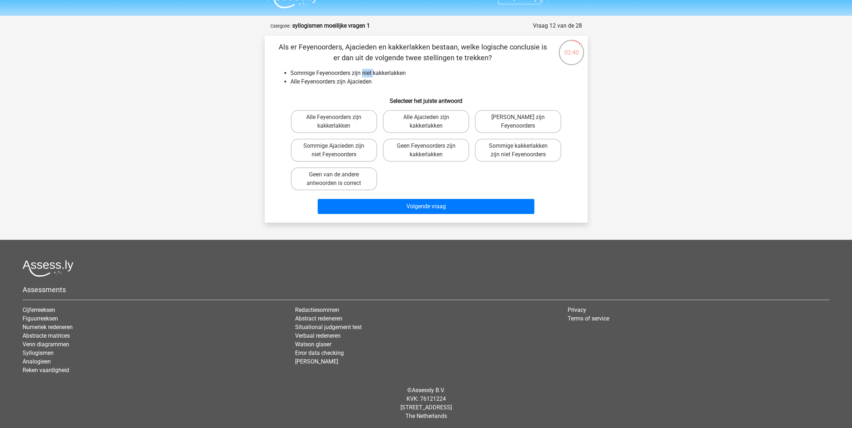
click at [368, 74] on li "Sommige Feyenoorders zijn niet kakkerlakken" at bounding box center [434, 73] width 286 height 9
click at [363, 73] on li "Sommige Feyenoorders zijn niet kakkerlakken" at bounding box center [434, 73] width 286 height 9
click at [362, 82] on li "Alle Feyenoorders zijn Ajacieden" at bounding box center [434, 81] width 286 height 9
click at [480, 156] on label "Sommige kakkerlakken zijn niet Feyenoorders" at bounding box center [518, 150] width 86 height 23
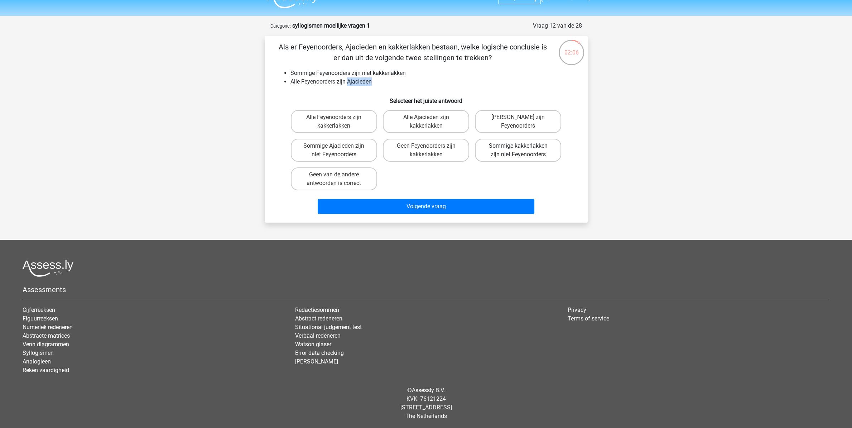
click at [519, 151] on input "Sommige kakkerlakken zijn niet Feyenoorders" at bounding box center [521, 148] width 5 height 5
radio input "true"
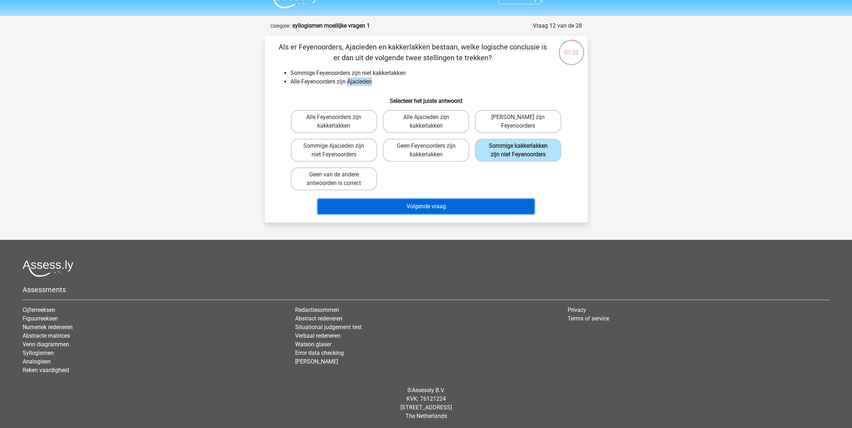
click at [440, 207] on button "Volgende vraag" at bounding box center [426, 206] width 217 height 15
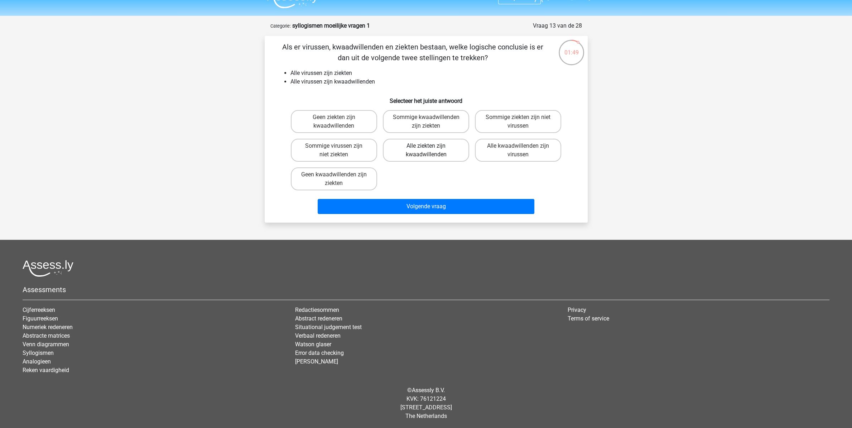
click at [433, 156] on label "Alle ziekten zijn kwaadwillenden" at bounding box center [426, 150] width 86 height 23
click at [431, 151] on input "Alle ziekten zijn kwaadwillenden" at bounding box center [428, 148] width 5 height 5
radio input "true"
click at [425, 195] on div "Volgende vraag" at bounding box center [426, 205] width 300 height 24
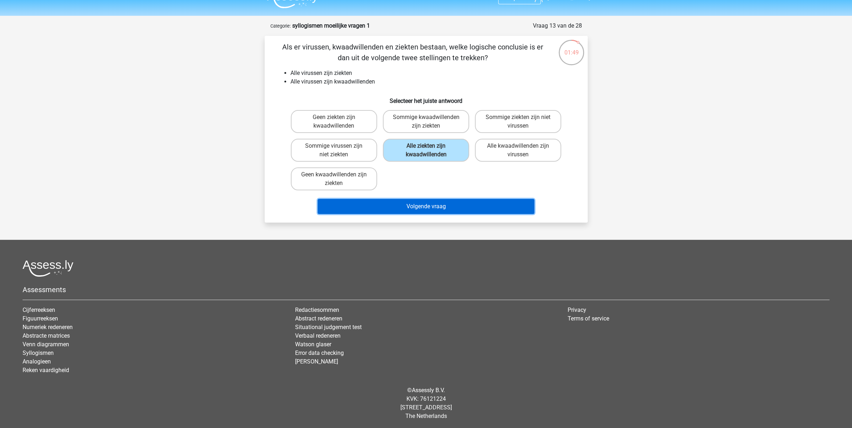
click at [424, 205] on button "Volgende vraag" at bounding box center [426, 206] width 217 height 15
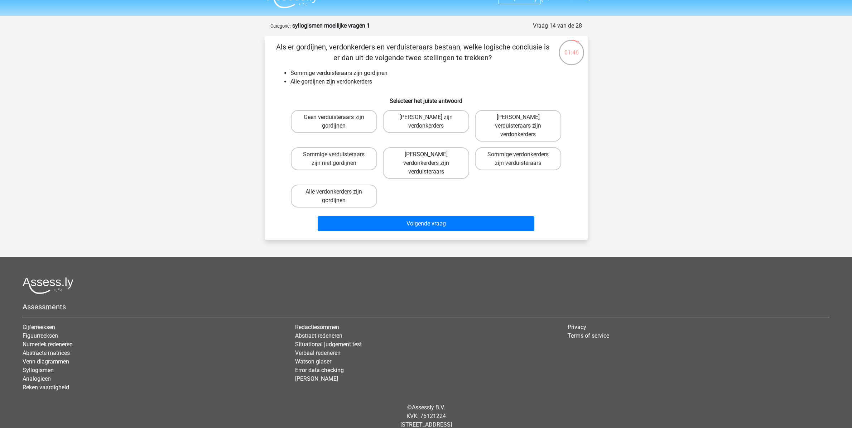
click at [426, 147] on label "Geen verdonkerders zijn verduisteraars" at bounding box center [426, 163] width 86 height 32
click at [426, 154] on input "Geen verdonkerders zijn verduisteraars" at bounding box center [428, 156] width 5 height 5
radio input "true"
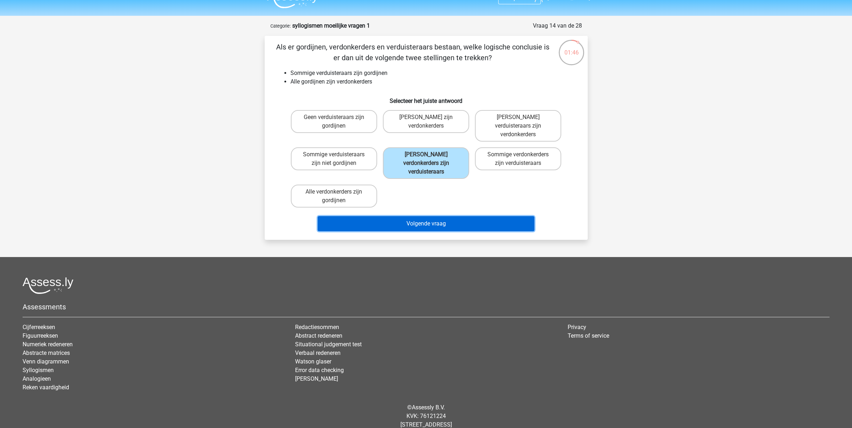
click at [419, 216] on button "Volgende vraag" at bounding box center [426, 223] width 217 height 15
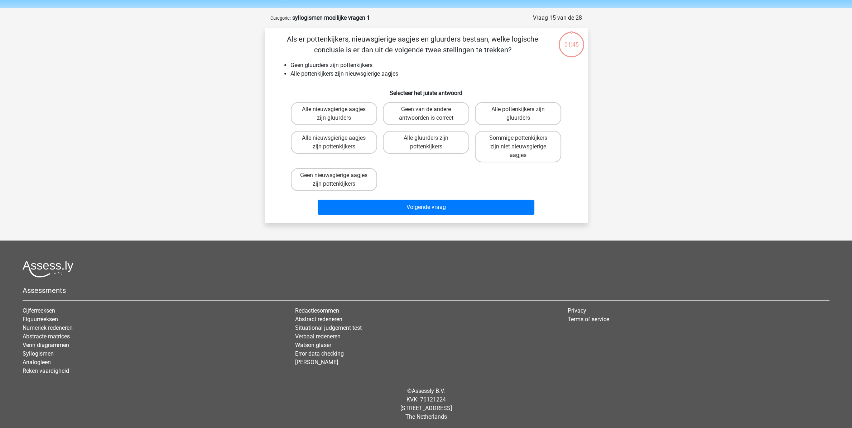
scroll to position [23, 0]
click at [352, 73] on li "Alle pottenkijkers zijn nieuwsgierige aagjes" at bounding box center [434, 73] width 286 height 9
drag, startPoint x: 352, startPoint y: 73, endPoint x: 357, endPoint y: 73, distance: 4.7
click at [353, 73] on li "Alle pottenkijkers zijn nieuwsgierige aagjes" at bounding box center [434, 73] width 286 height 9
click at [385, 73] on li "Alle pottenkijkers zijn nieuwsgierige aagjes" at bounding box center [434, 73] width 286 height 9
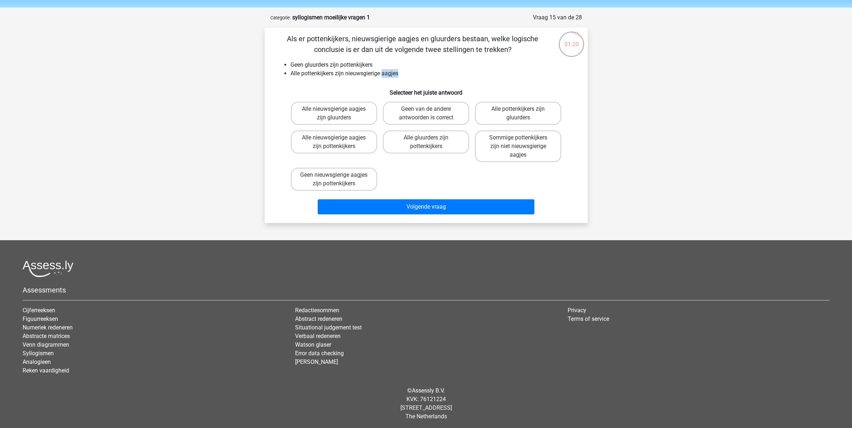
click at [385, 73] on li "Alle pottenkijkers zijn nieuwsgierige aagjes" at bounding box center [434, 73] width 286 height 9
click at [426, 114] on label "Geen van de andere antwoorden is correct" at bounding box center [426, 113] width 86 height 23
click at [426, 114] on input "Geen van de andere antwoorden is correct" at bounding box center [428, 111] width 5 height 5
radio input "true"
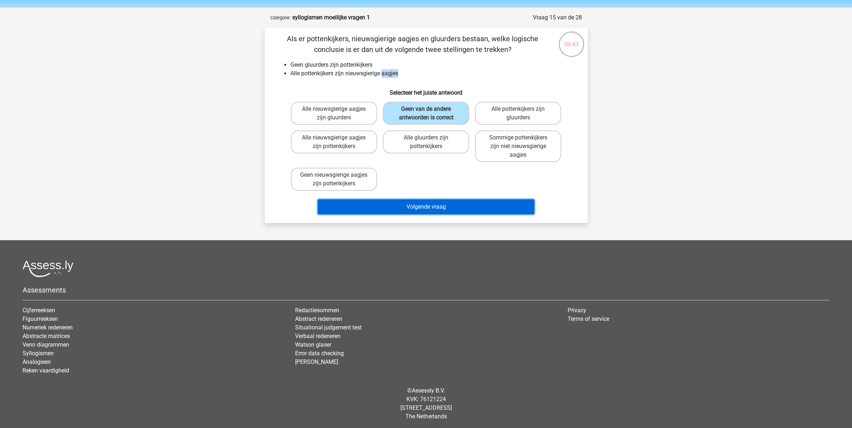
click at [434, 211] on button "Volgende vraag" at bounding box center [426, 206] width 217 height 15
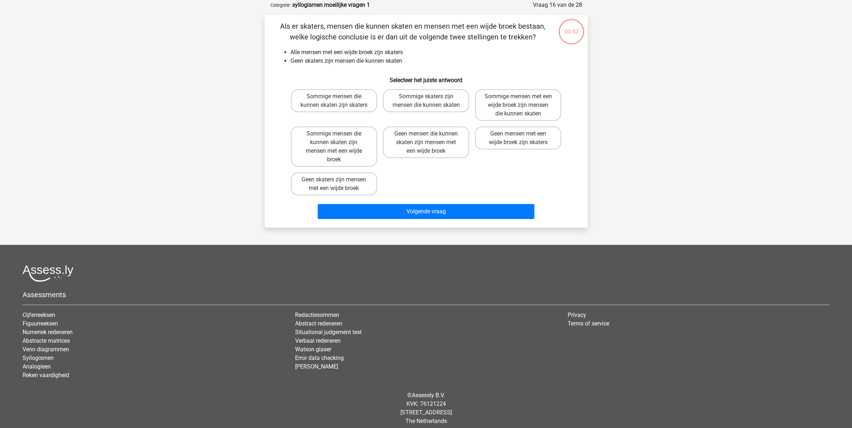
scroll to position [36, 0]
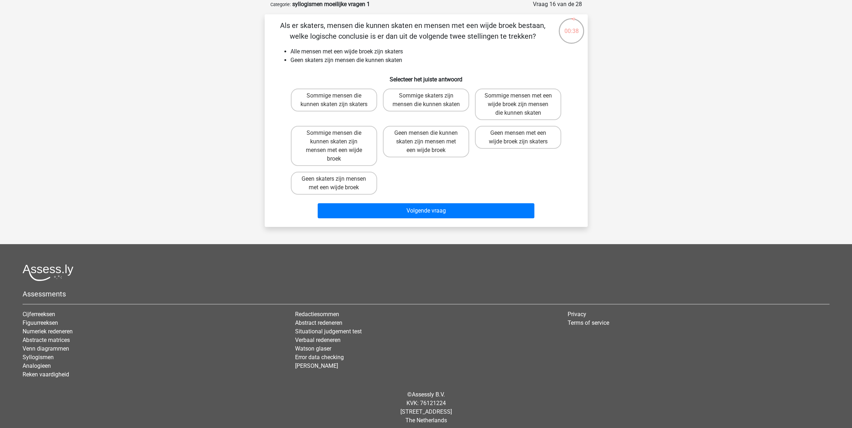
click at [325, 50] on li "Alle mensen met een wijde broek zijn skaters" at bounding box center [434, 51] width 286 height 9
click at [339, 54] on li "Alle mensen met een wijde broek zijn skaters" at bounding box center [434, 51] width 286 height 9
click at [328, 54] on li "Alle mensen met een wijde broek zijn skaters" at bounding box center [434, 51] width 286 height 9
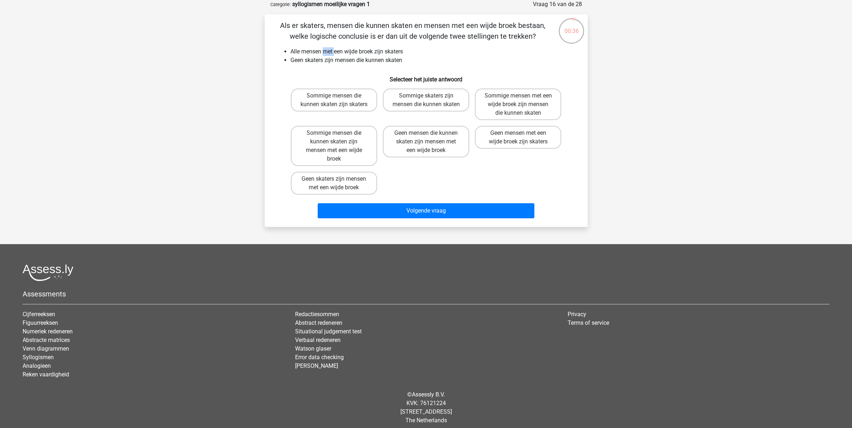
click at [328, 54] on li "Alle mensen met een wijde broek zijn skaters" at bounding box center [434, 51] width 286 height 9
click at [335, 53] on li "Alle mensen met een wijde broek zijn skaters" at bounding box center [434, 51] width 286 height 9
click at [479, 136] on label "Geen mensen met een wijde broek zijn skaters" at bounding box center [518, 137] width 86 height 23
click at [519, 136] on input "Geen mensen met een wijde broek zijn skaters" at bounding box center [521, 135] width 5 height 5
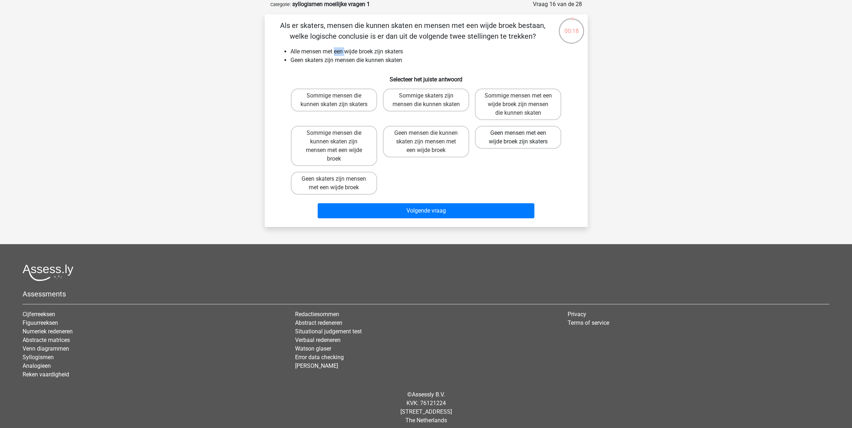
radio input "true"
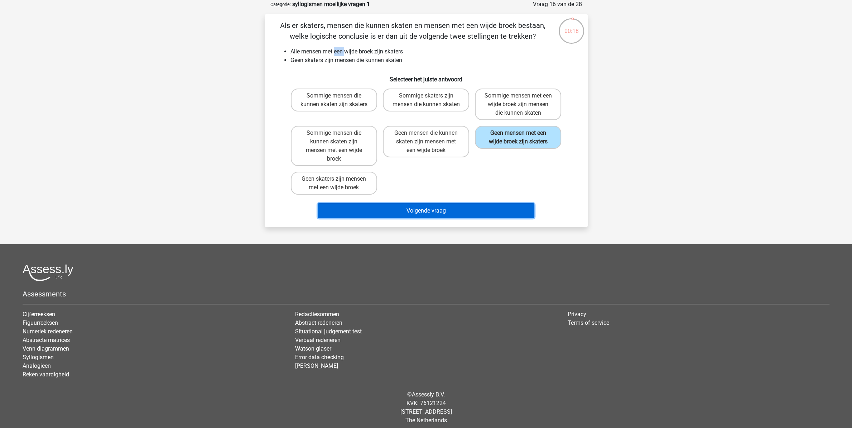
click at [445, 215] on button "Volgende vraag" at bounding box center [426, 210] width 217 height 15
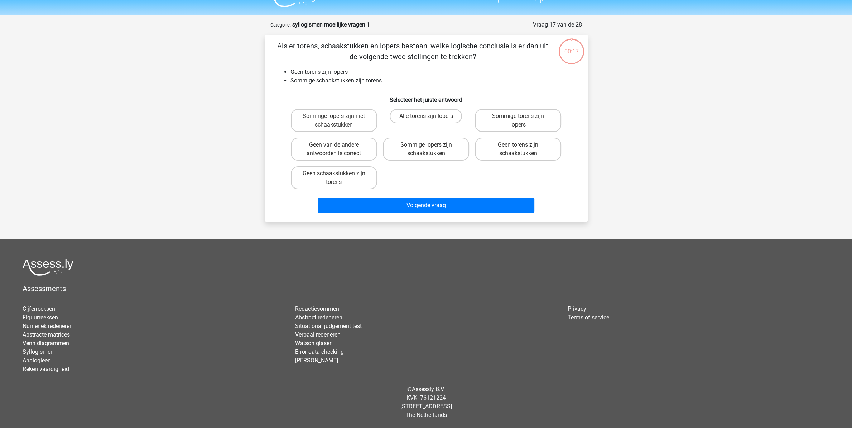
scroll to position [14, 0]
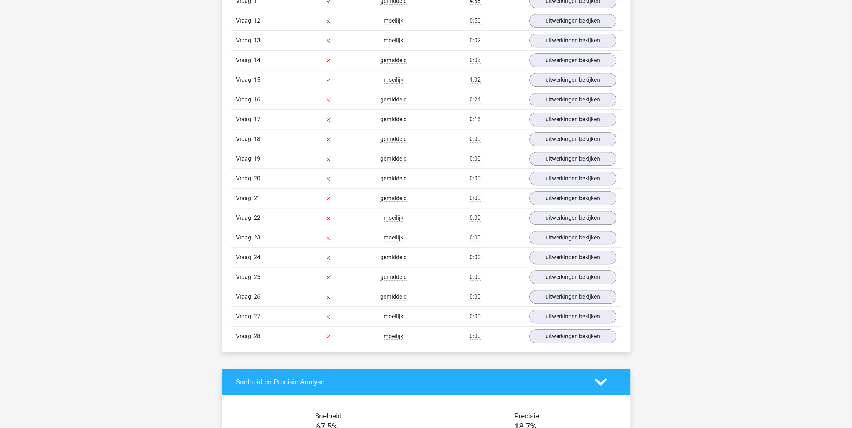
scroll to position [677, 0]
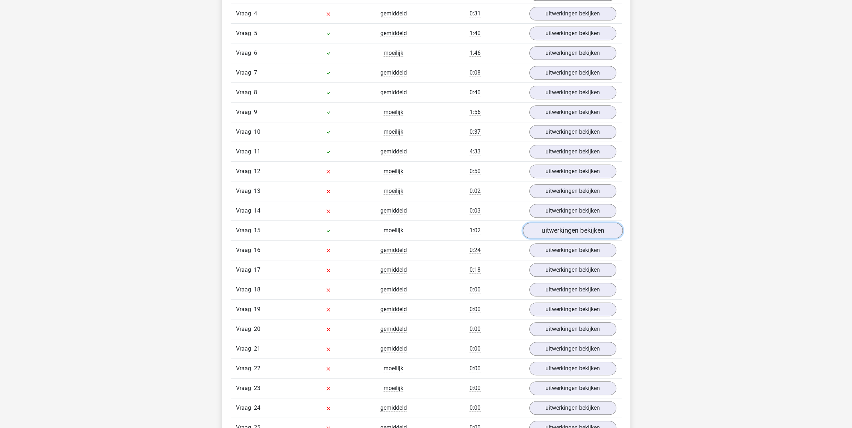
click at [553, 236] on link "uitwerkingen bekijken" at bounding box center [573, 231] width 100 height 16
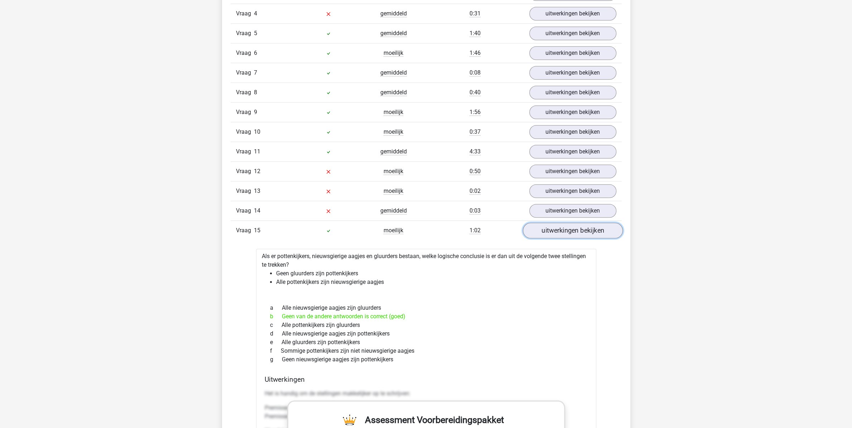
click at [553, 236] on link "uitwerkingen bekijken" at bounding box center [573, 231] width 100 height 16
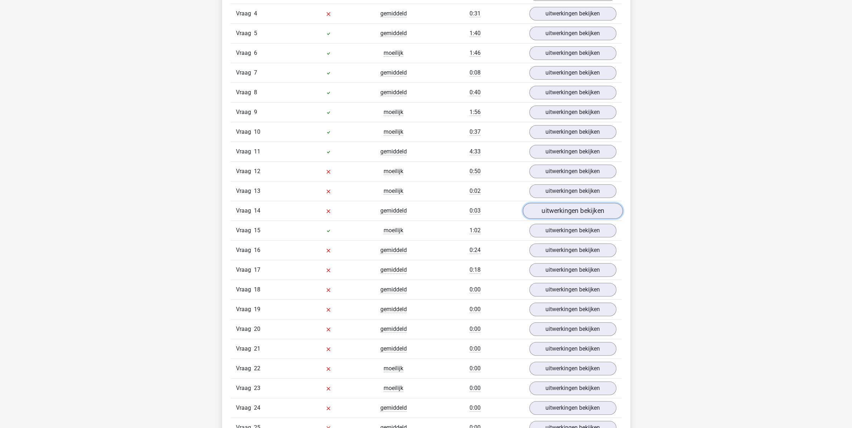
click at [558, 215] on link "uitwerkingen bekijken" at bounding box center [573, 211] width 100 height 16
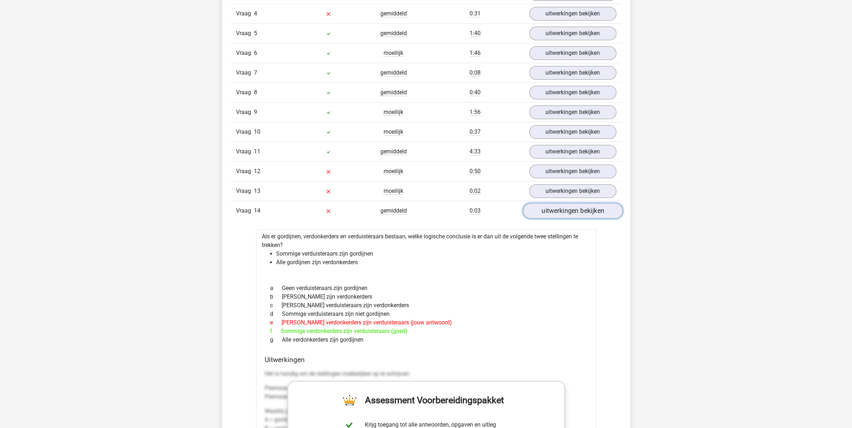
click at [558, 215] on link "uitwerkingen bekijken" at bounding box center [573, 211] width 100 height 16
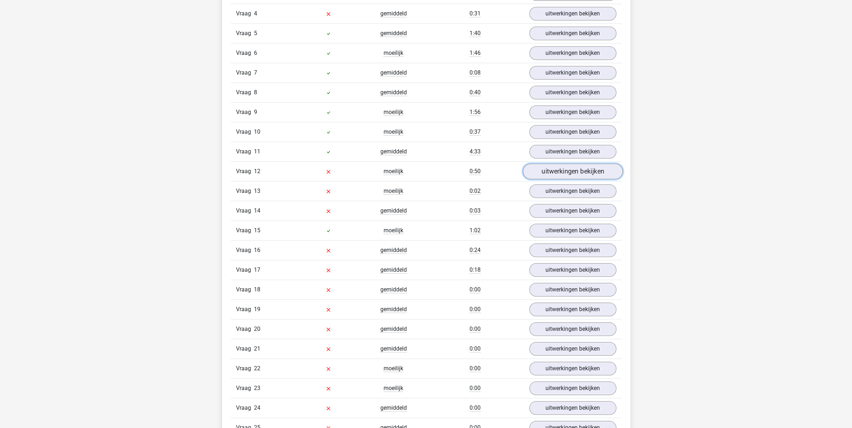
click at [564, 174] on link "uitwerkingen bekijken" at bounding box center [573, 171] width 100 height 16
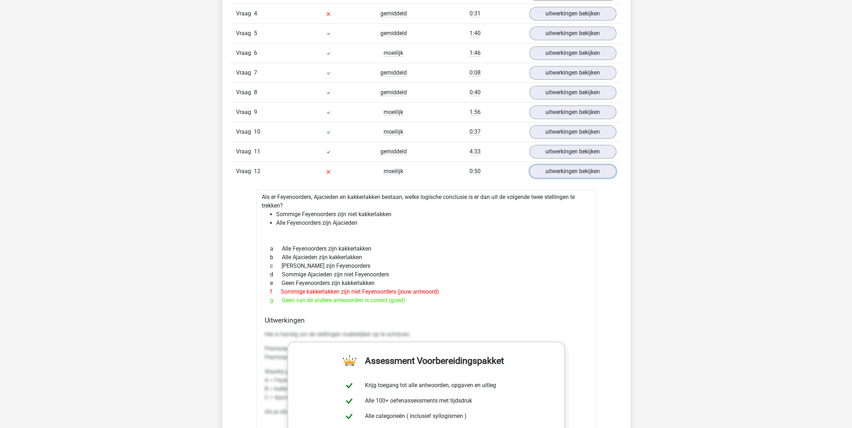
scroll to position [715, 0]
